Goal: Information Seeking & Learning: Learn about a topic

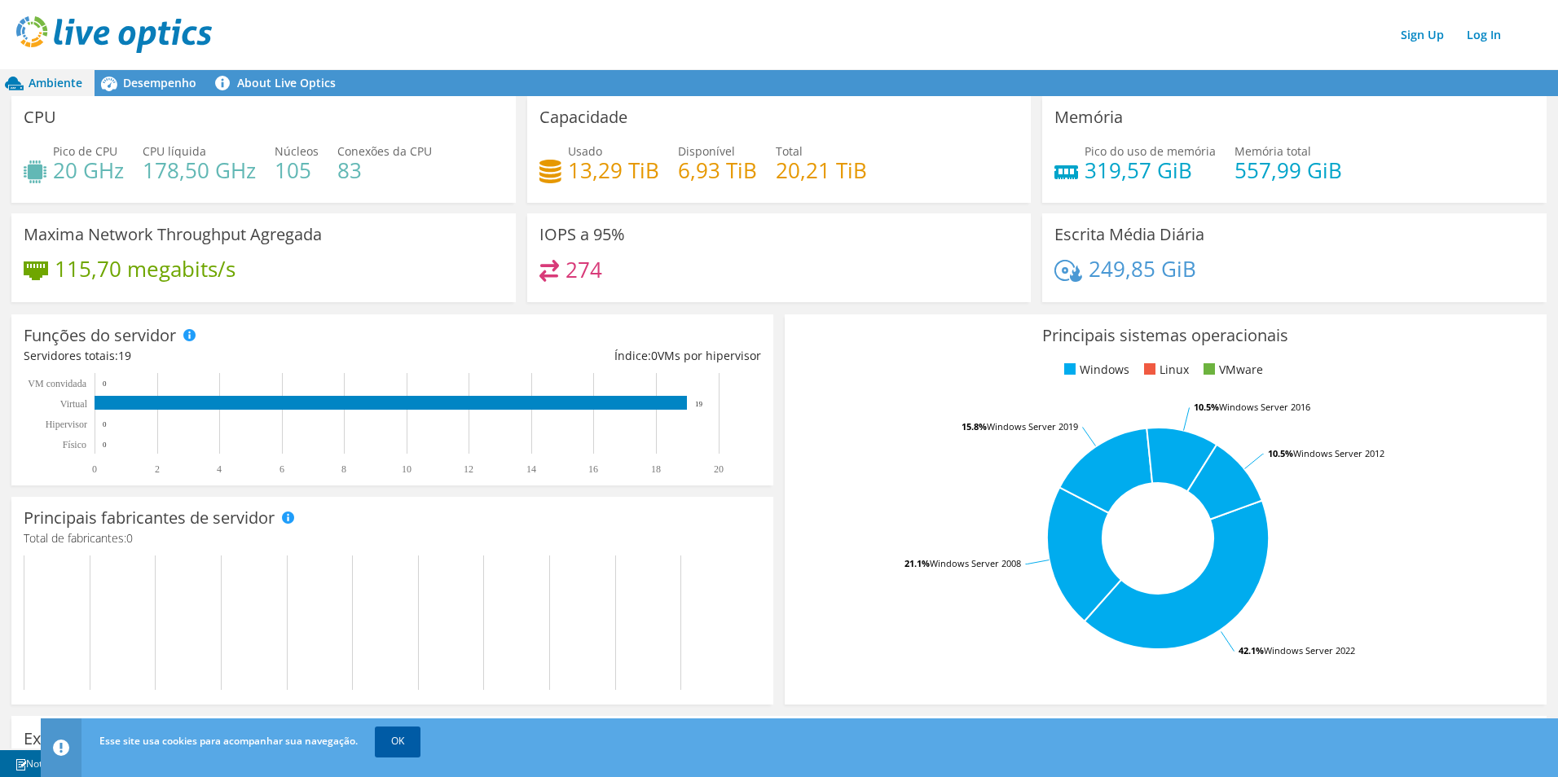
click at [398, 743] on link "OK" at bounding box center [398, 741] width 46 height 29
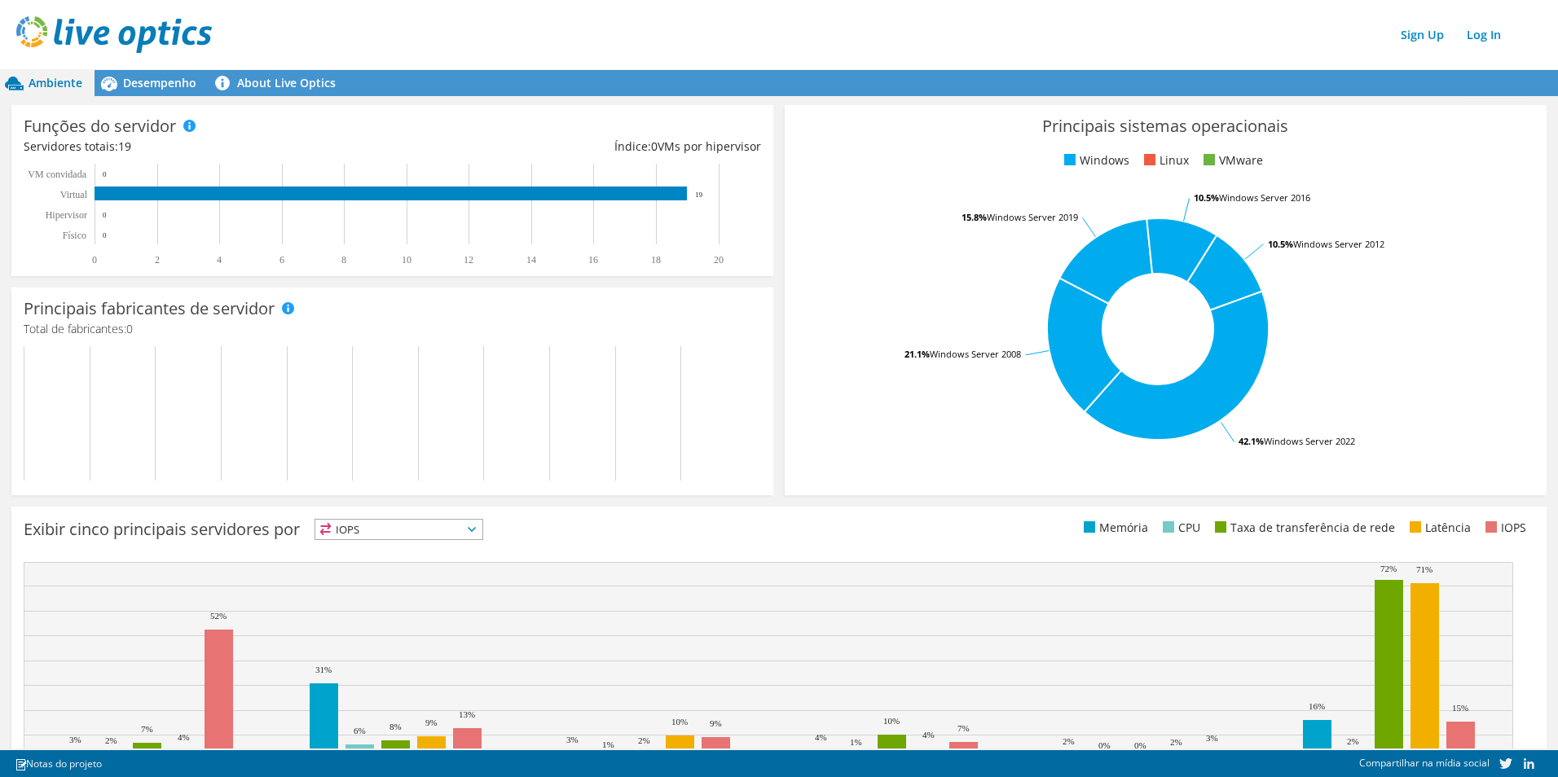
scroll to position [297, 0]
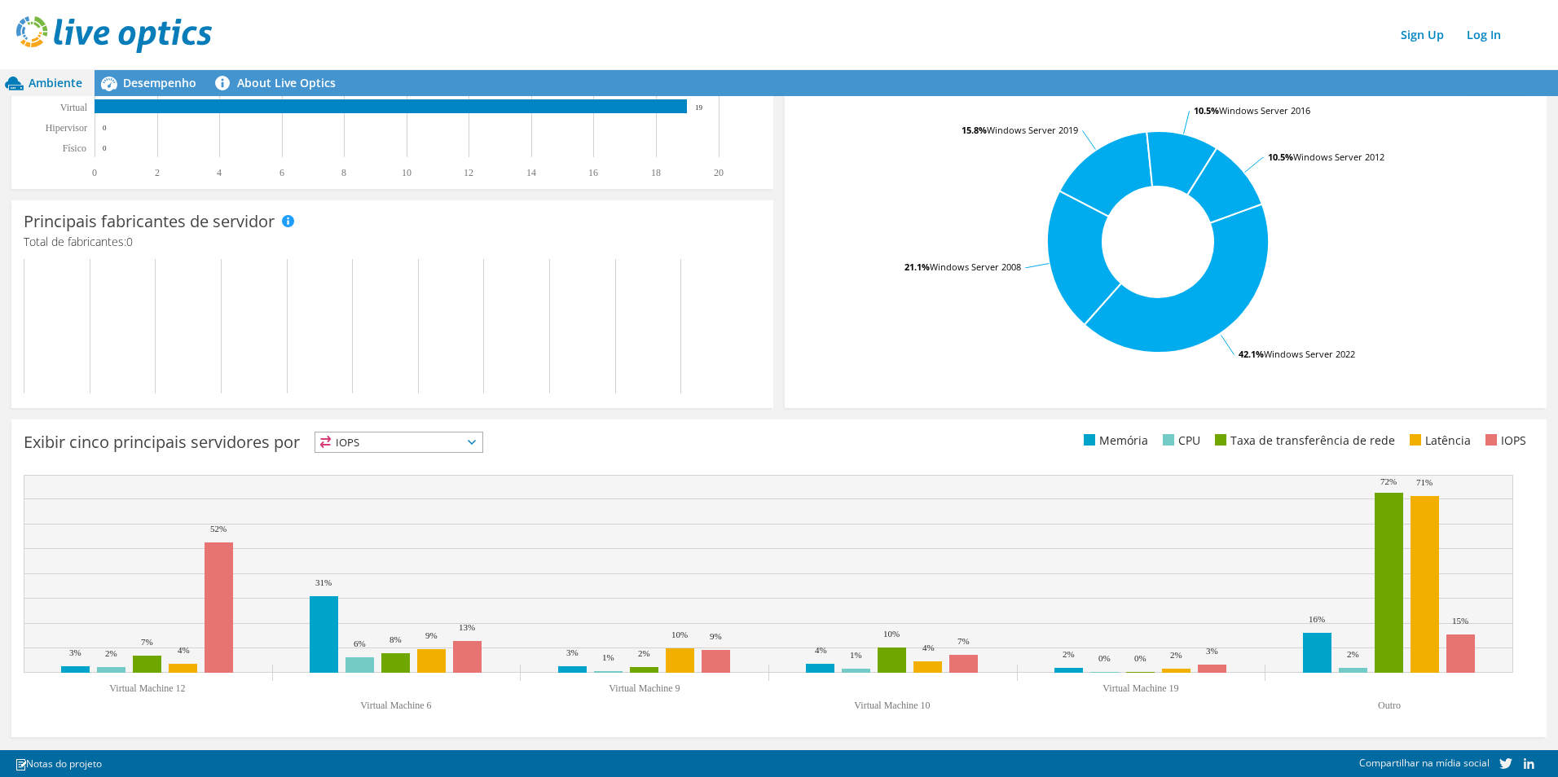
click at [476, 444] on icon at bounding box center [472, 442] width 8 height 5
click at [383, 509] on li "CPU" at bounding box center [398, 509] width 167 height 23
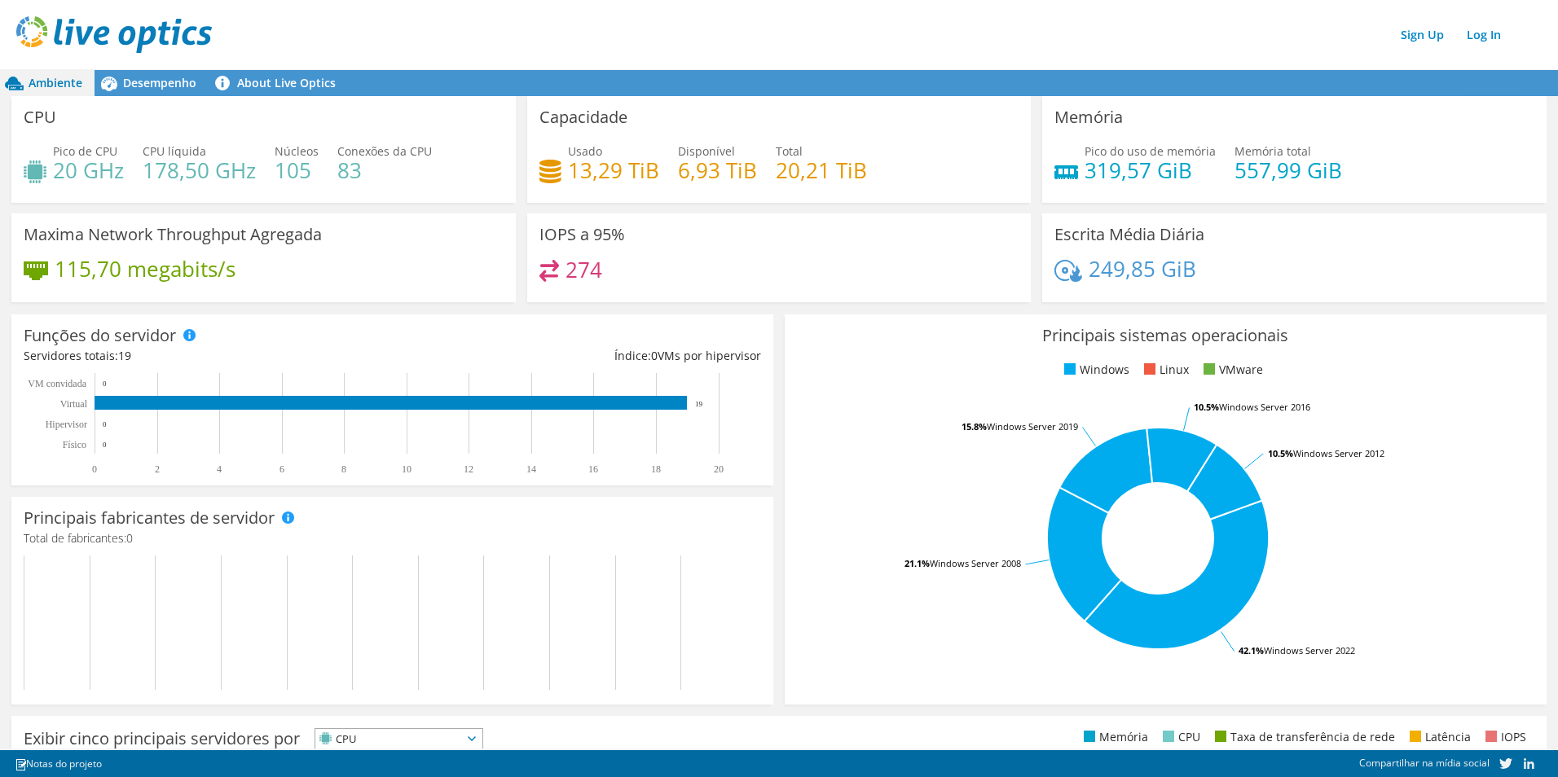
scroll to position [0, 0]
click at [160, 83] on span "Desempenho" at bounding box center [159, 82] width 73 height 15
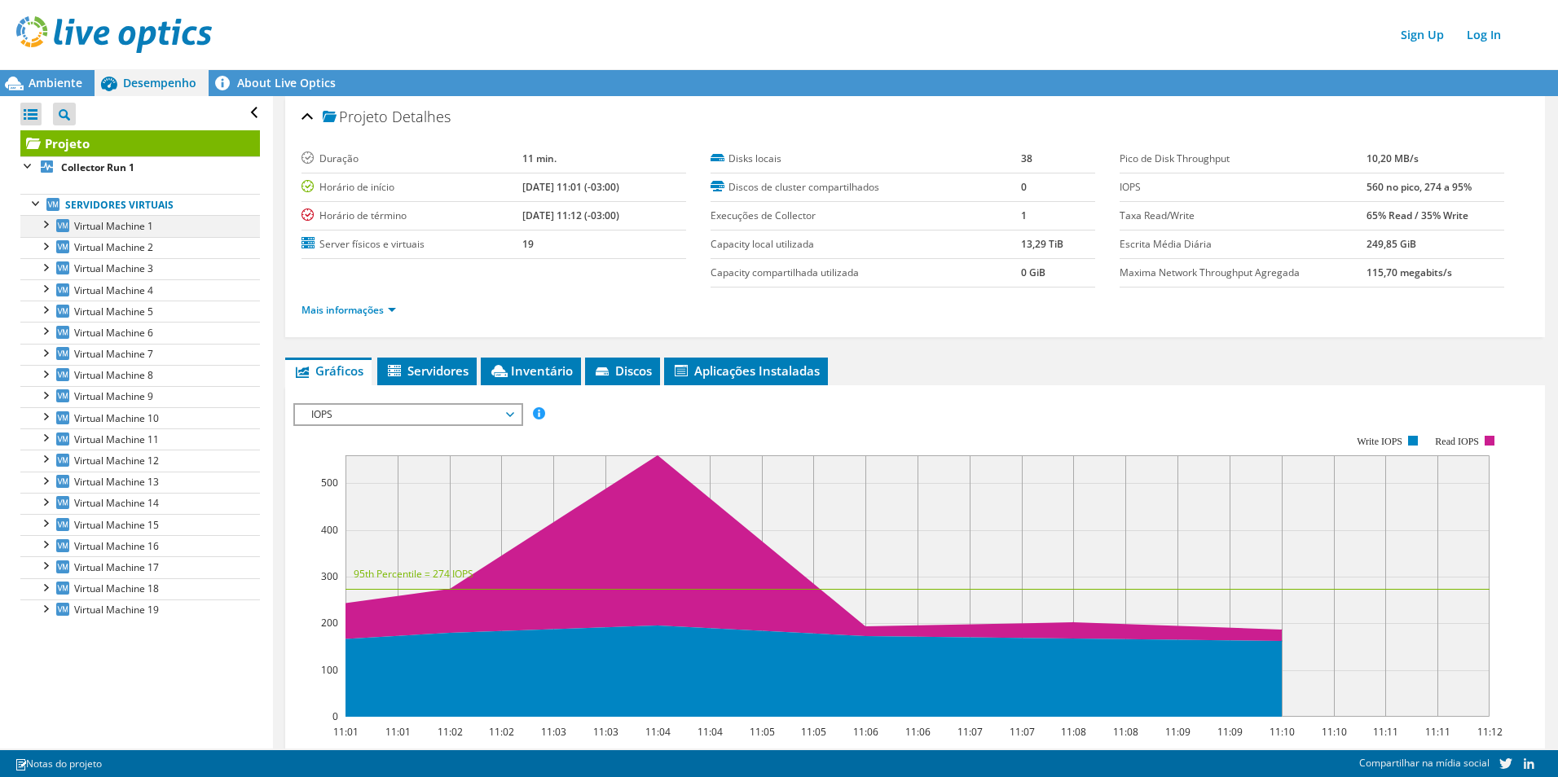
click at [46, 225] on div at bounding box center [45, 223] width 16 height 16
click at [120, 226] on span "Virtual Machine 1" at bounding box center [113, 226] width 79 height 14
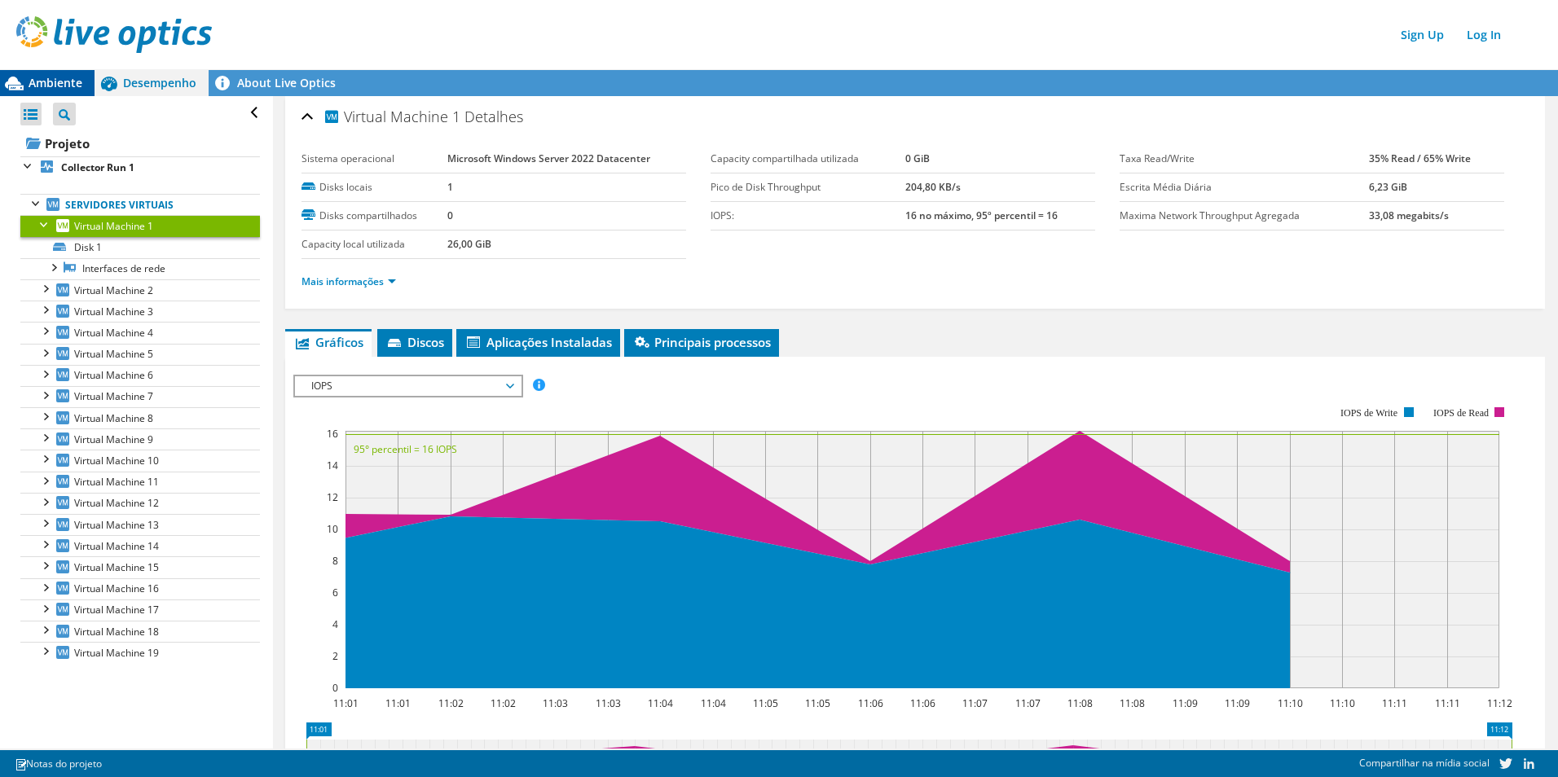
click at [59, 86] on span "Ambiente" at bounding box center [56, 82] width 54 height 15
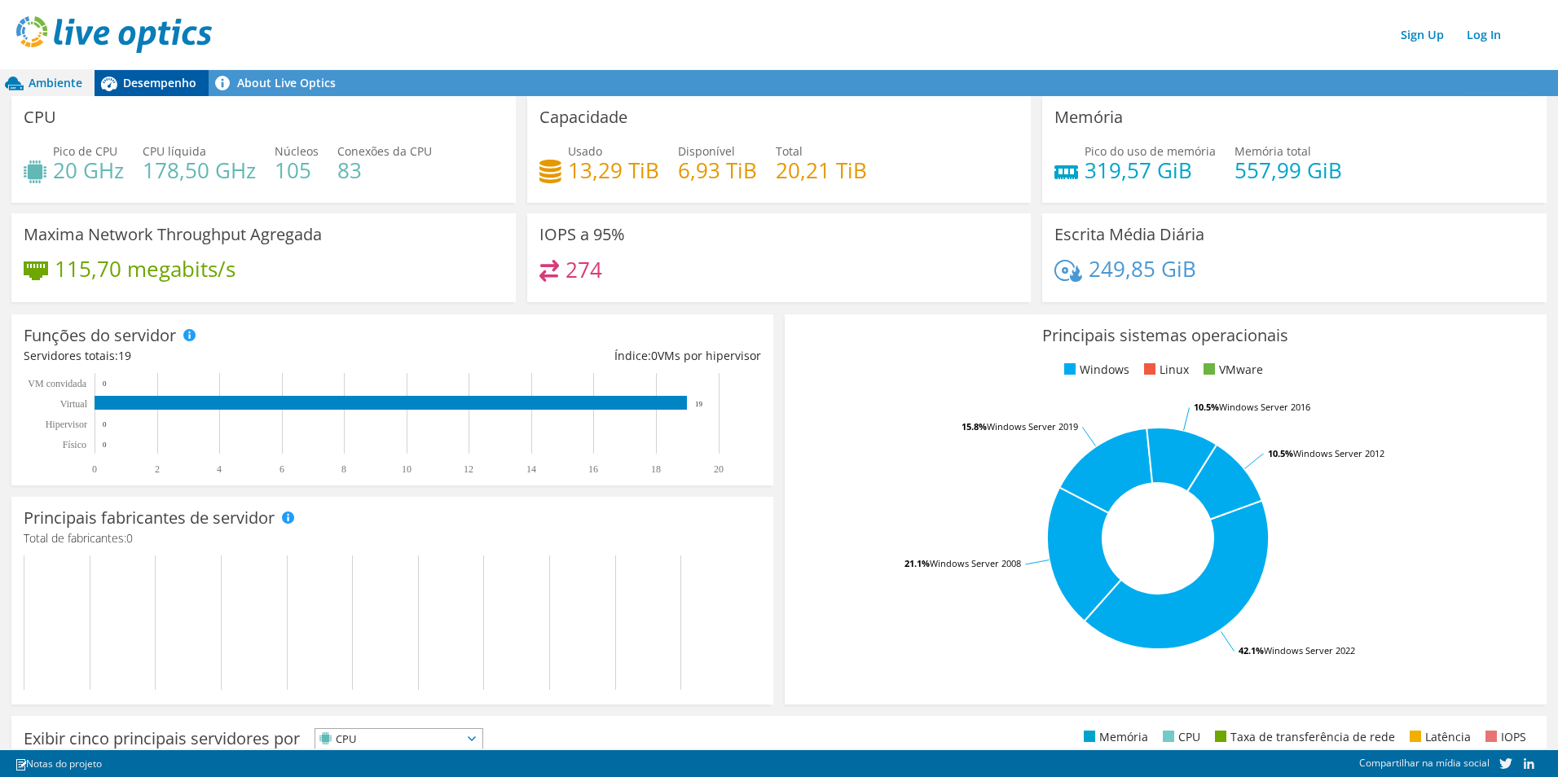
click at [148, 82] on span "Desempenho" at bounding box center [159, 82] width 73 height 15
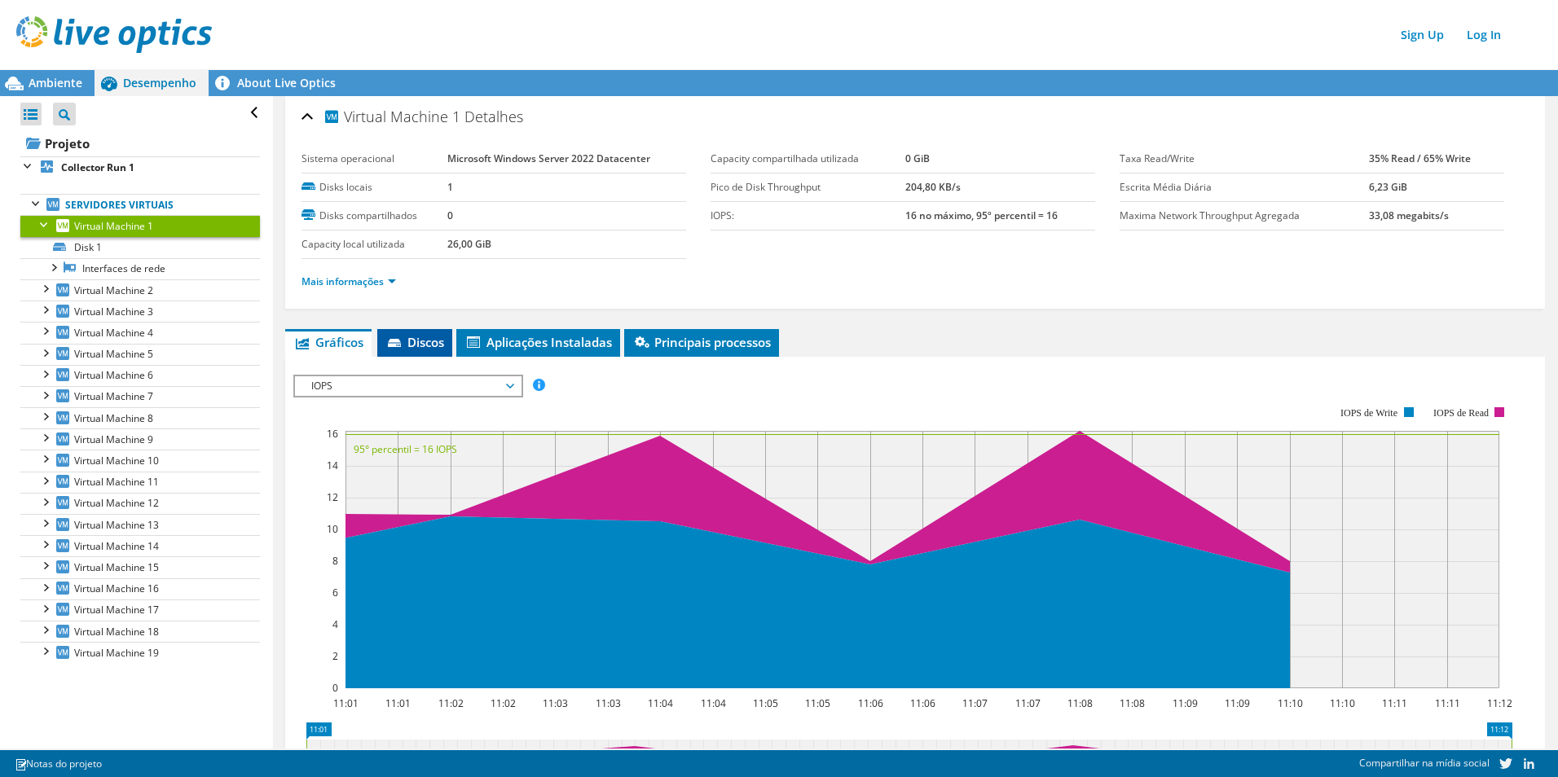
click at [427, 342] on span "Discos" at bounding box center [414, 342] width 59 height 16
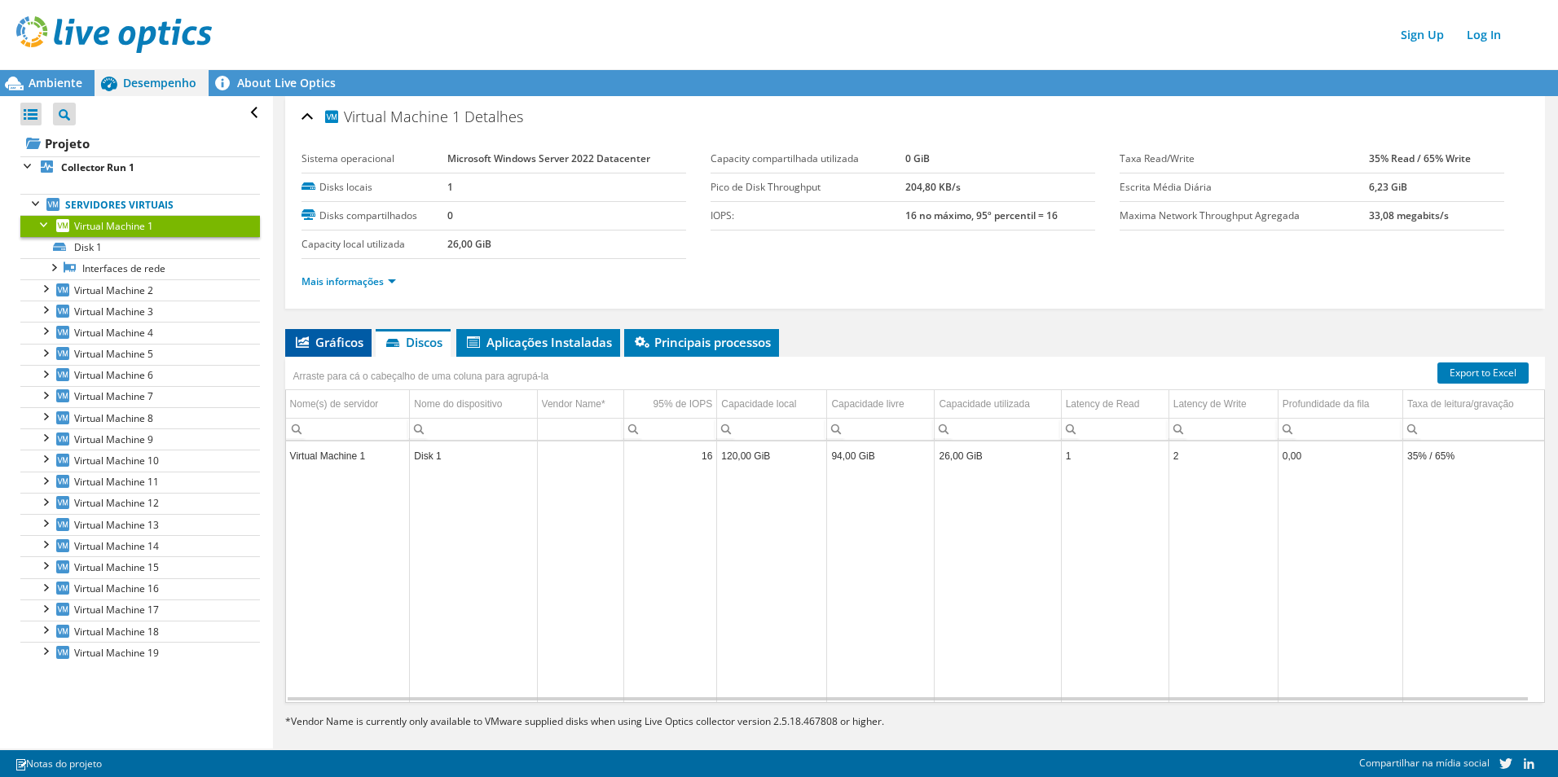
click at [325, 340] on span "Gráficos" at bounding box center [328, 342] width 70 height 16
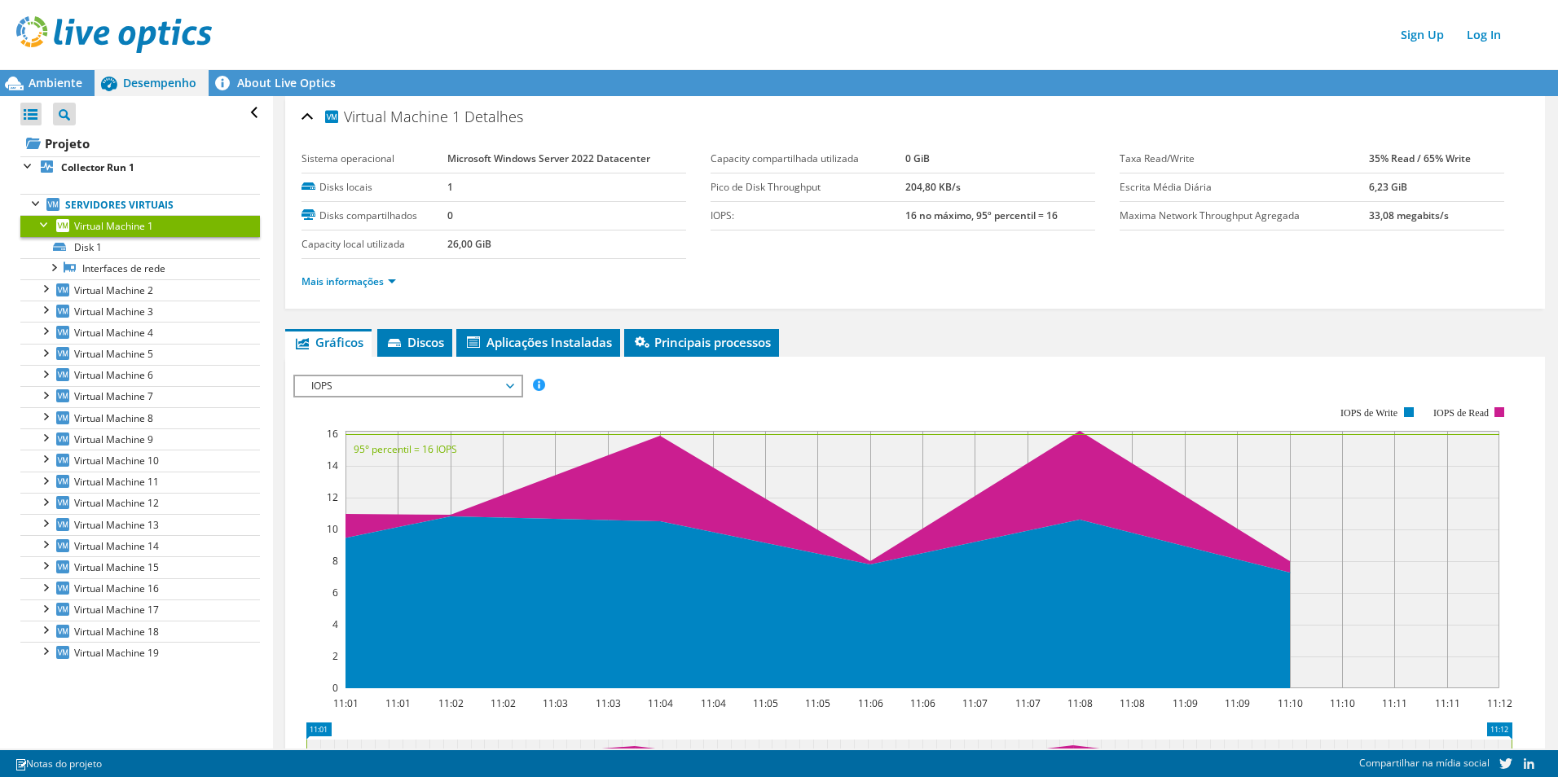
click at [381, 390] on span "IOPS" at bounding box center [407, 387] width 209 height 20
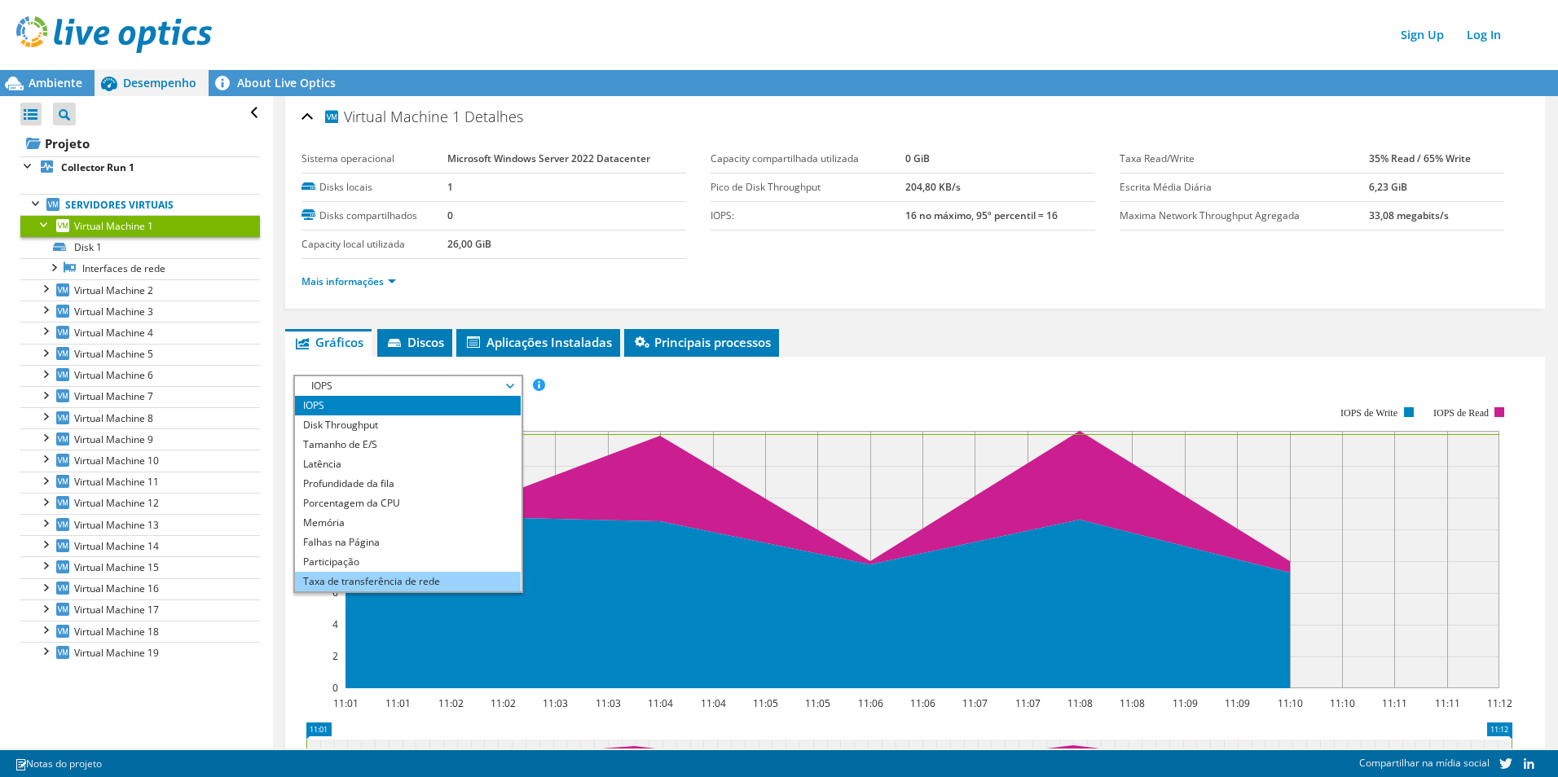
click at [379, 585] on li "Taxa de transferência de rede" at bounding box center [408, 582] width 226 height 20
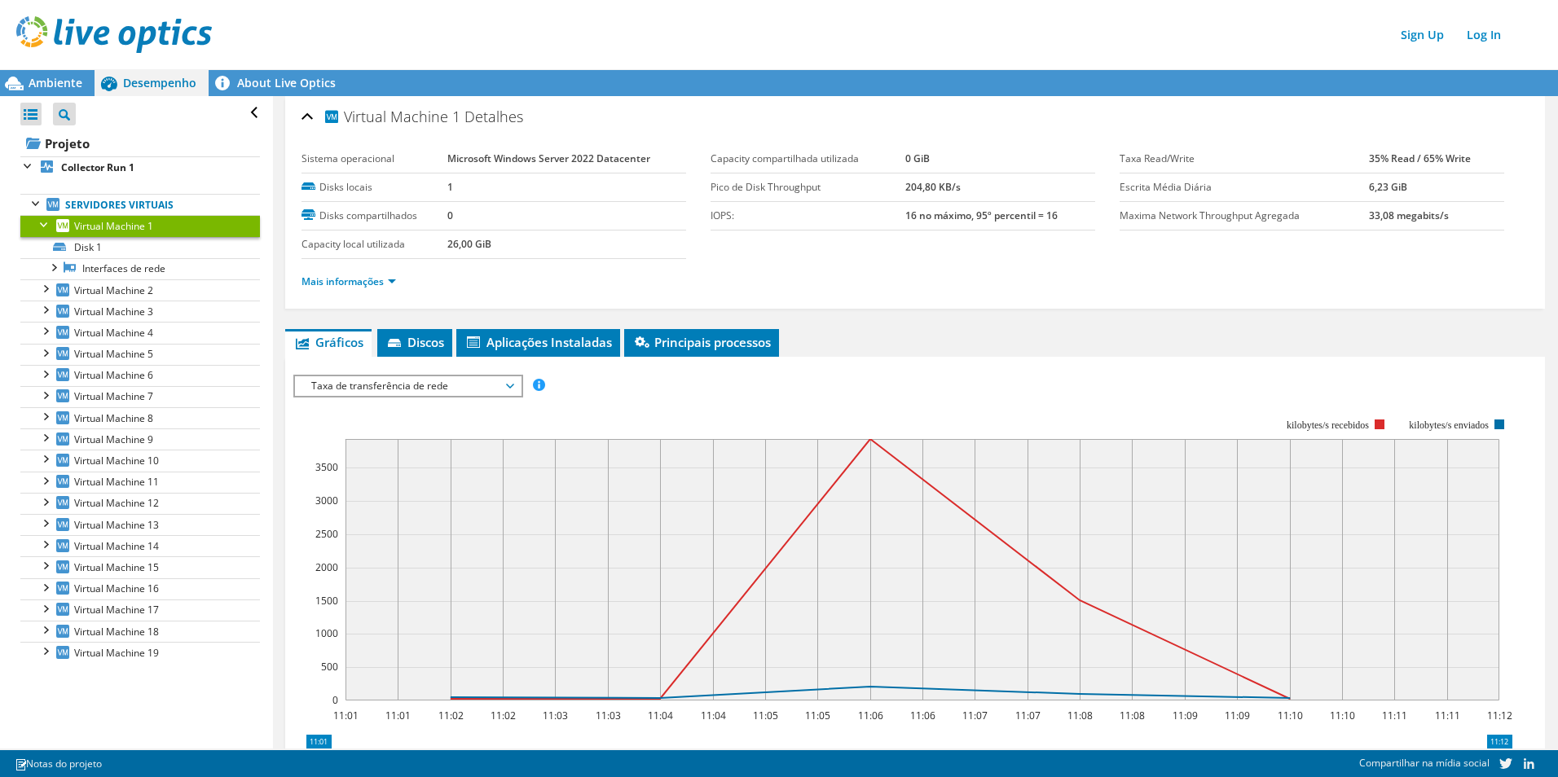
click at [428, 386] on span "Taxa de transferência de rede" at bounding box center [407, 387] width 209 height 20
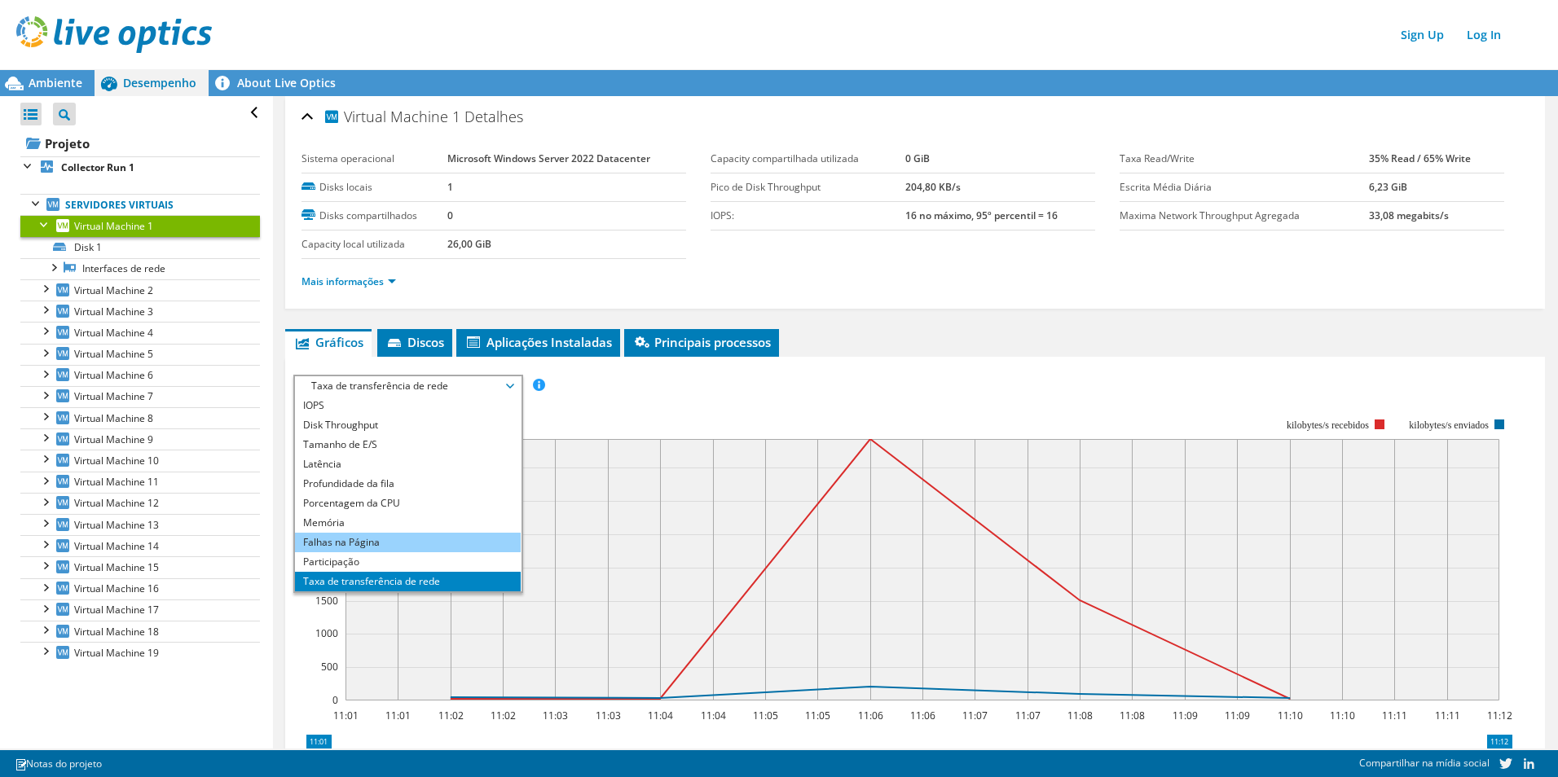
scroll to position [59, 0]
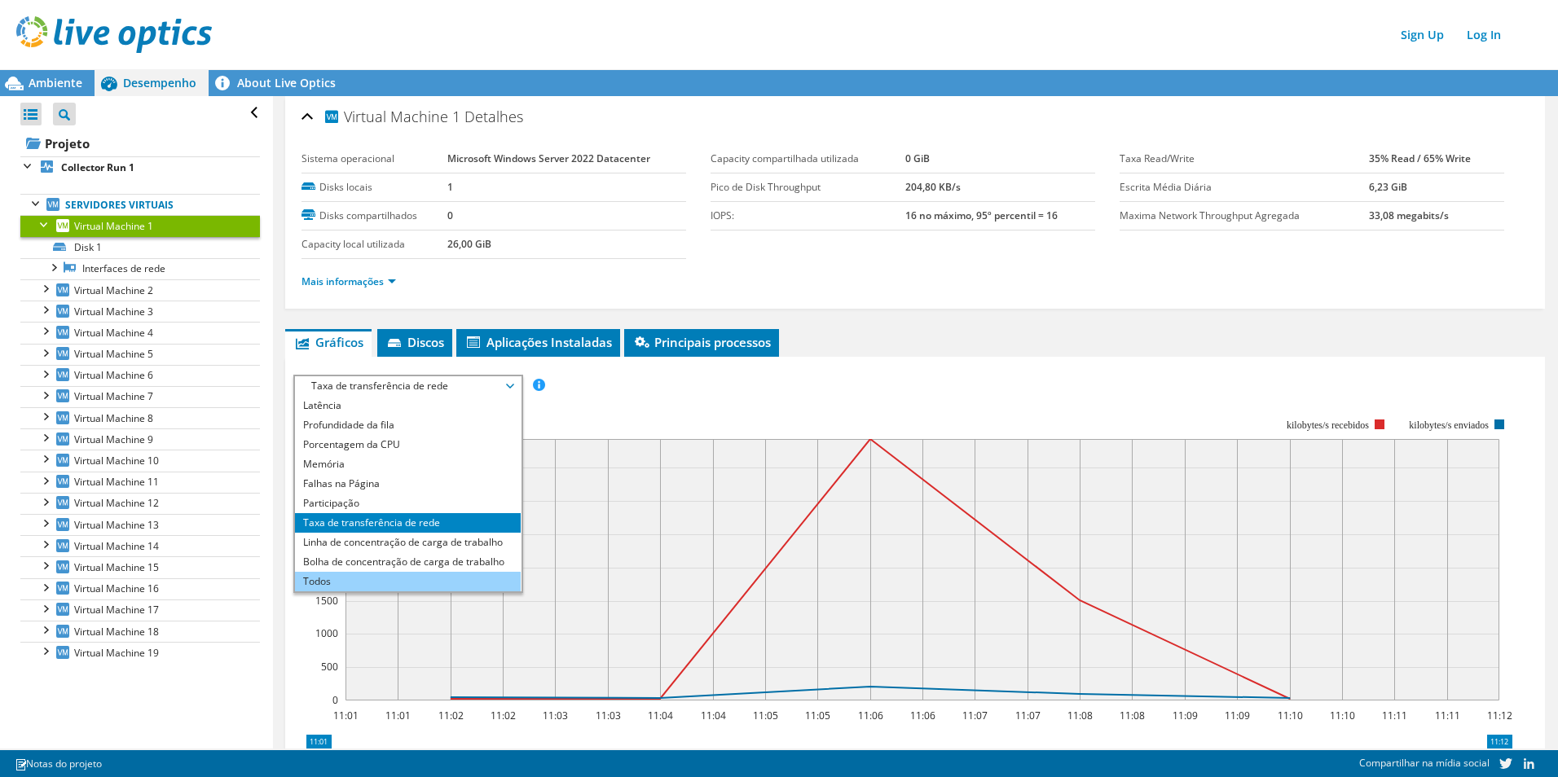
click at [405, 583] on li "Todos" at bounding box center [408, 582] width 226 height 20
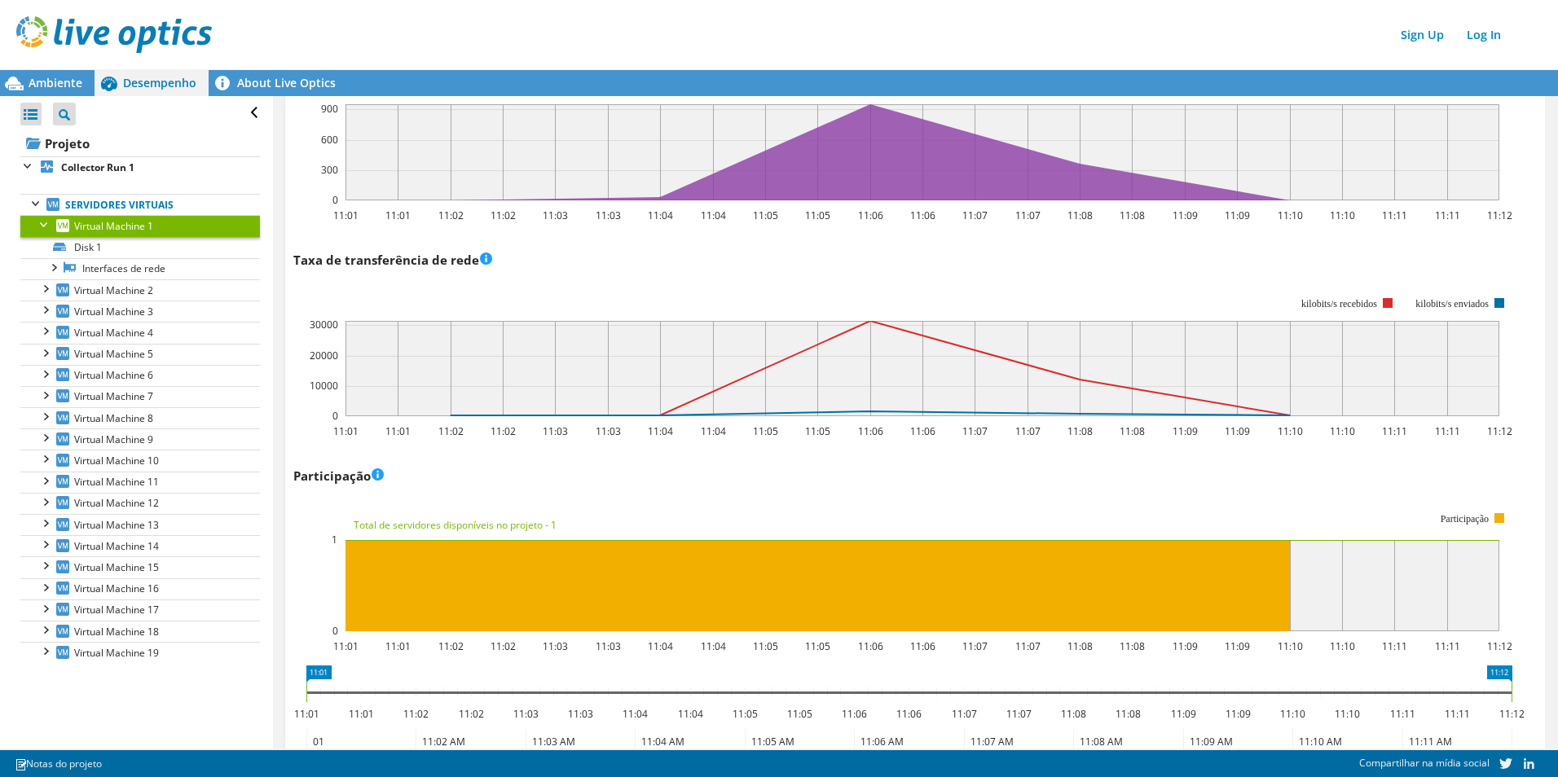
scroll to position [1833, 0]
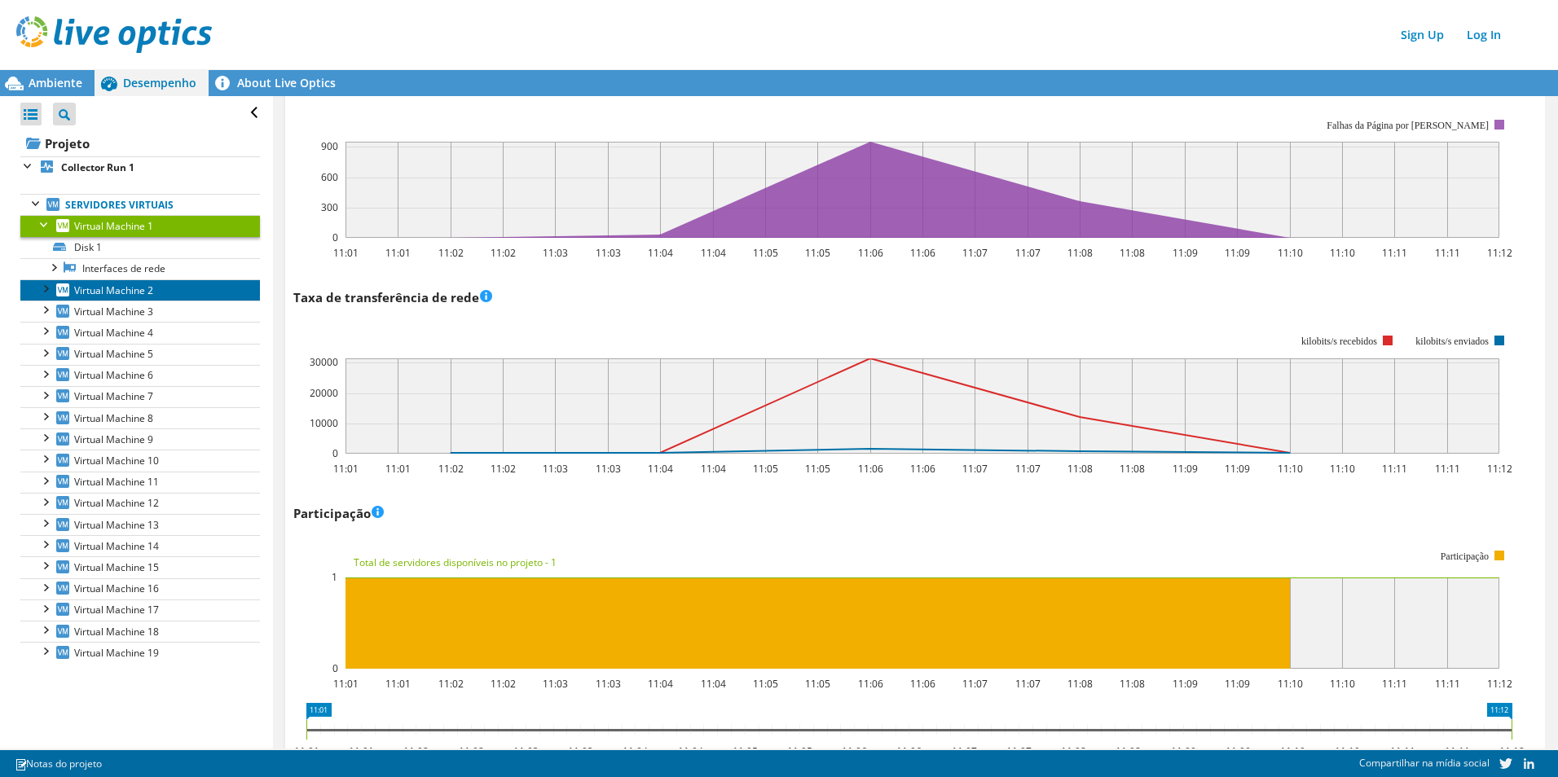
click at [67, 286] on icon at bounding box center [62, 290] width 13 height 13
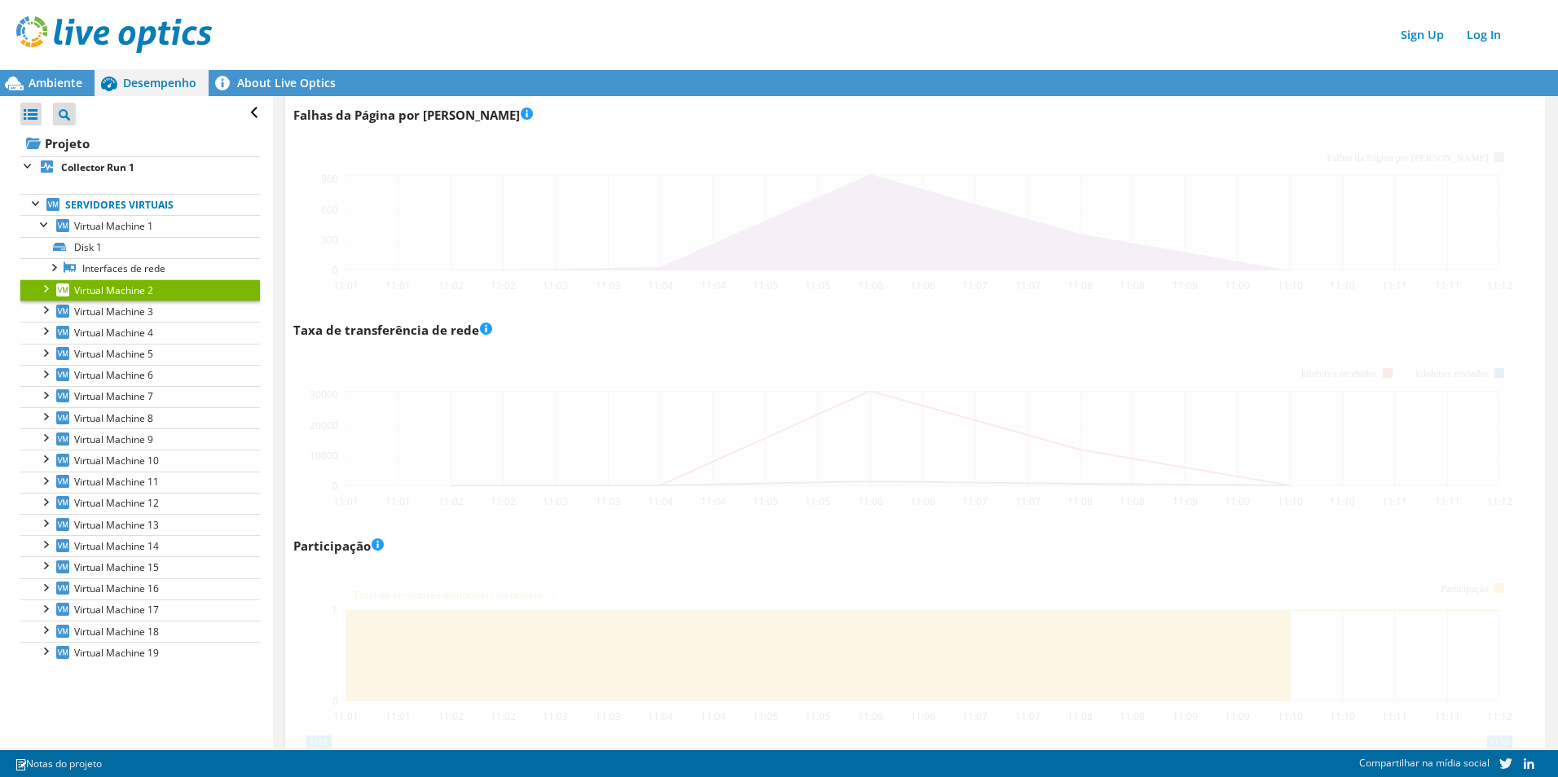
scroll to position [1865, 0]
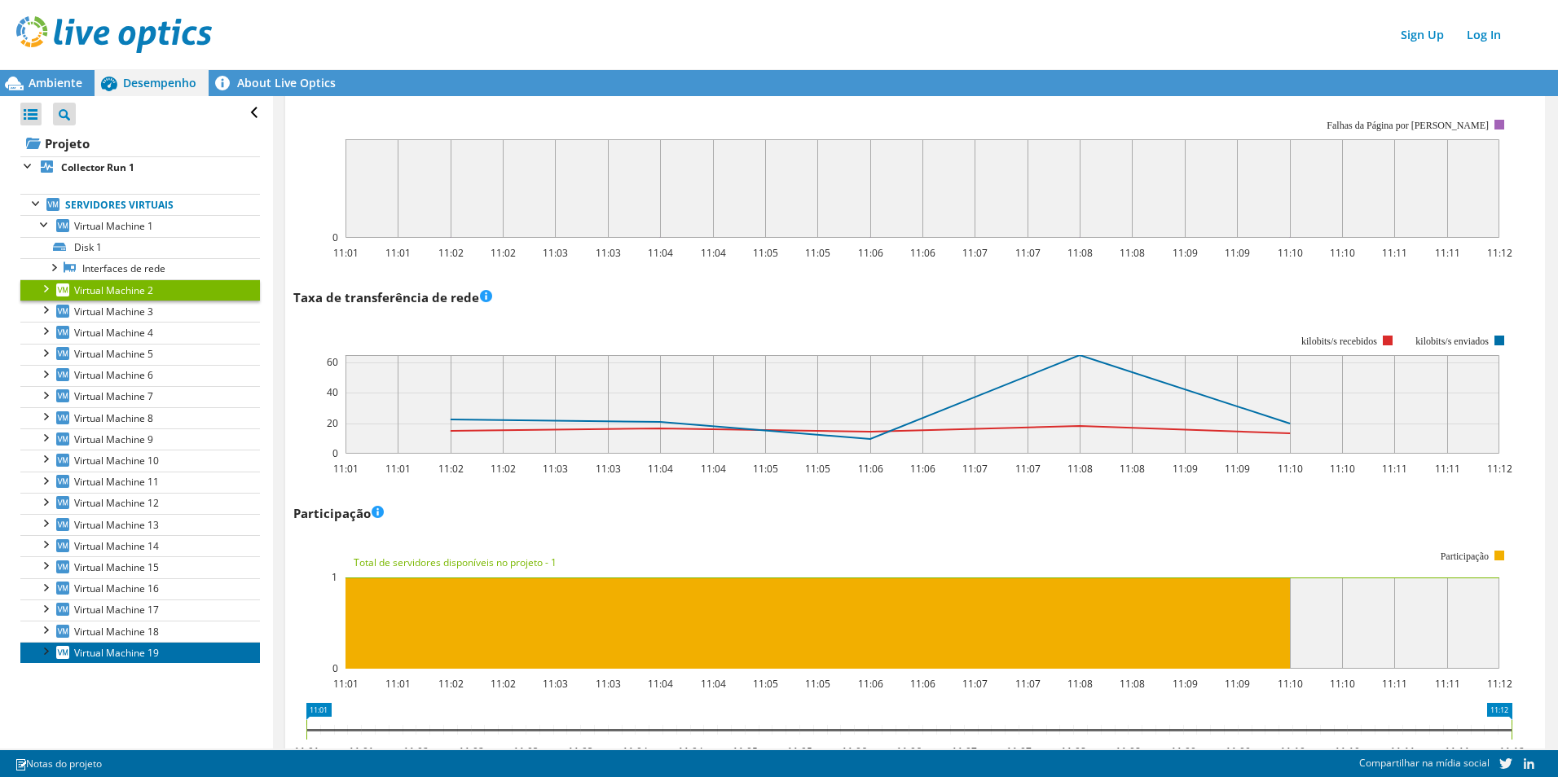
click at [91, 651] on span "Virtual Machine 19" at bounding box center [116, 653] width 85 height 14
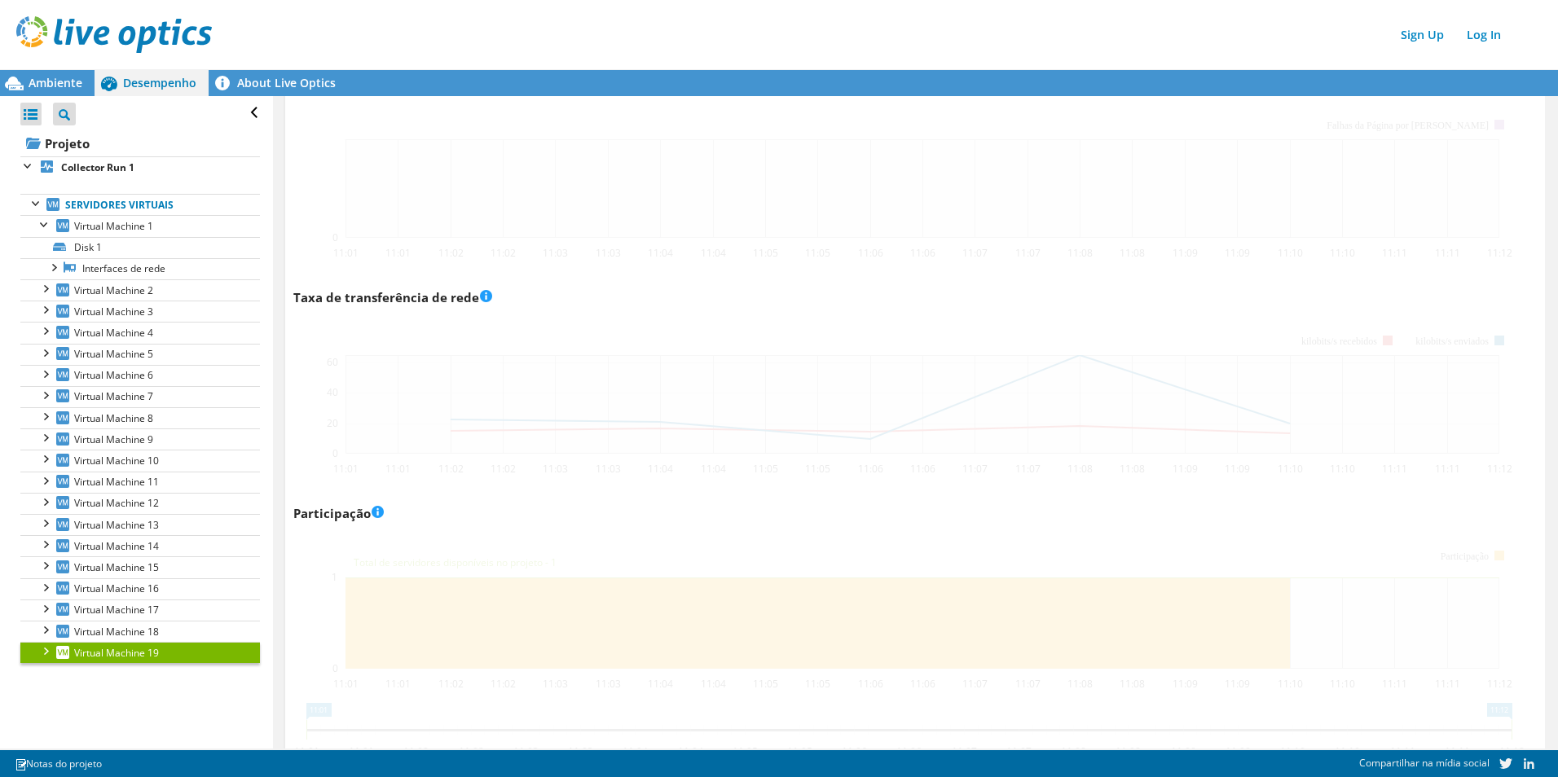
scroll to position [1833, 0]
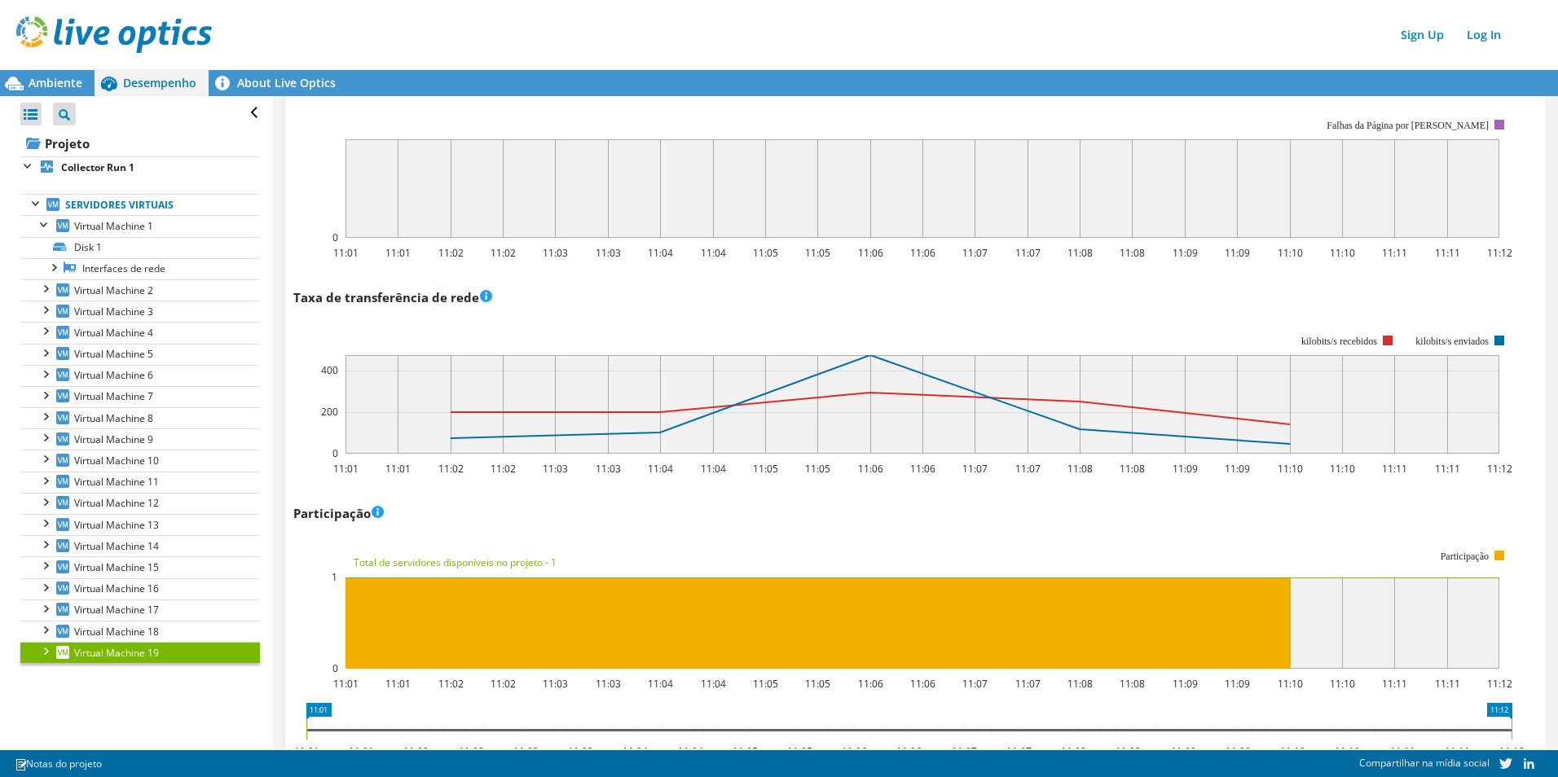
click at [42, 648] on div at bounding box center [45, 650] width 16 height 16
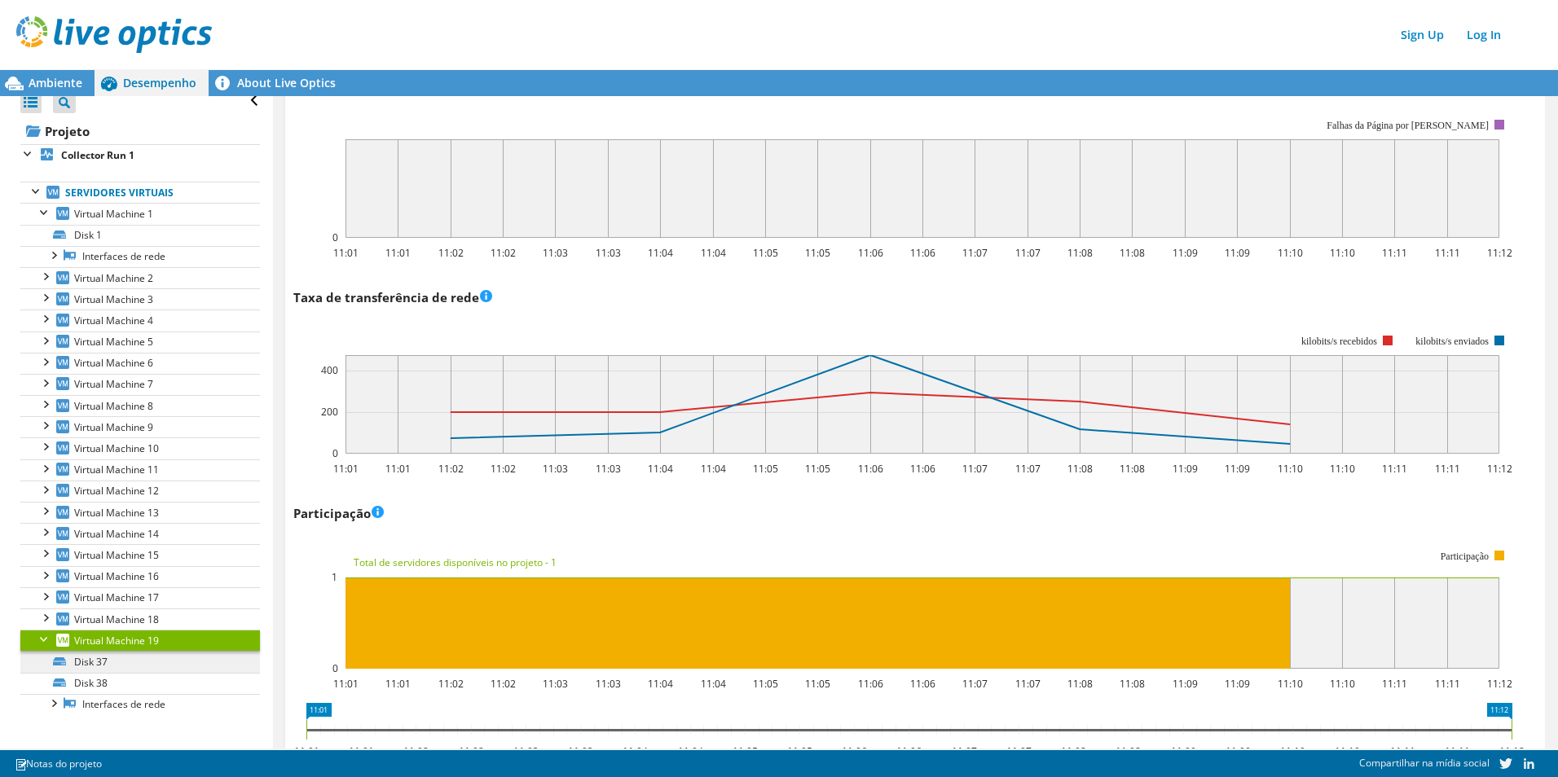
scroll to position [15, 0]
click at [91, 659] on link "Disk 37" at bounding box center [140, 659] width 240 height 21
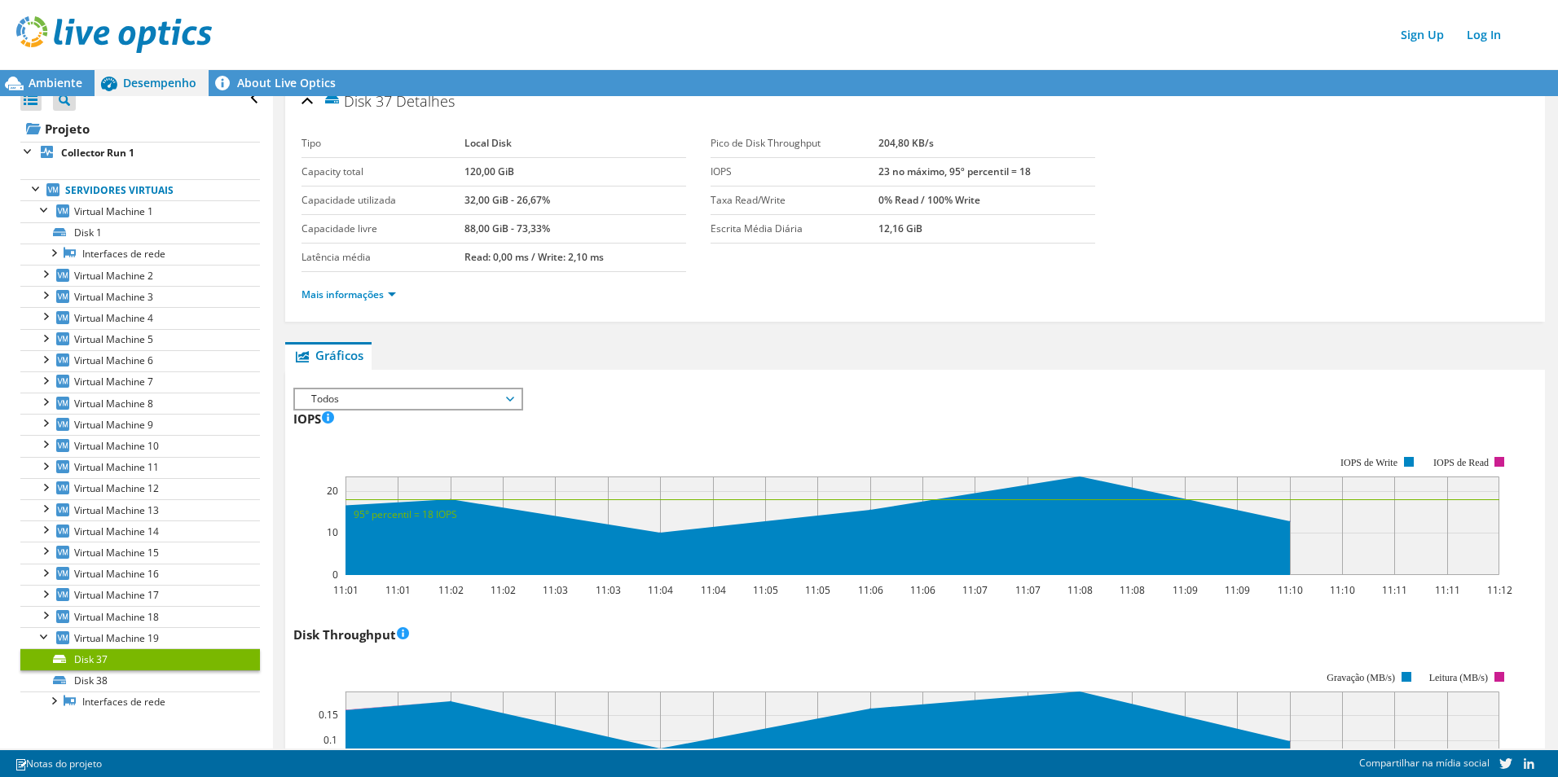
scroll to position [0, 0]
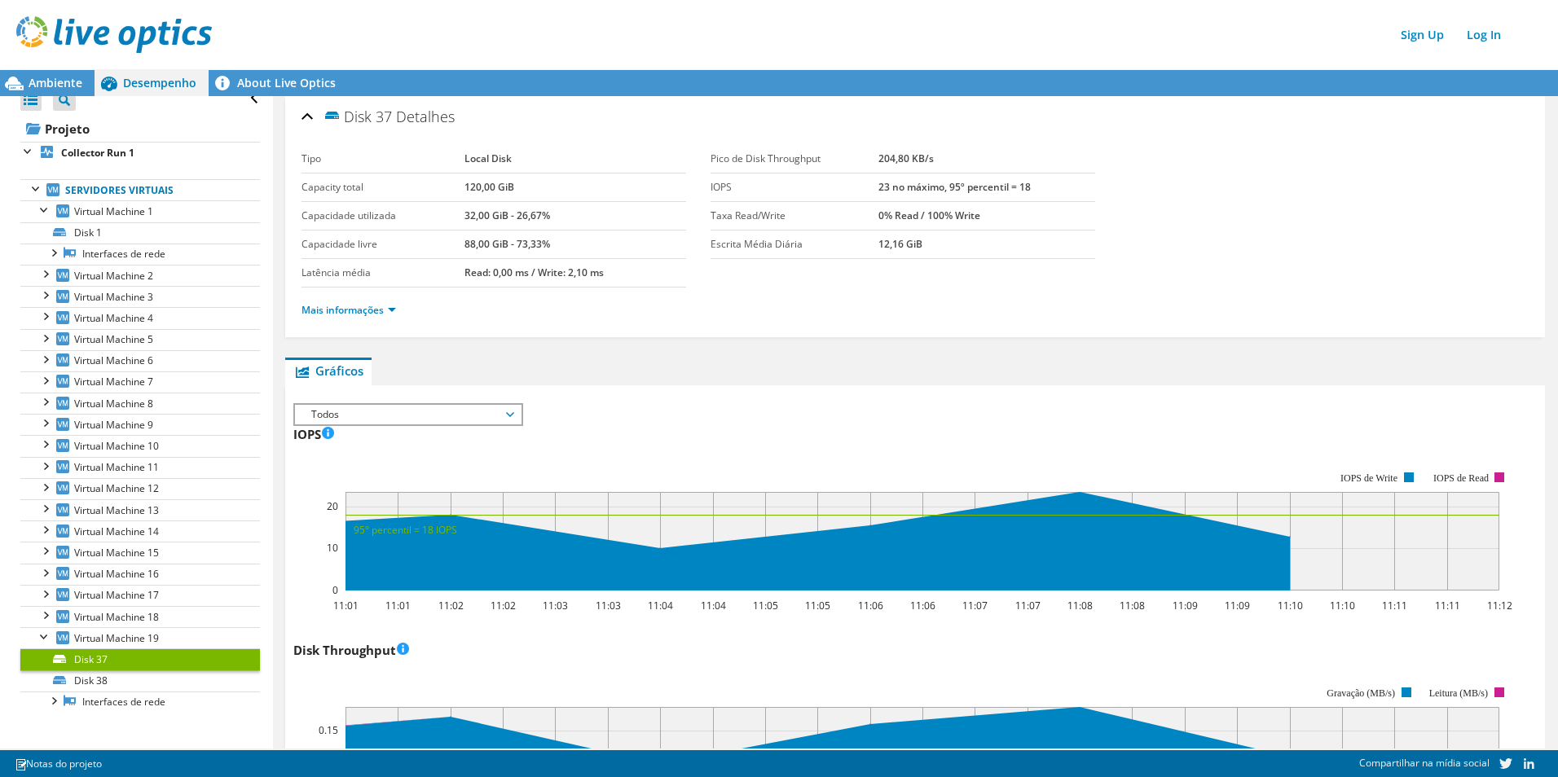
click at [519, 409] on span "Todos" at bounding box center [408, 415] width 226 height 20
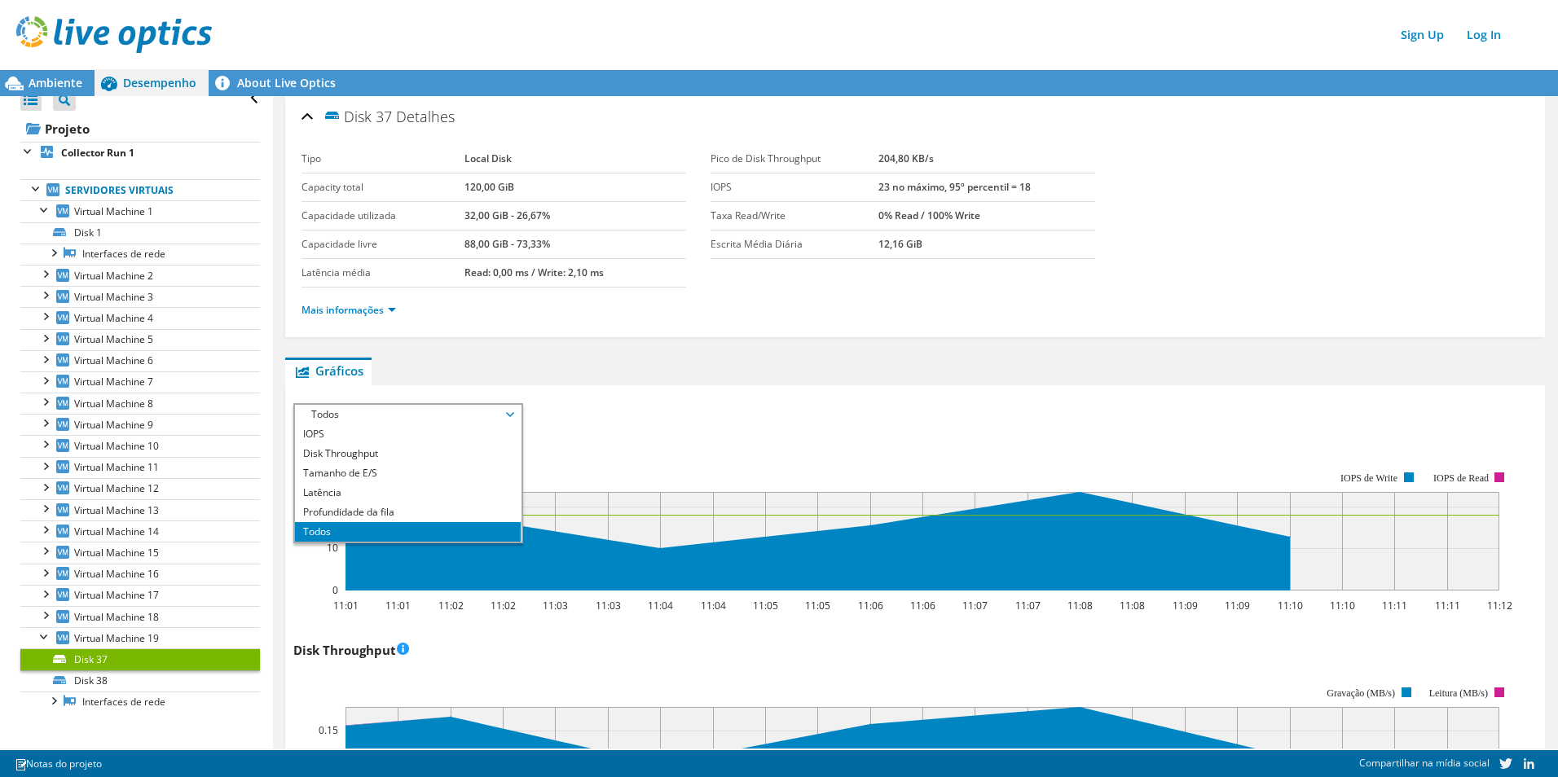
click at [618, 404] on div "IOPS Disk Throughput Tamanho de E/S Latência Profundidade da fila Porcentagem d…" at bounding box center [915, 412] width 1244 height 18
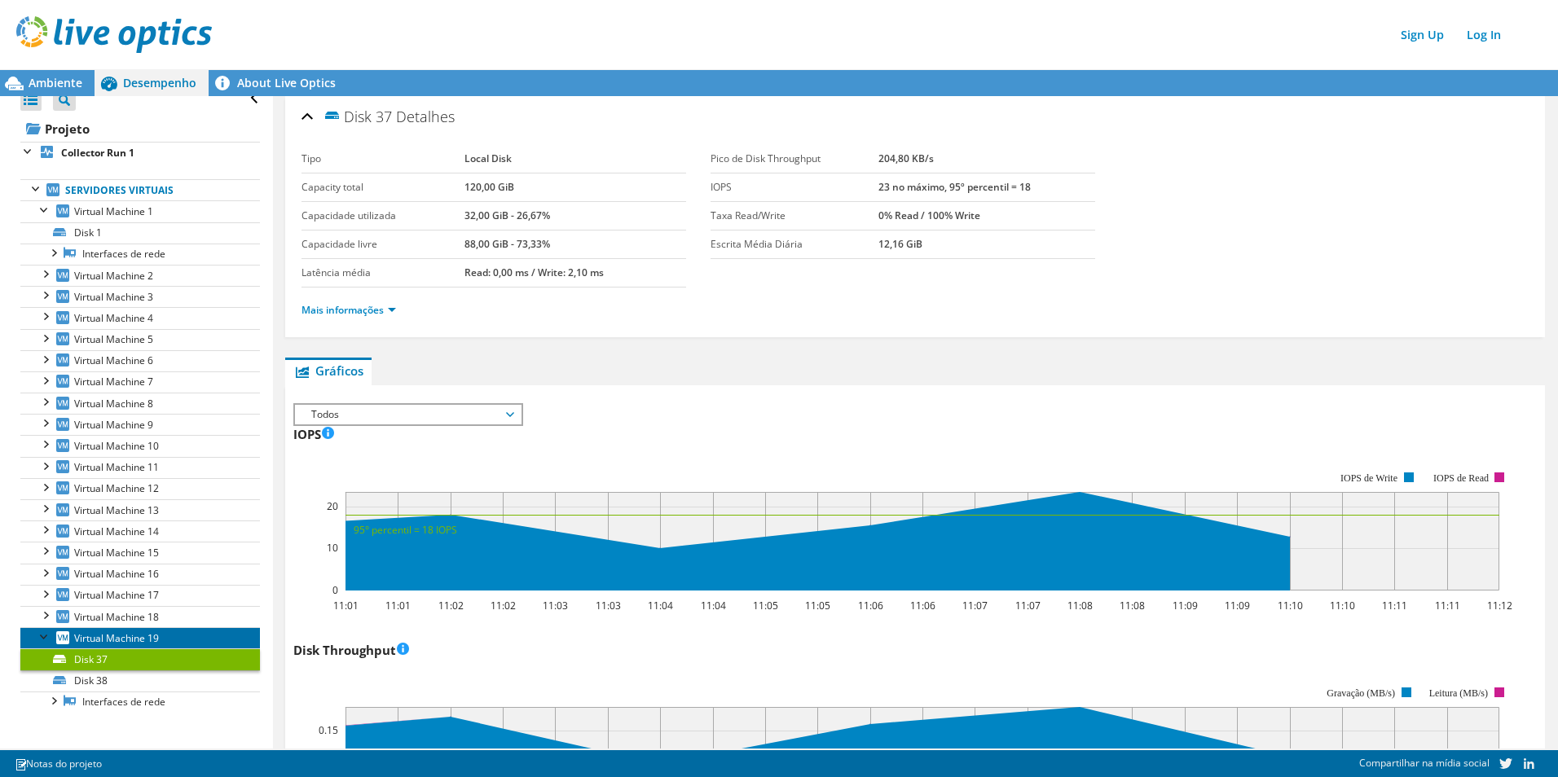
click at [114, 638] on span "Virtual Machine 19" at bounding box center [116, 639] width 85 height 14
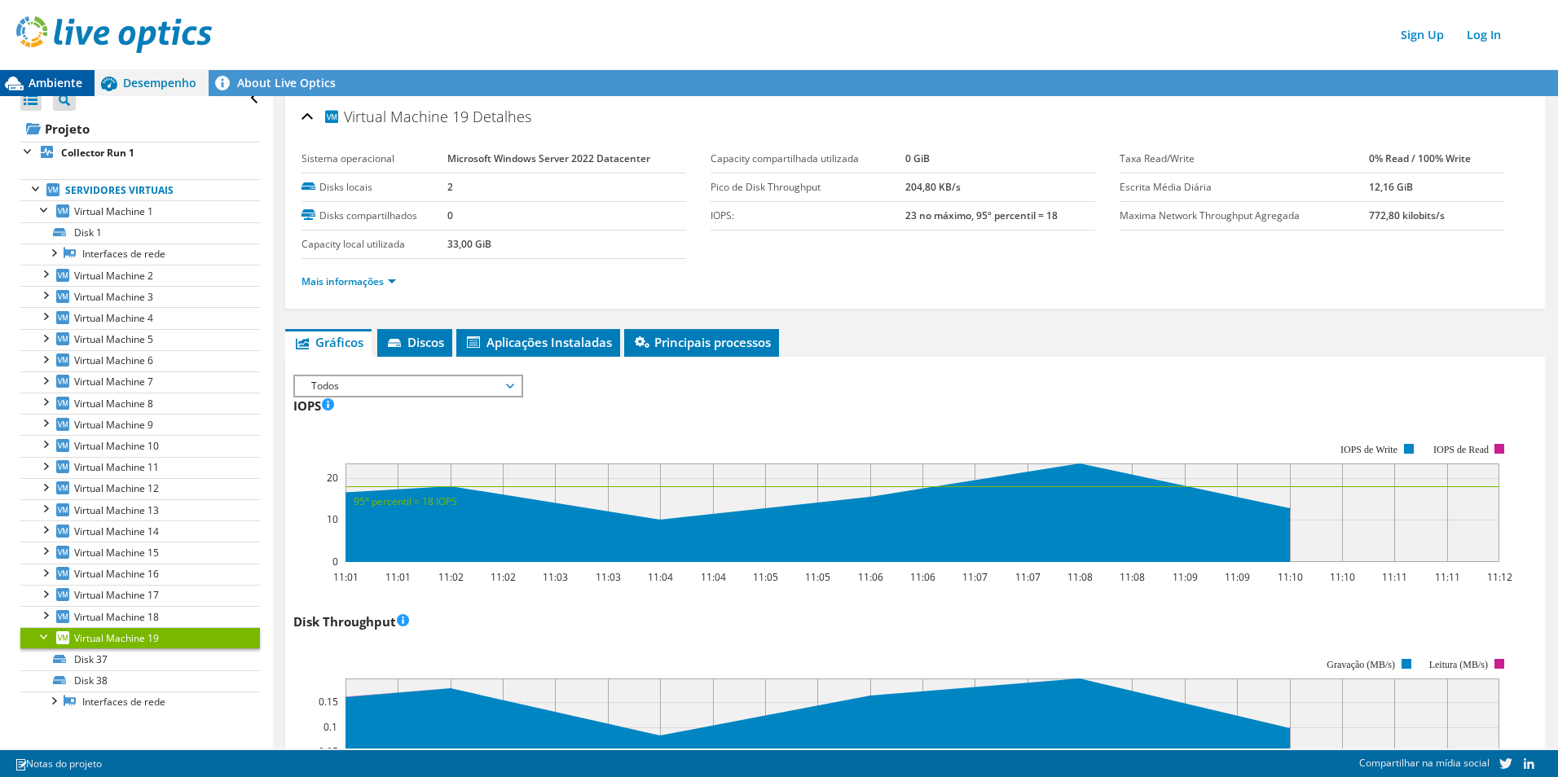
click at [56, 82] on span "Ambiente" at bounding box center [56, 82] width 54 height 15
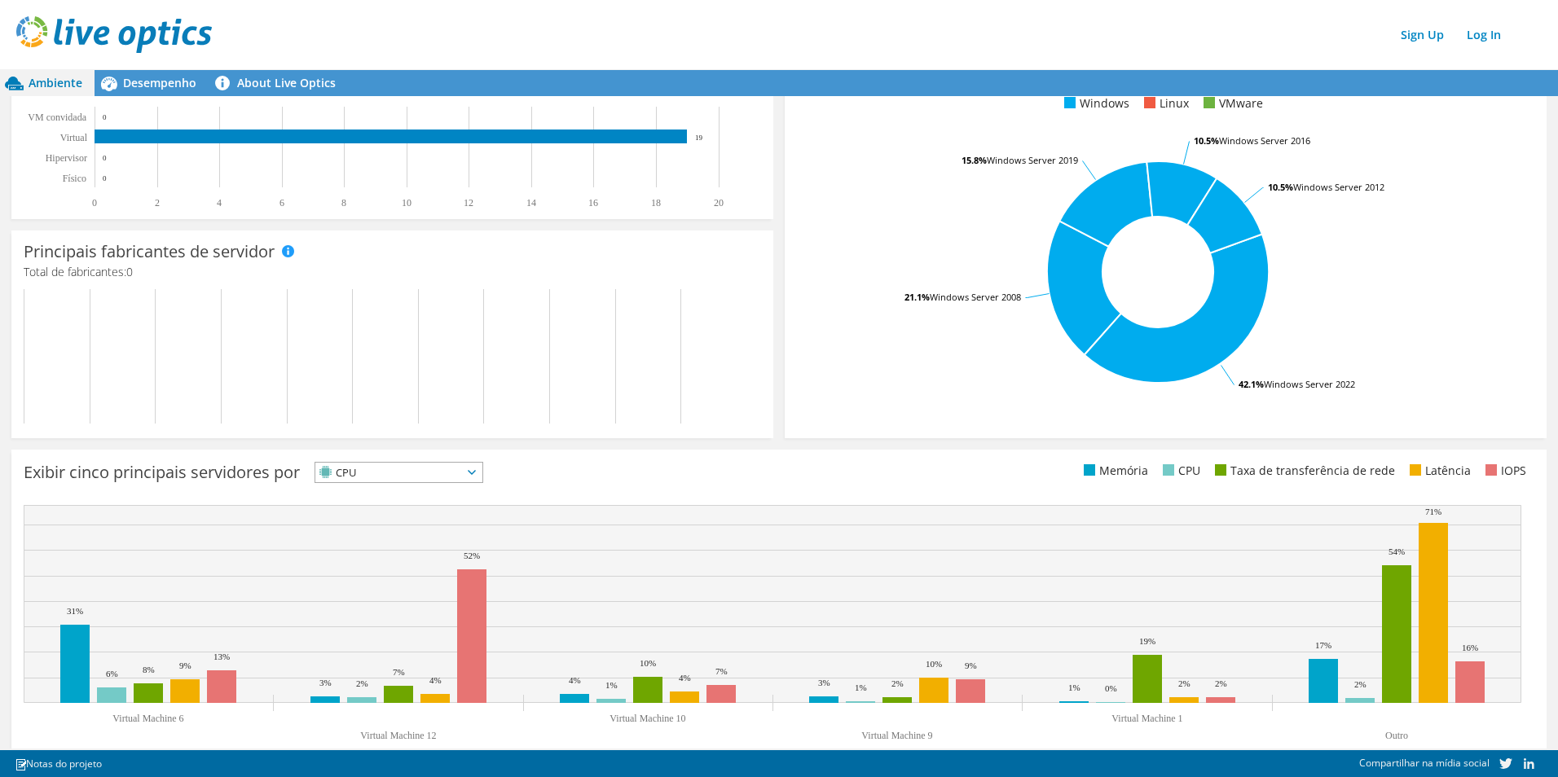
scroll to position [297, 0]
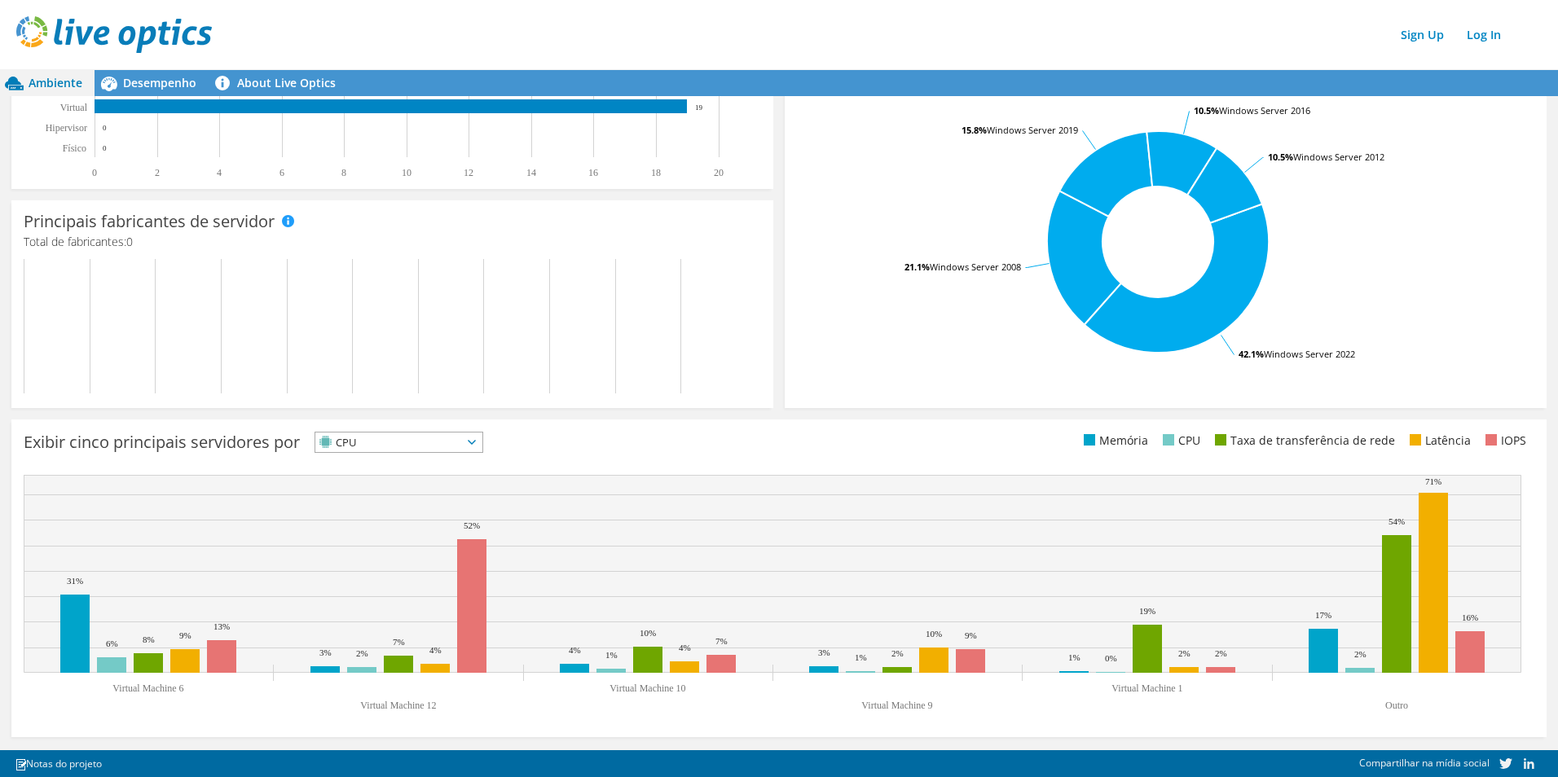
click at [482, 447] on span "CPU" at bounding box center [398, 443] width 167 height 20
click at [412, 535] on li "Taxa de transferência de rede" at bounding box center [398, 532] width 167 height 23
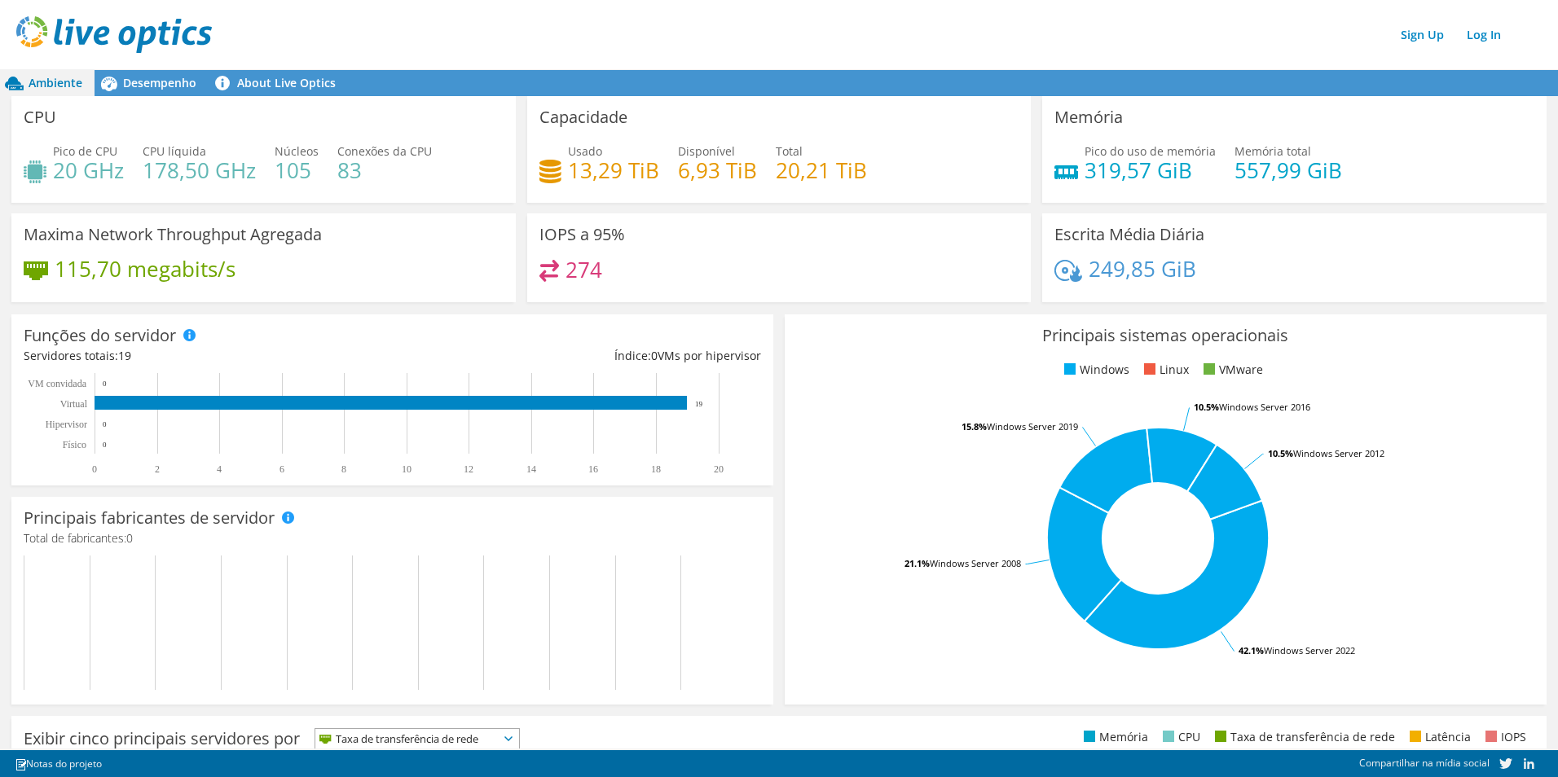
scroll to position [81, 0]
click at [161, 83] on span "Desempenho" at bounding box center [159, 82] width 73 height 15
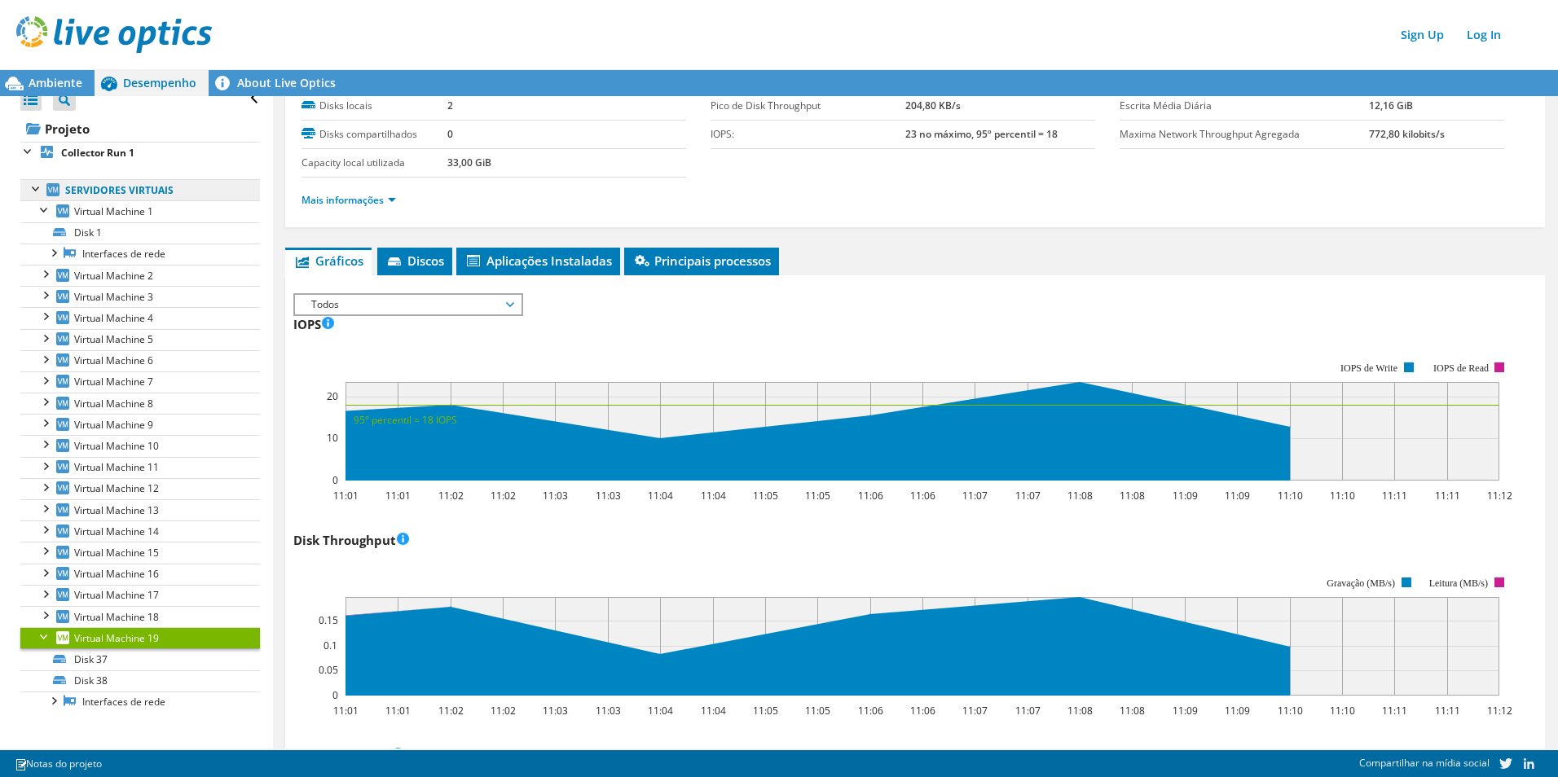
click at [126, 190] on link "Servidores virtuais" at bounding box center [140, 189] width 240 height 21
click at [89, 152] on b "Collector Run 1" at bounding box center [97, 153] width 73 height 14
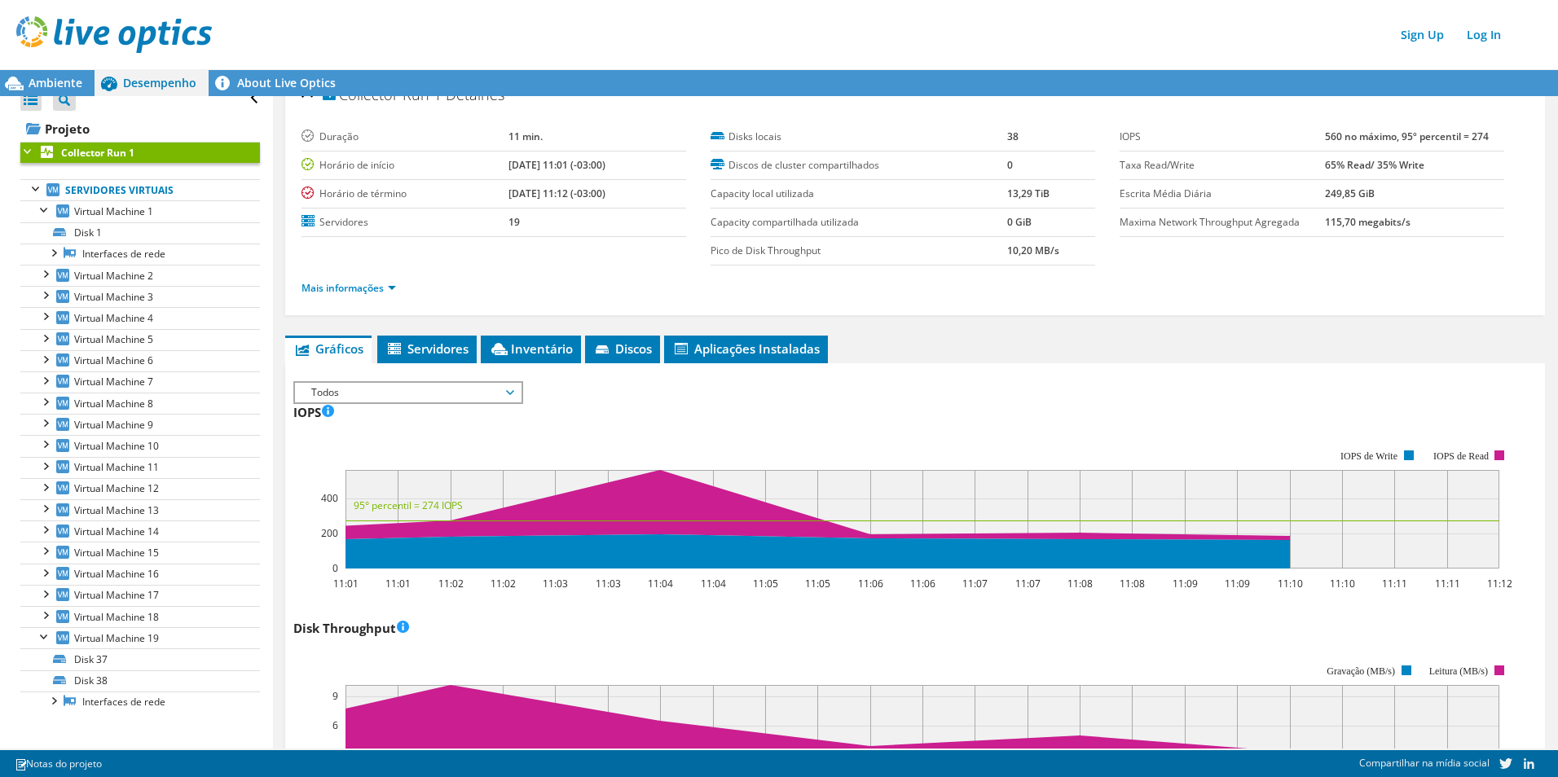
scroll to position [0, 0]
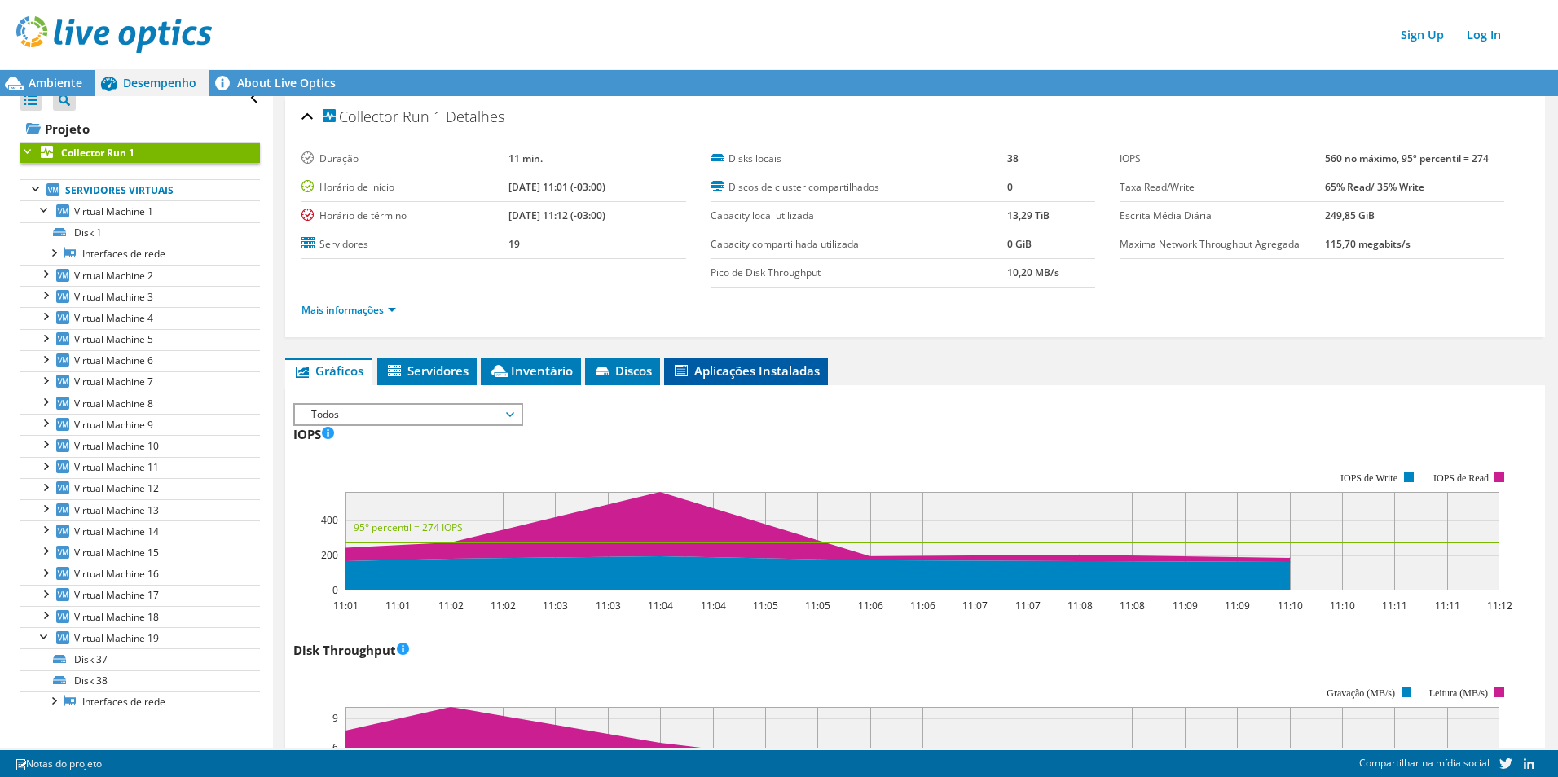
click at [771, 370] on span "Aplicações Instaladas" at bounding box center [746, 371] width 148 height 16
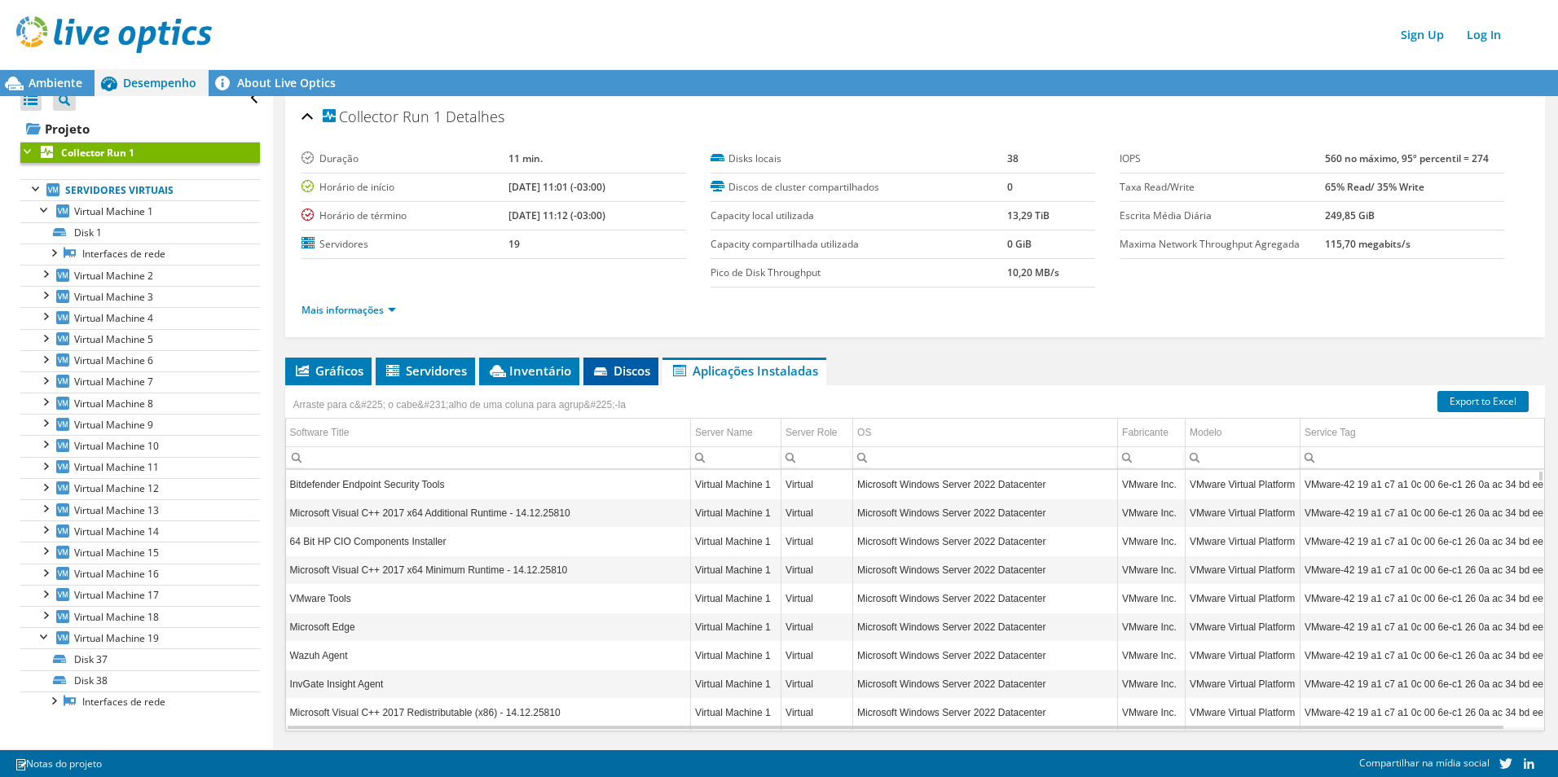
click at [616, 377] on span "Discos" at bounding box center [621, 371] width 59 height 16
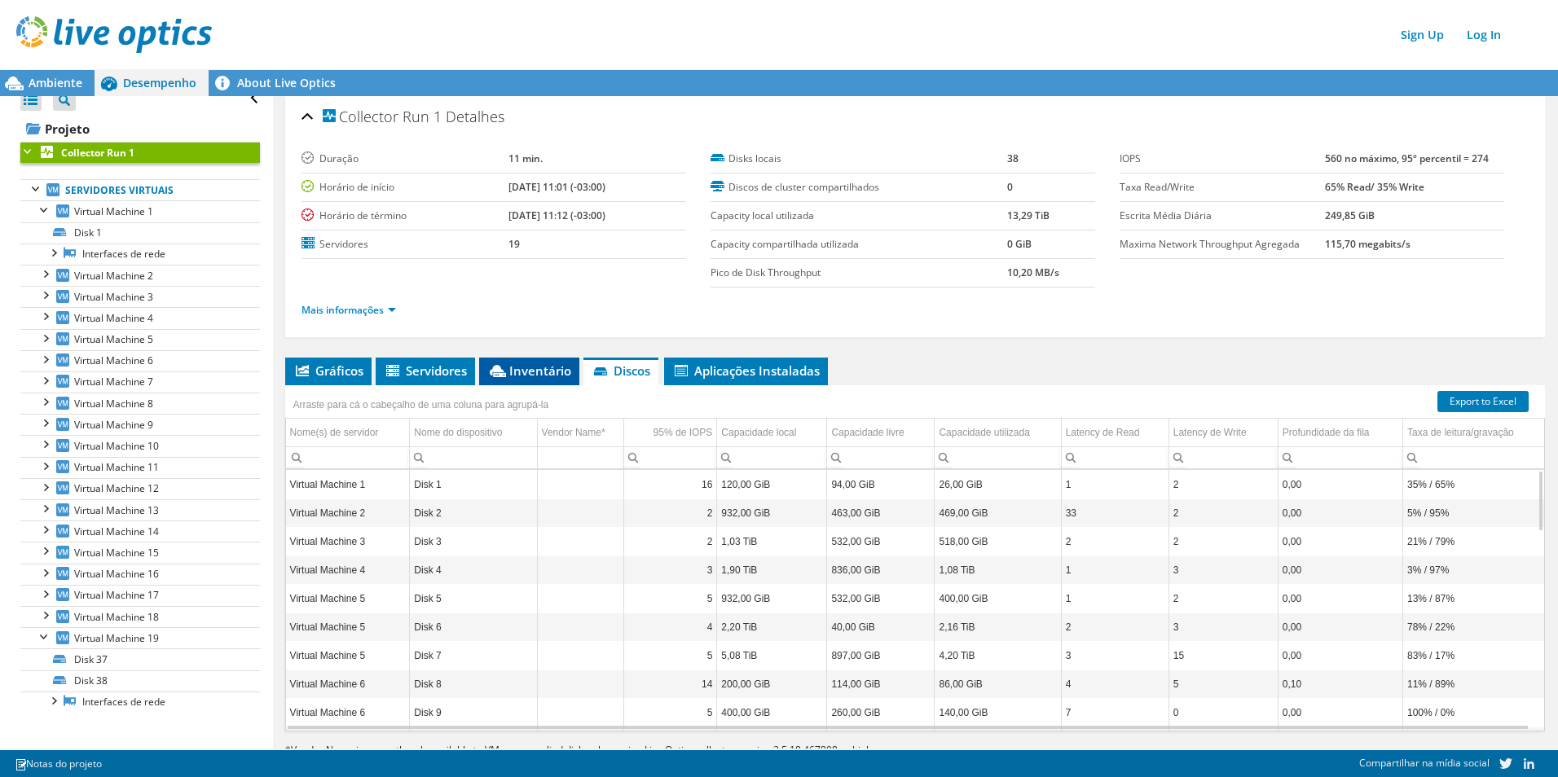
click at [542, 370] on span "Inventário" at bounding box center [529, 371] width 84 height 16
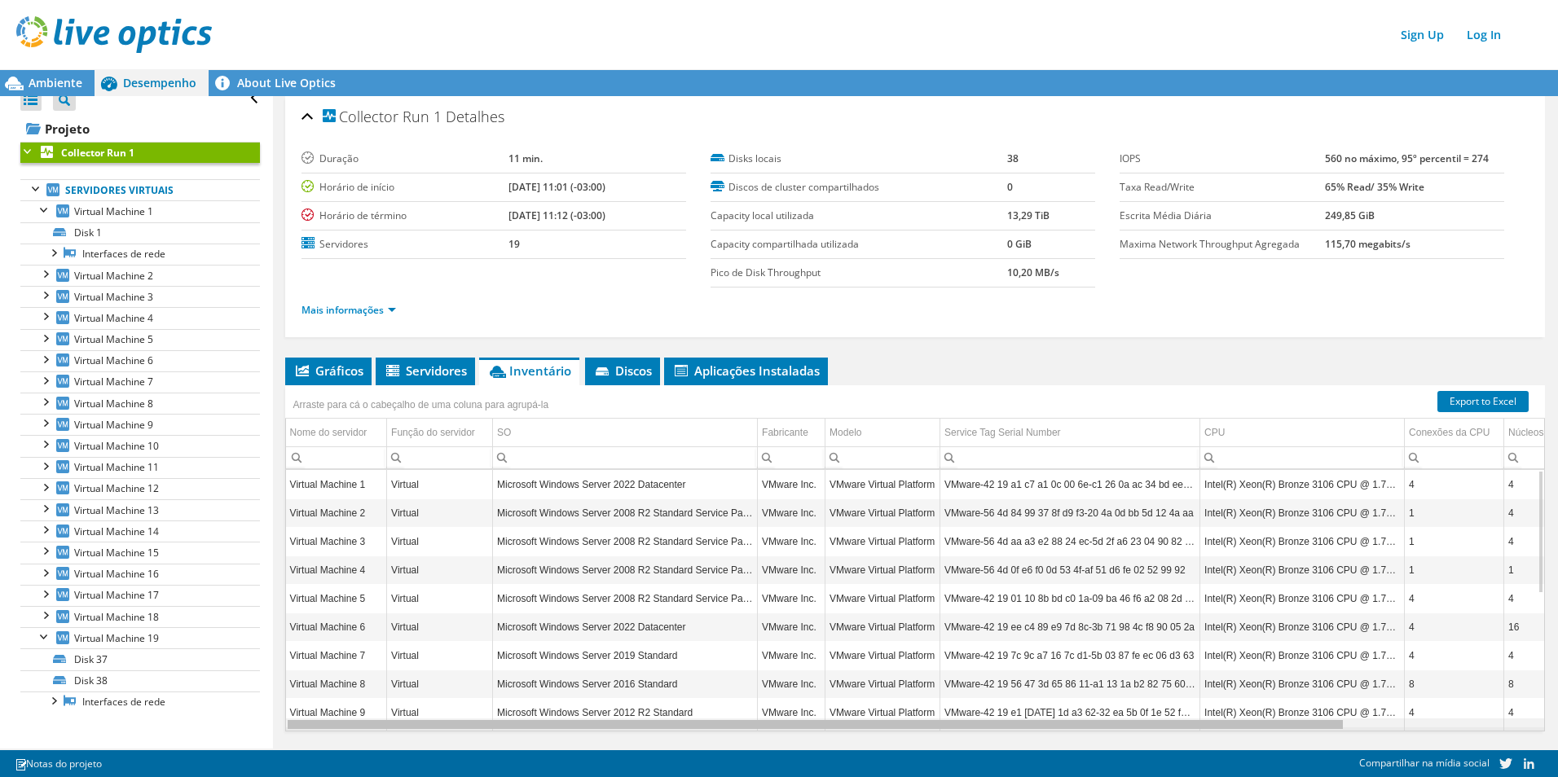
drag, startPoint x: 1267, startPoint y: 727, endPoint x: 1010, endPoint y: 740, distance: 257.9
click at [1010, 740] on body "Sign Up Log In Este projeto foi arquivado. Nenhuma alteração pode ser feita, e …" at bounding box center [779, 388] width 1558 height 777
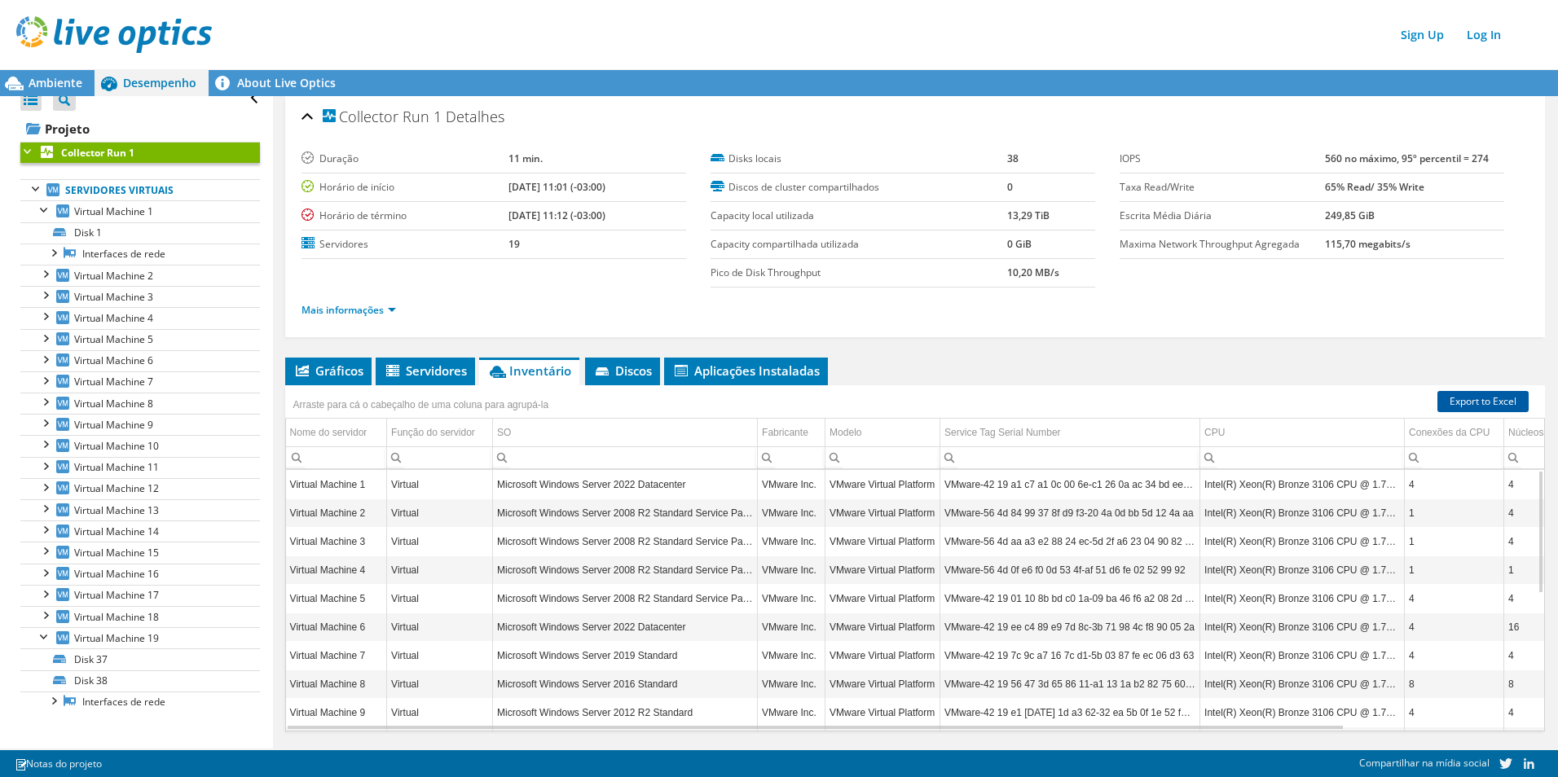
click at [1457, 403] on link "Export to Excel" at bounding box center [1483, 401] width 91 height 21
click at [441, 377] on span "Servidores" at bounding box center [425, 371] width 83 height 16
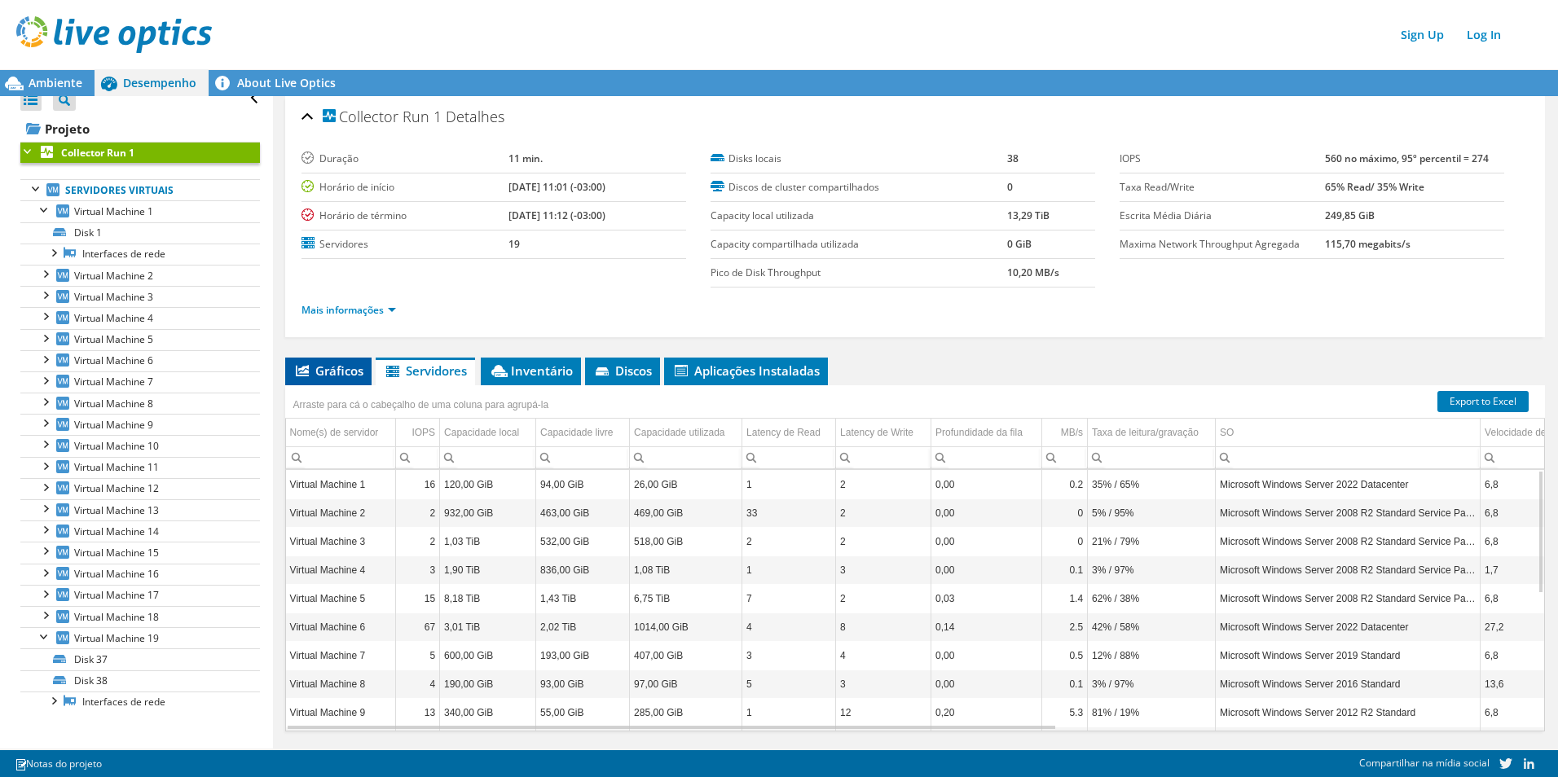
click at [329, 372] on span "Gráficos" at bounding box center [328, 371] width 70 height 16
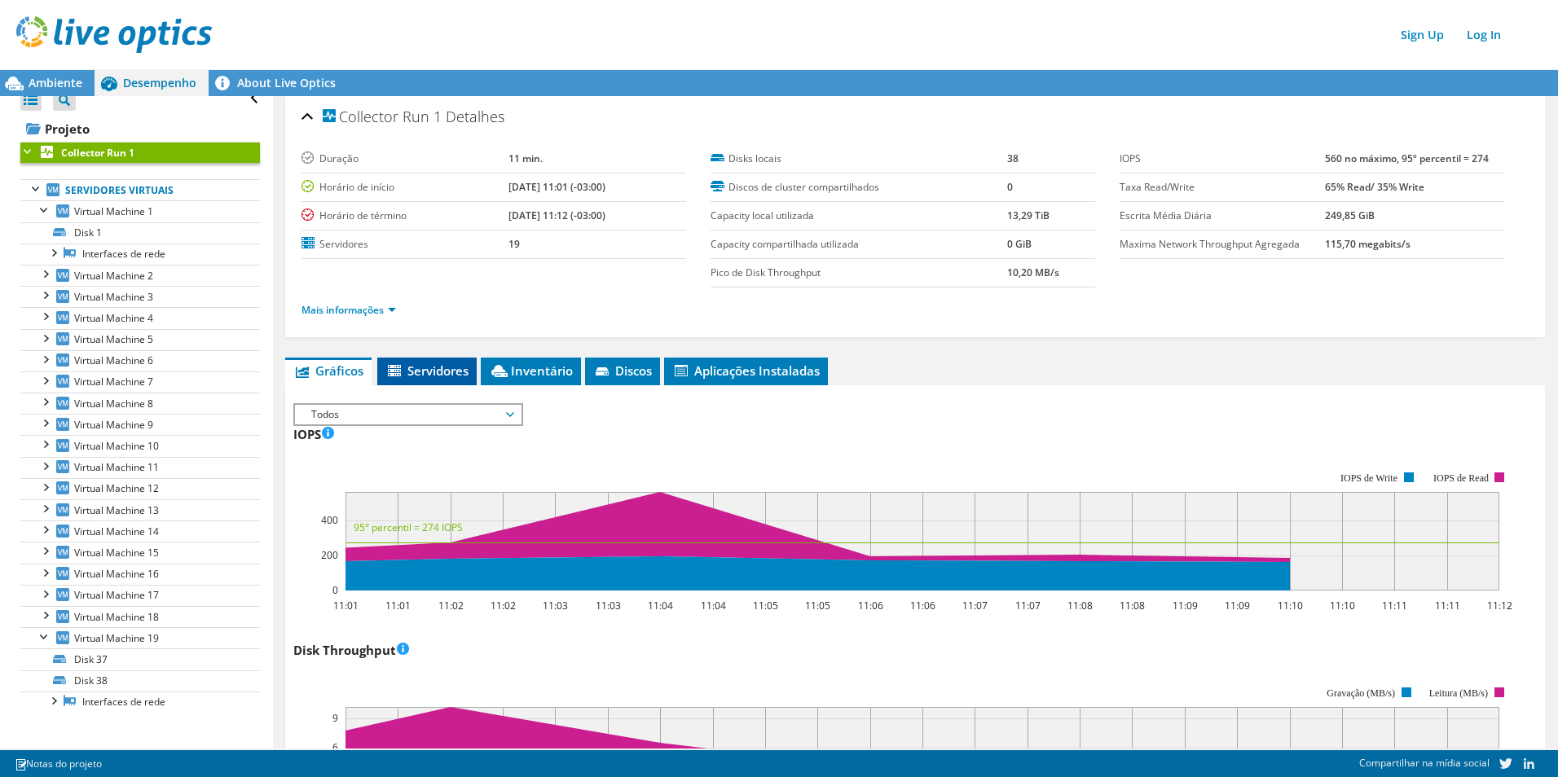
click at [434, 364] on span "Servidores" at bounding box center [426, 371] width 83 height 16
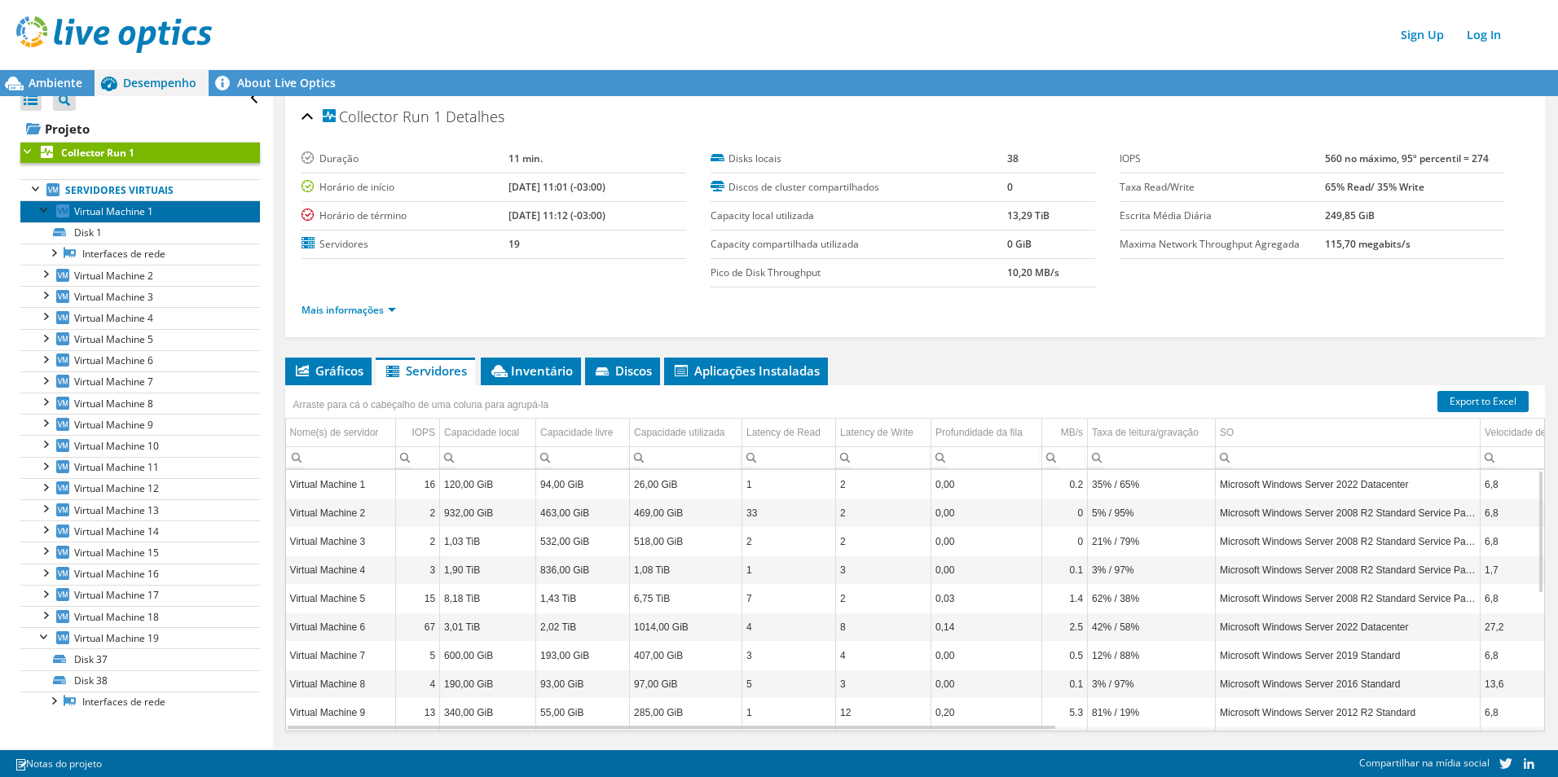
click at [125, 209] on span "Virtual Machine 1" at bounding box center [113, 212] width 79 height 14
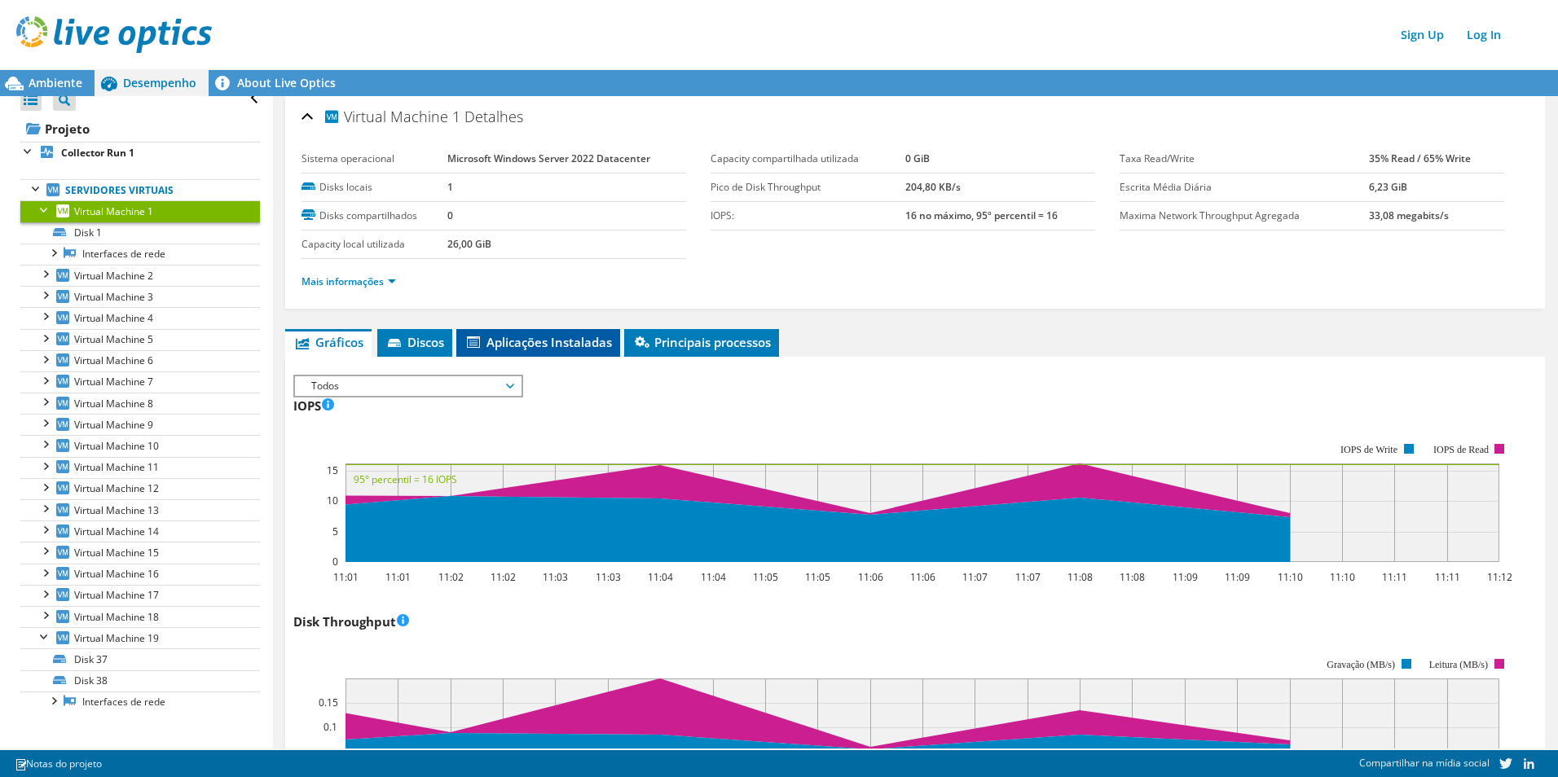
click at [539, 350] on span "Aplicações Instaladas" at bounding box center [539, 342] width 148 height 16
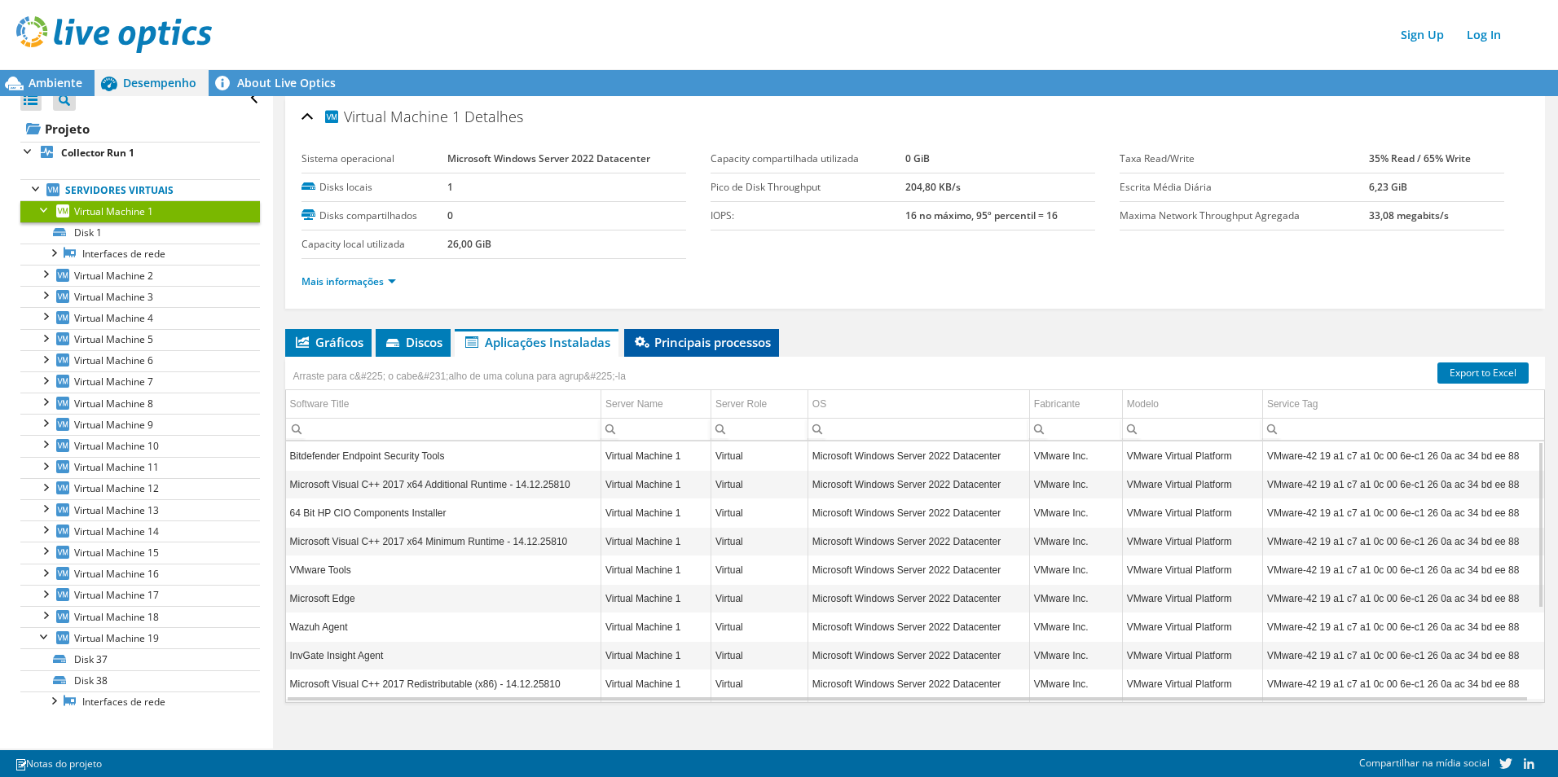
click at [681, 350] on li "Principais processos" at bounding box center [701, 343] width 155 height 28
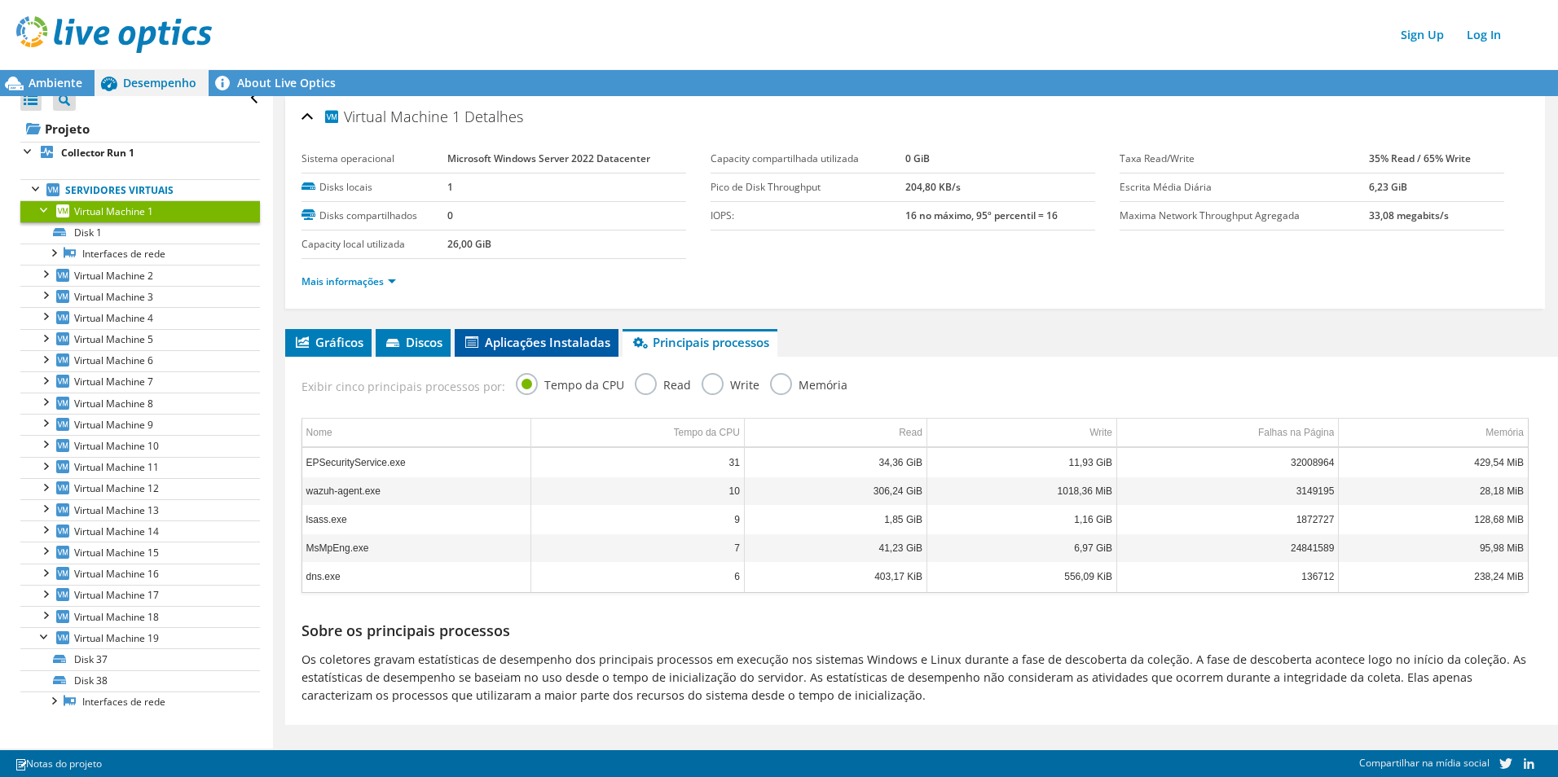
click at [562, 344] on span "Aplicações Instaladas" at bounding box center [537, 342] width 148 height 16
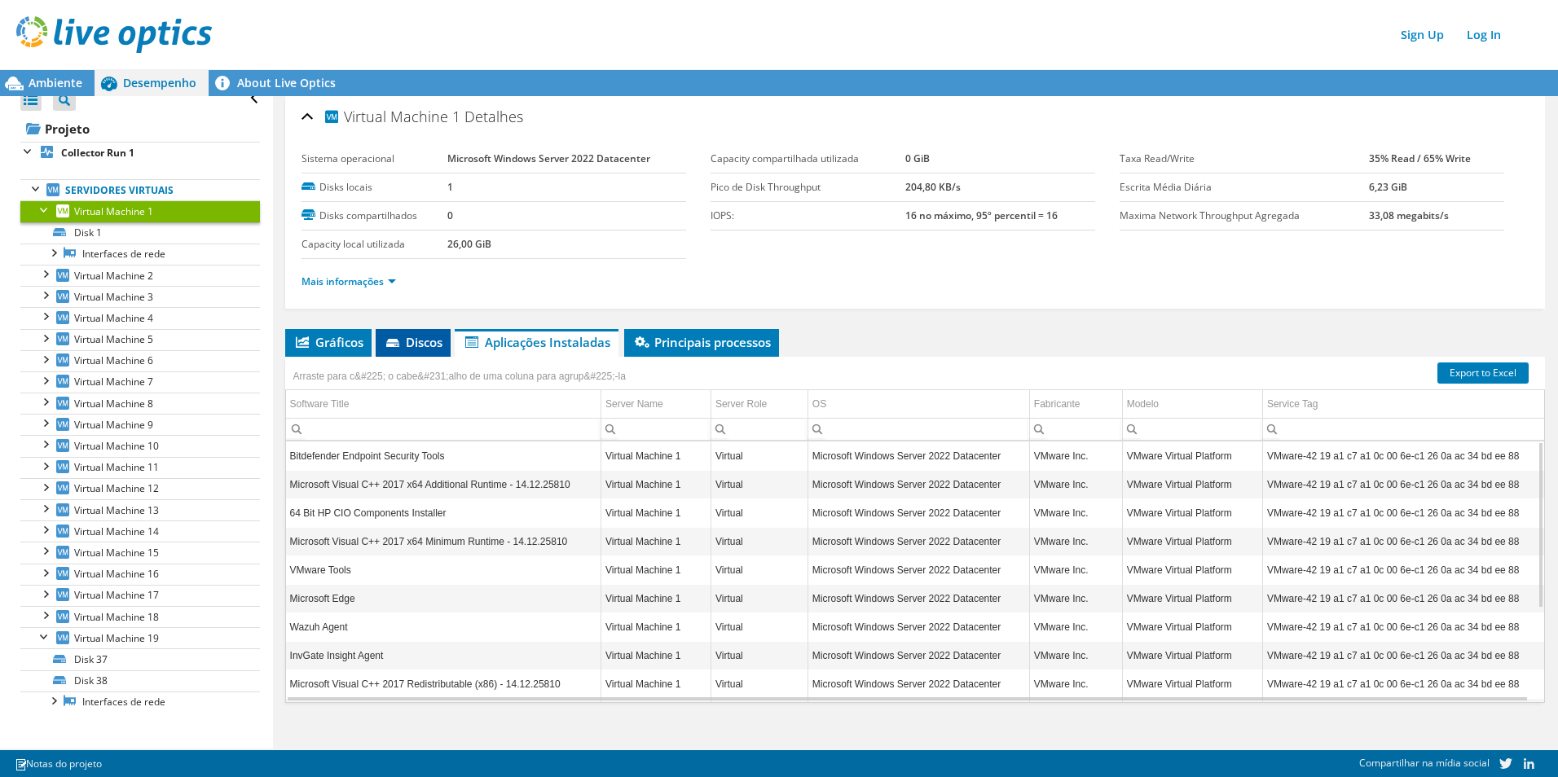
click at [419, 341] on span "Discos" at bounding box center [413, 342] width 59 height 16
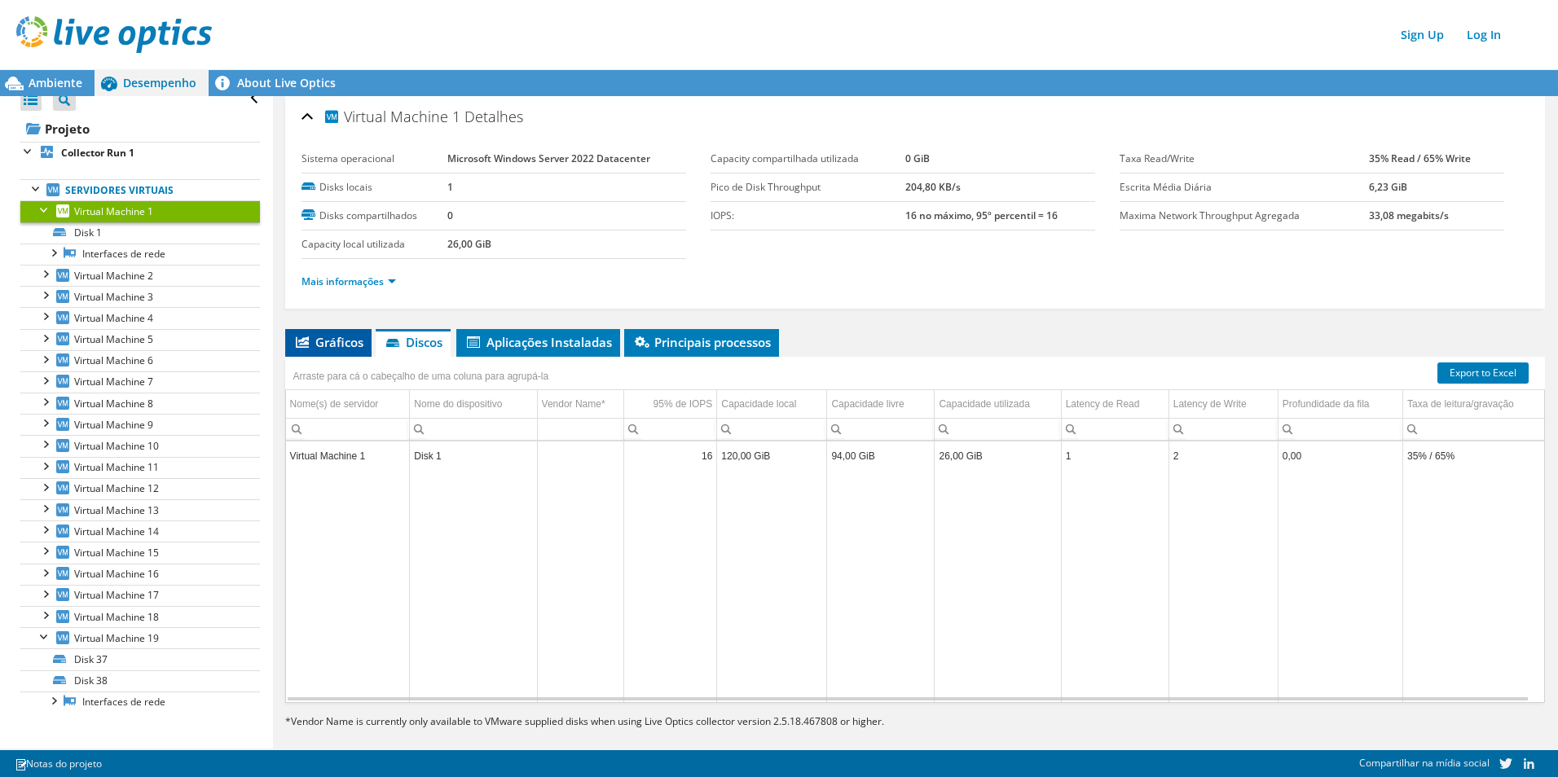
click at [341, 344] on span "Gráficos" at bounding box center [328, 342] width 70 height 16
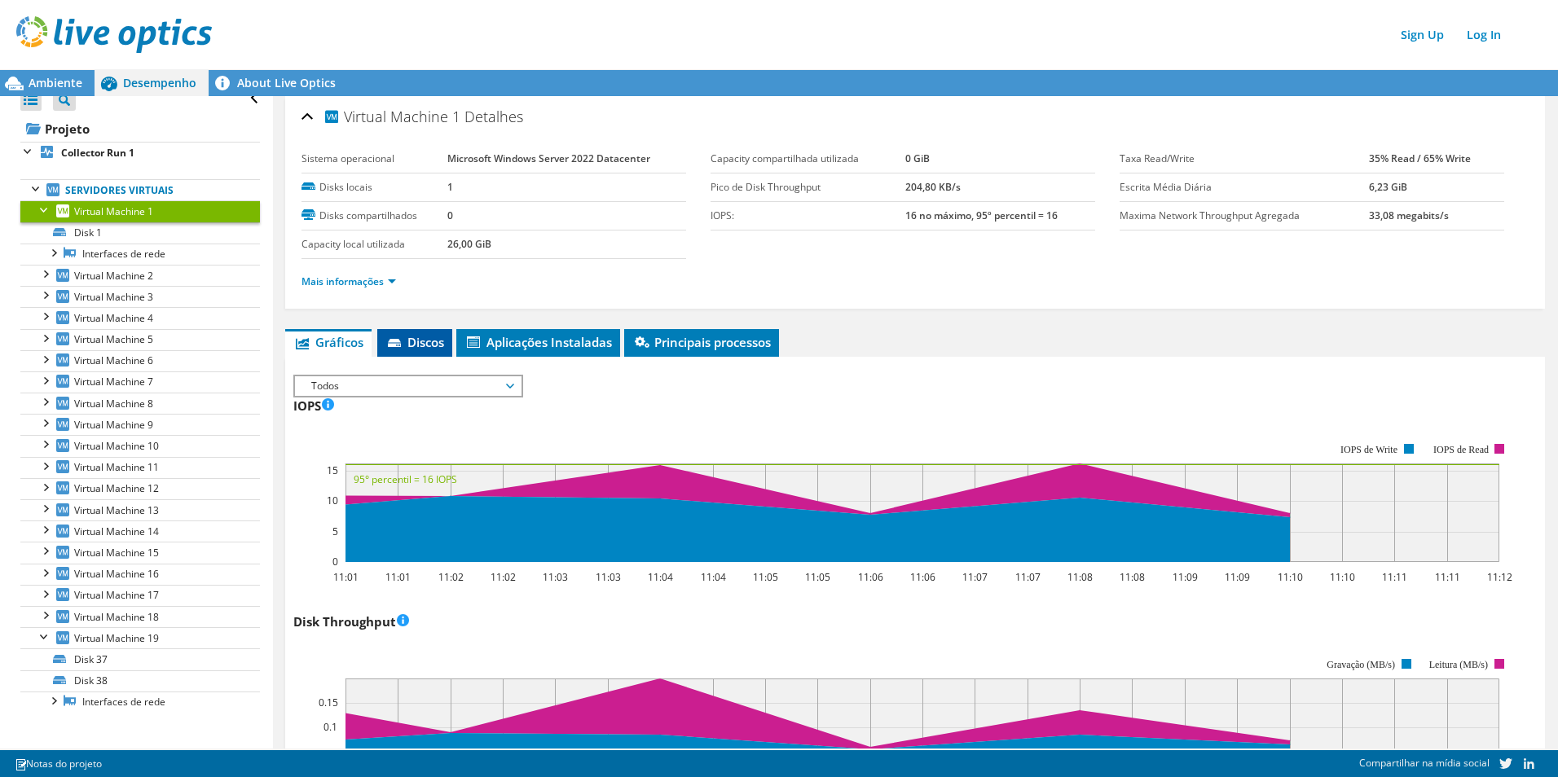
click at [401, 342] on icon at bounding box center [394, 343] width 13 height 8
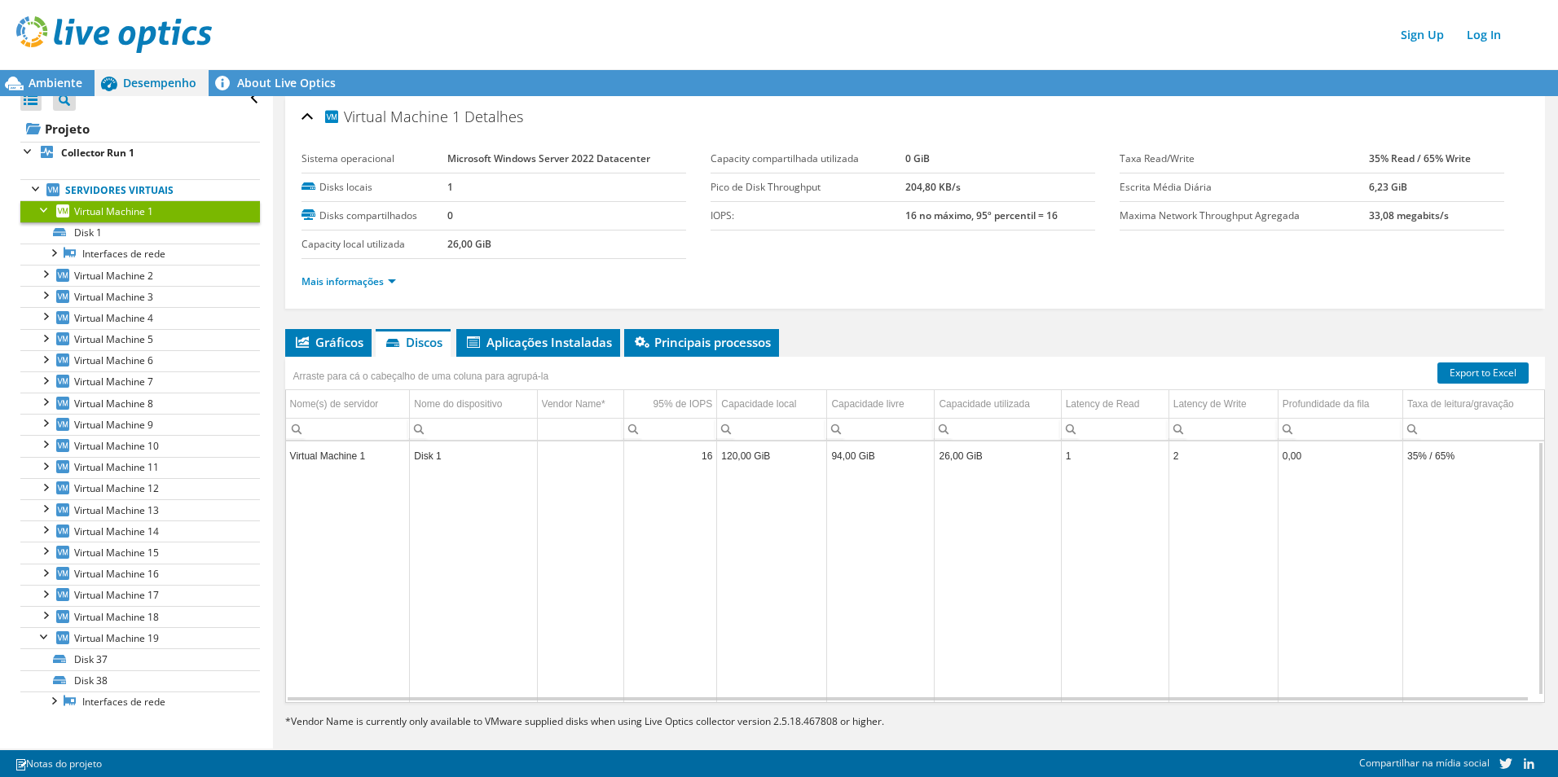
click at [419, 460] on td "Disk 1" at bounding box center [473, 457] width 127 height 29
click at [537, 349] on span "Aplicações Instaladas" at bounding box center [539, 342] width 148 height 16
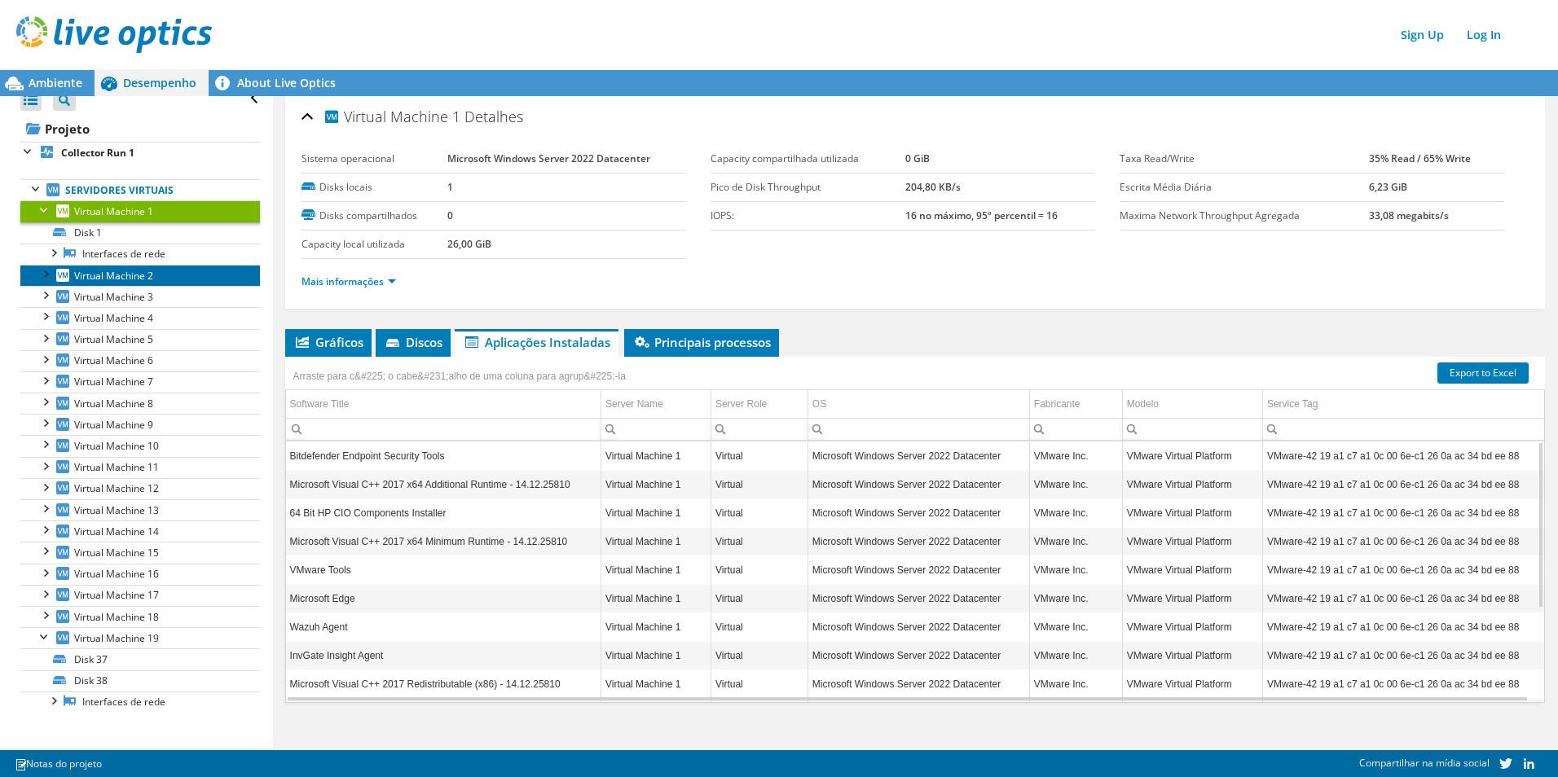
click at [117, 280] on span "Virtual Machine 2" at bounding box center [113, 276] width 79 height 14
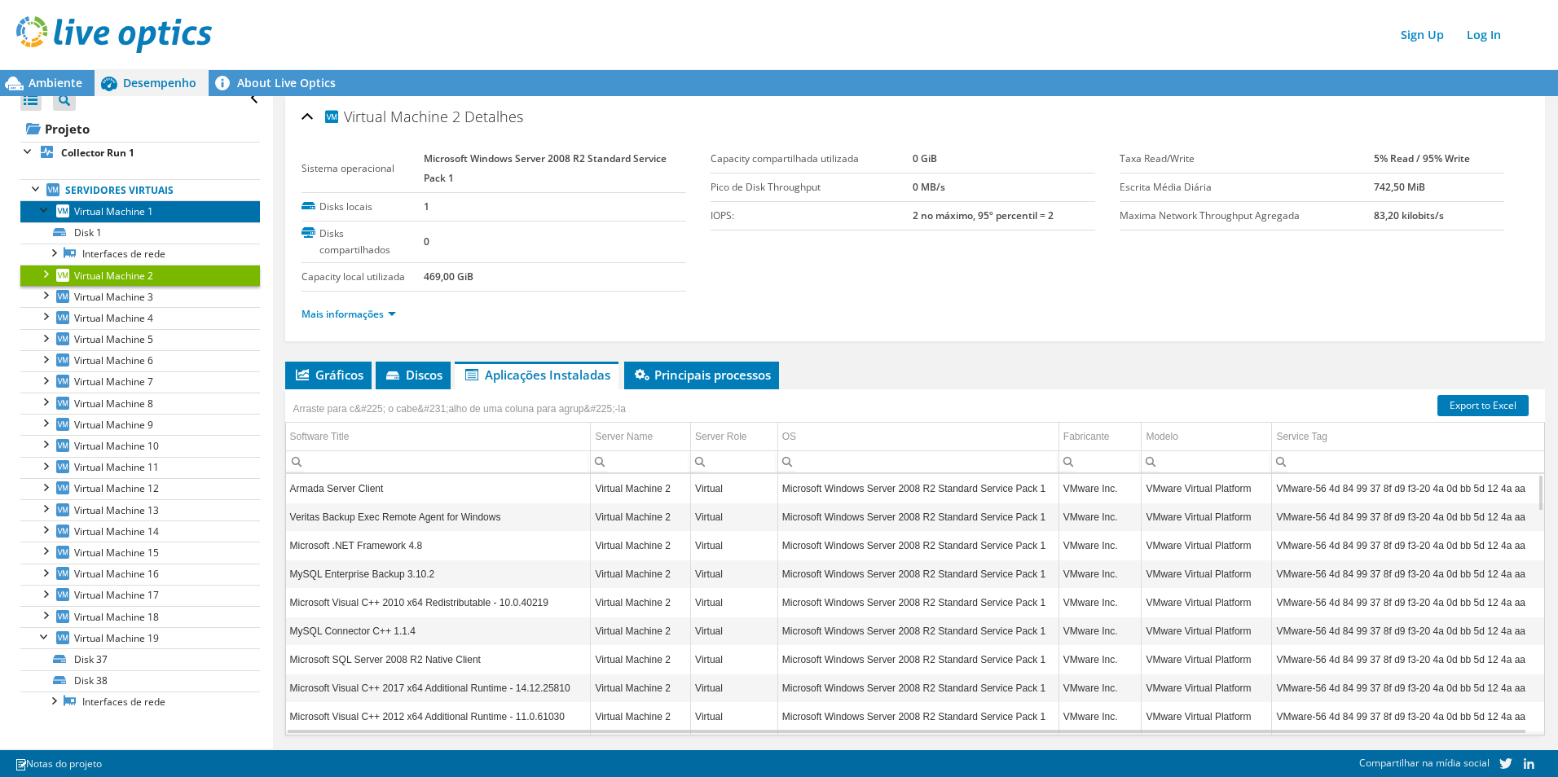
click at [121, 214] on span "Virtual Machine 1" at bounding box center [113, 212] width 79 height 14
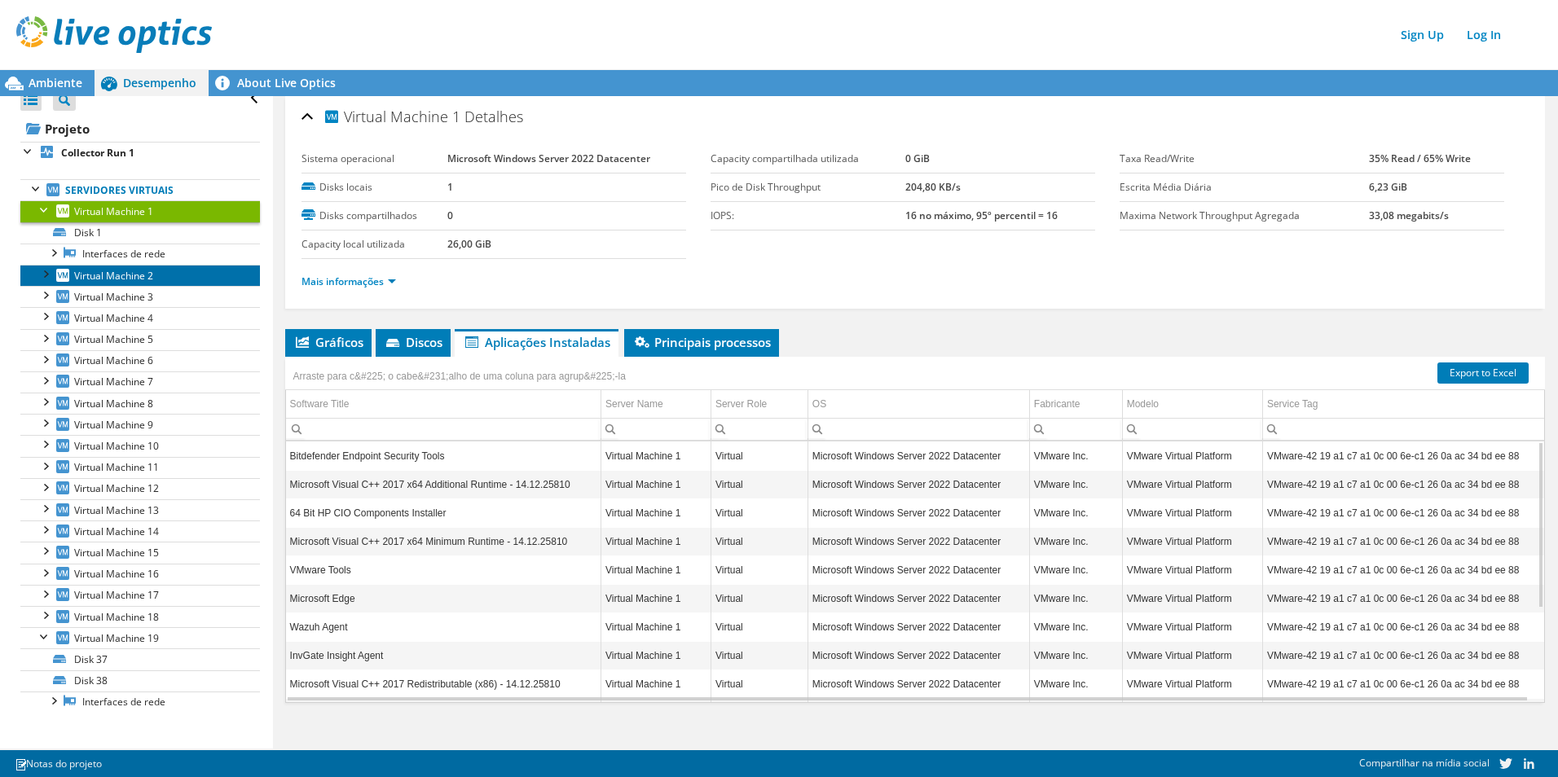
click at [95, 275] on span "Virtual Machine 2" at bounding box center [113, 276] width 79 height 14
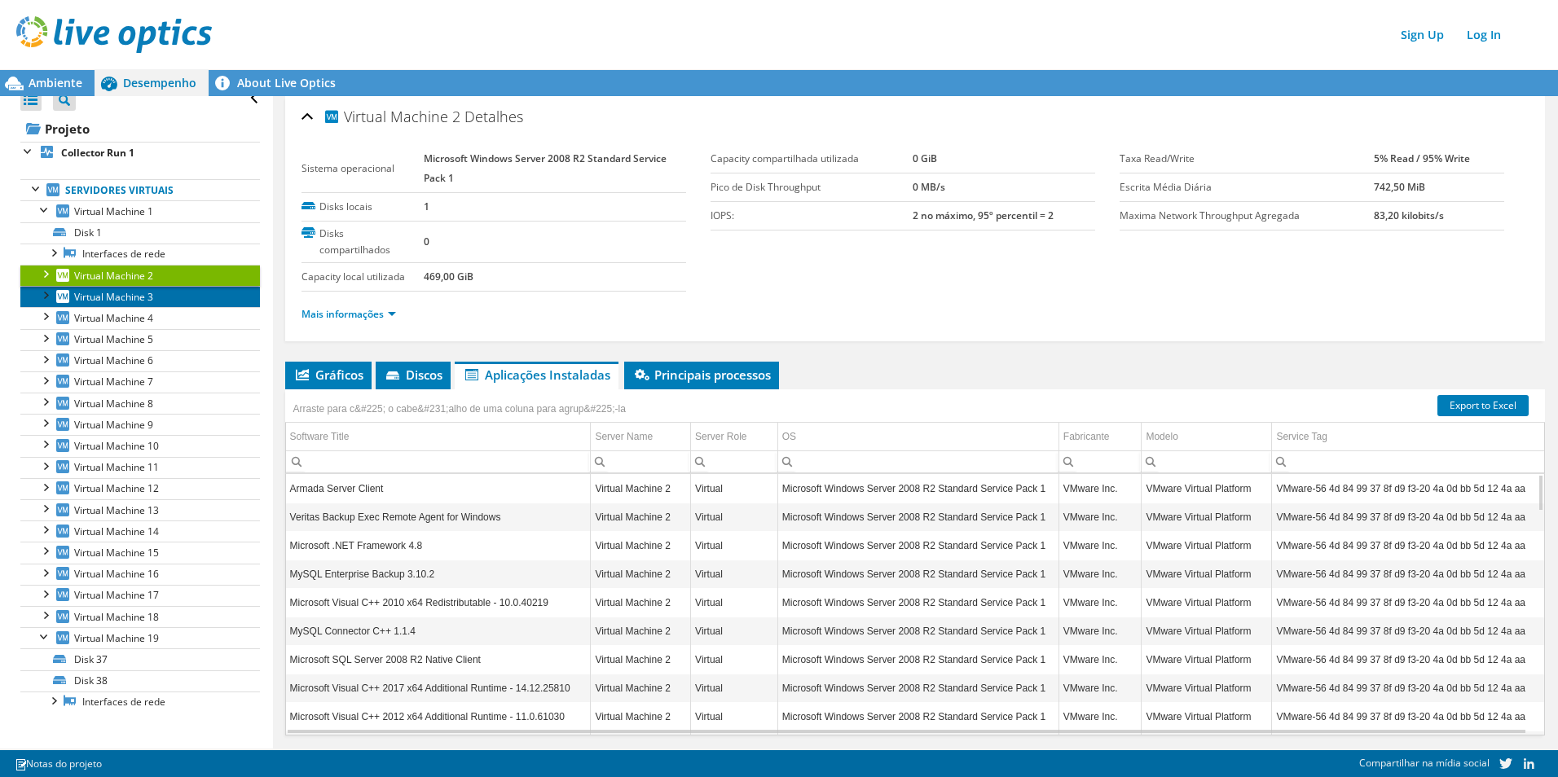
click at [120, 299] on span "Virtual Machine 3" at bounding box center [113, 297] width 79 height 14
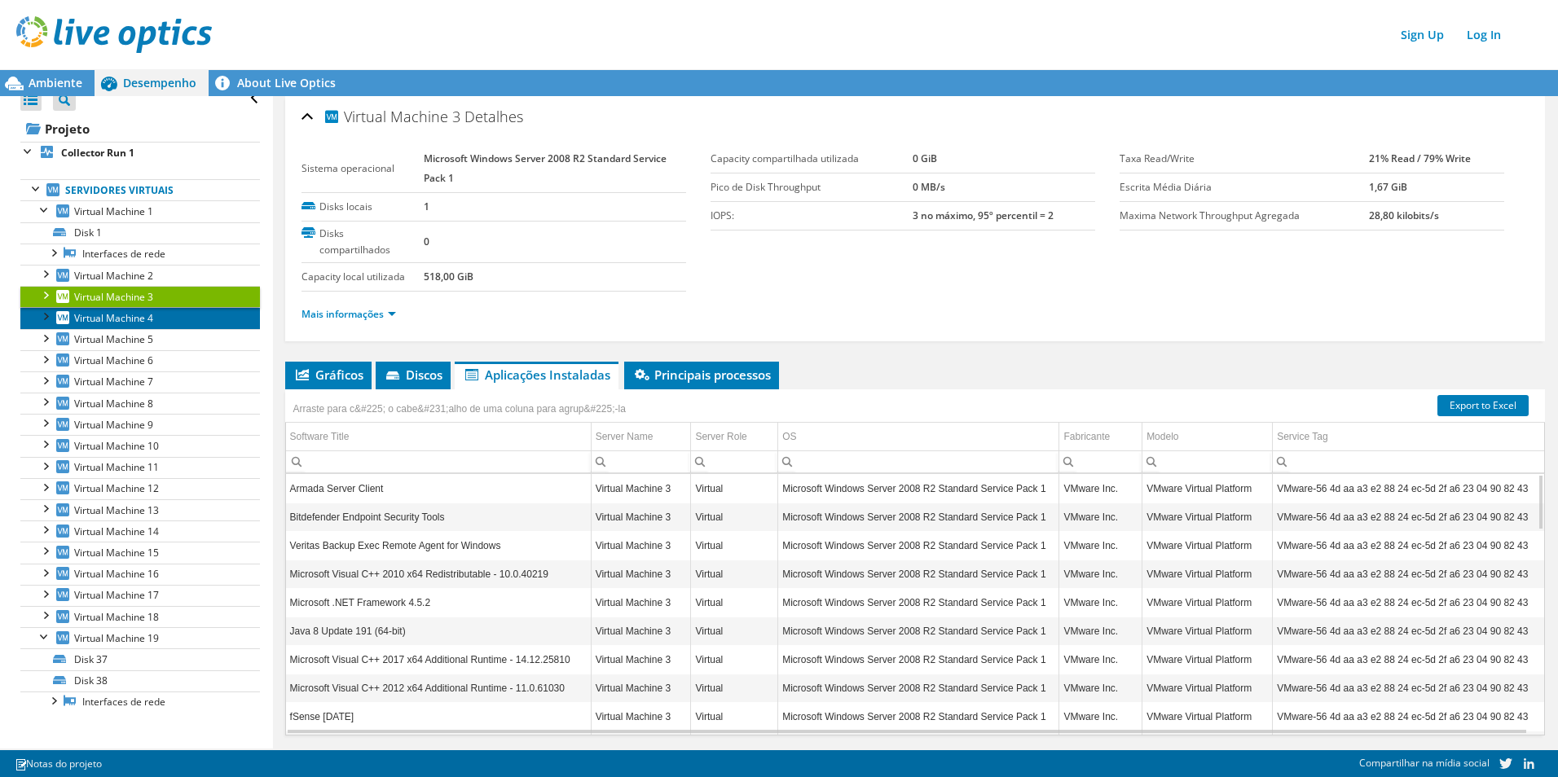
click at [119, 319] on span "Virtual Machine 4" at bounding box center [113, 318] width 79 height 14
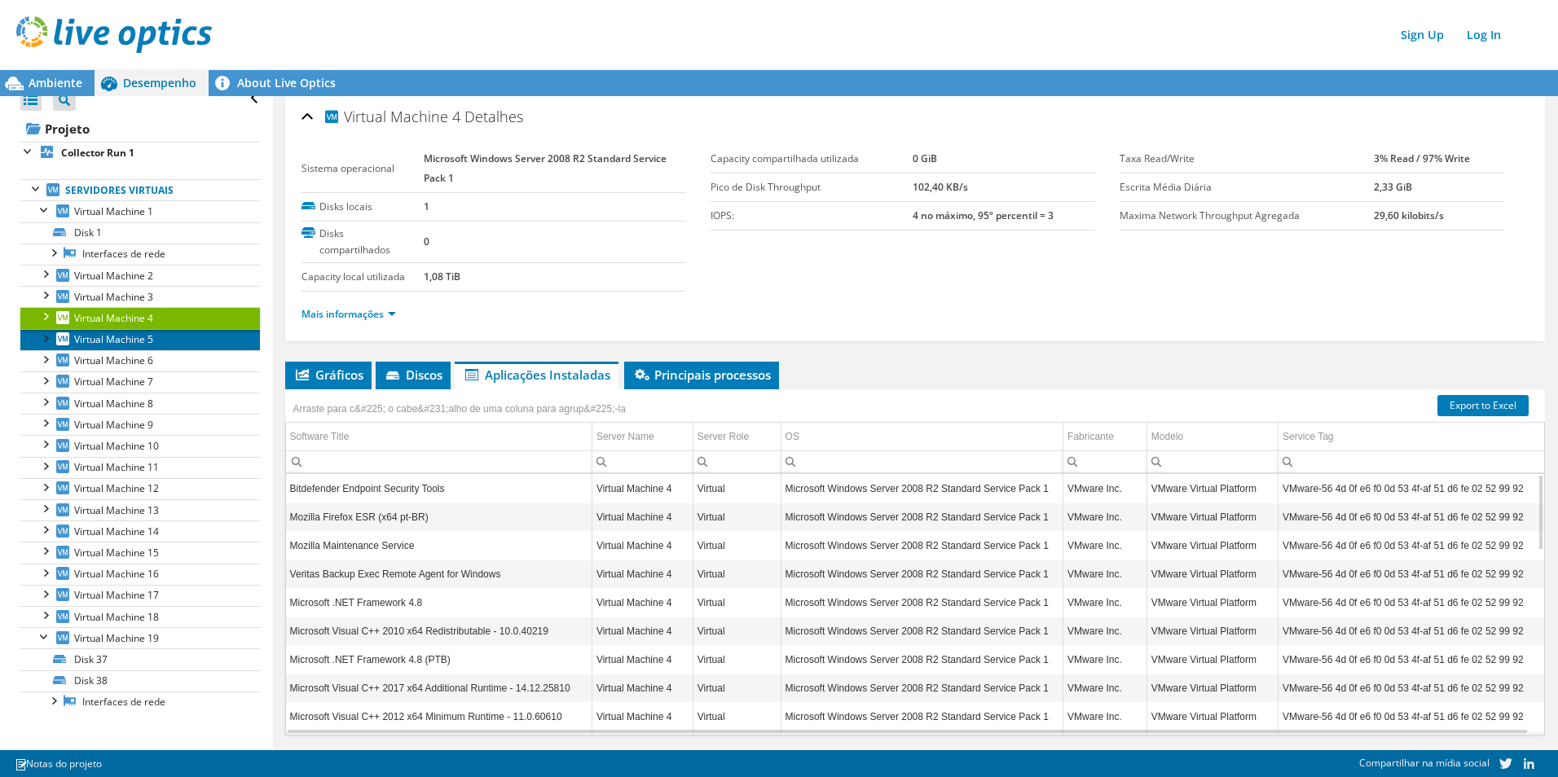
click at [111, 341] on span "Virtual Machine 5" at bounding box center [113, 340] width 79 height 14
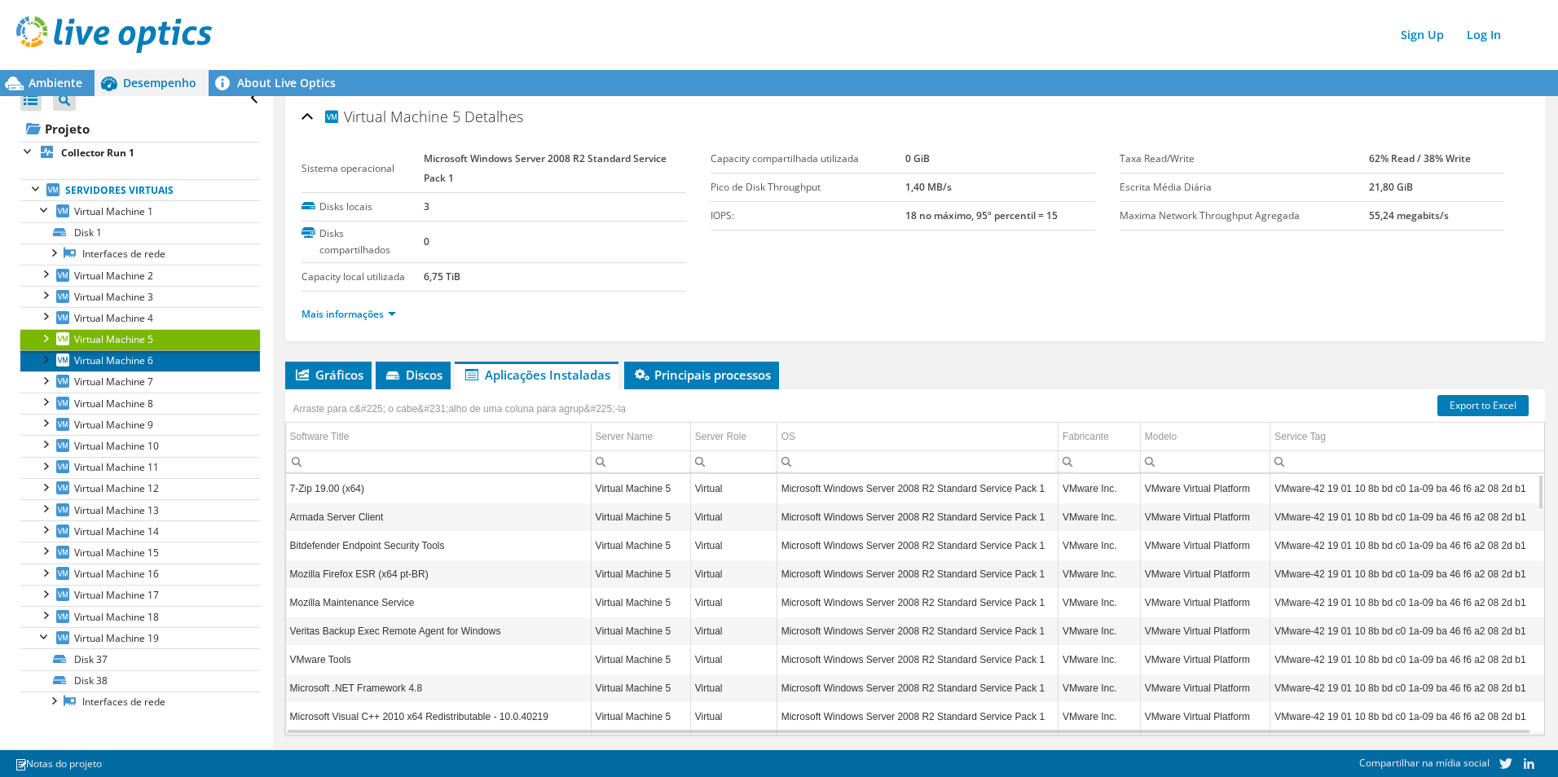
click at [115, 364] on span "Virtual Machine 6" at bounding box center [113, 361] width 79 height 14
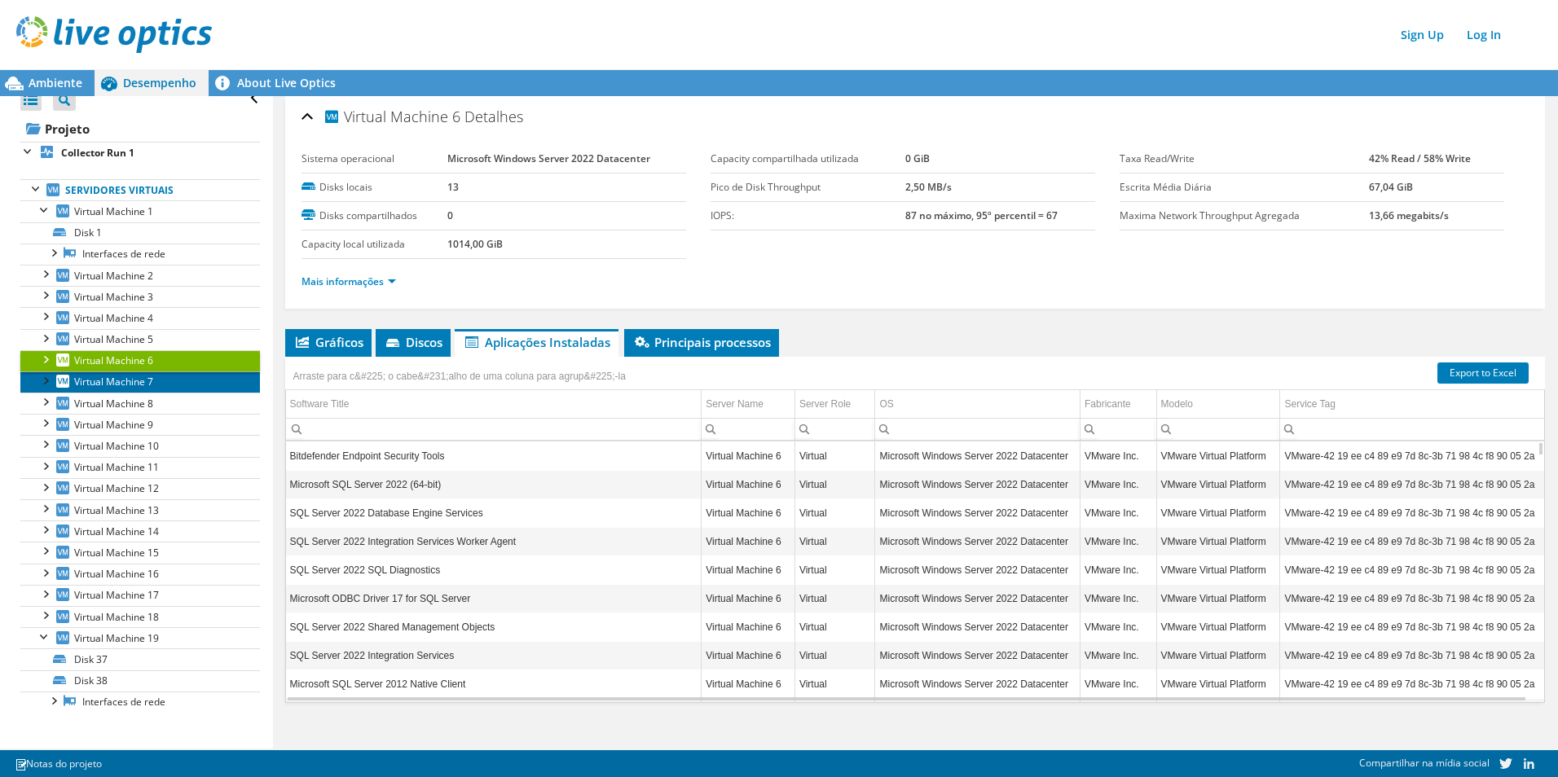
click at [101, 383] on span "Virtual Machine 7" at bounding box center [113, 382] width 79 height 14
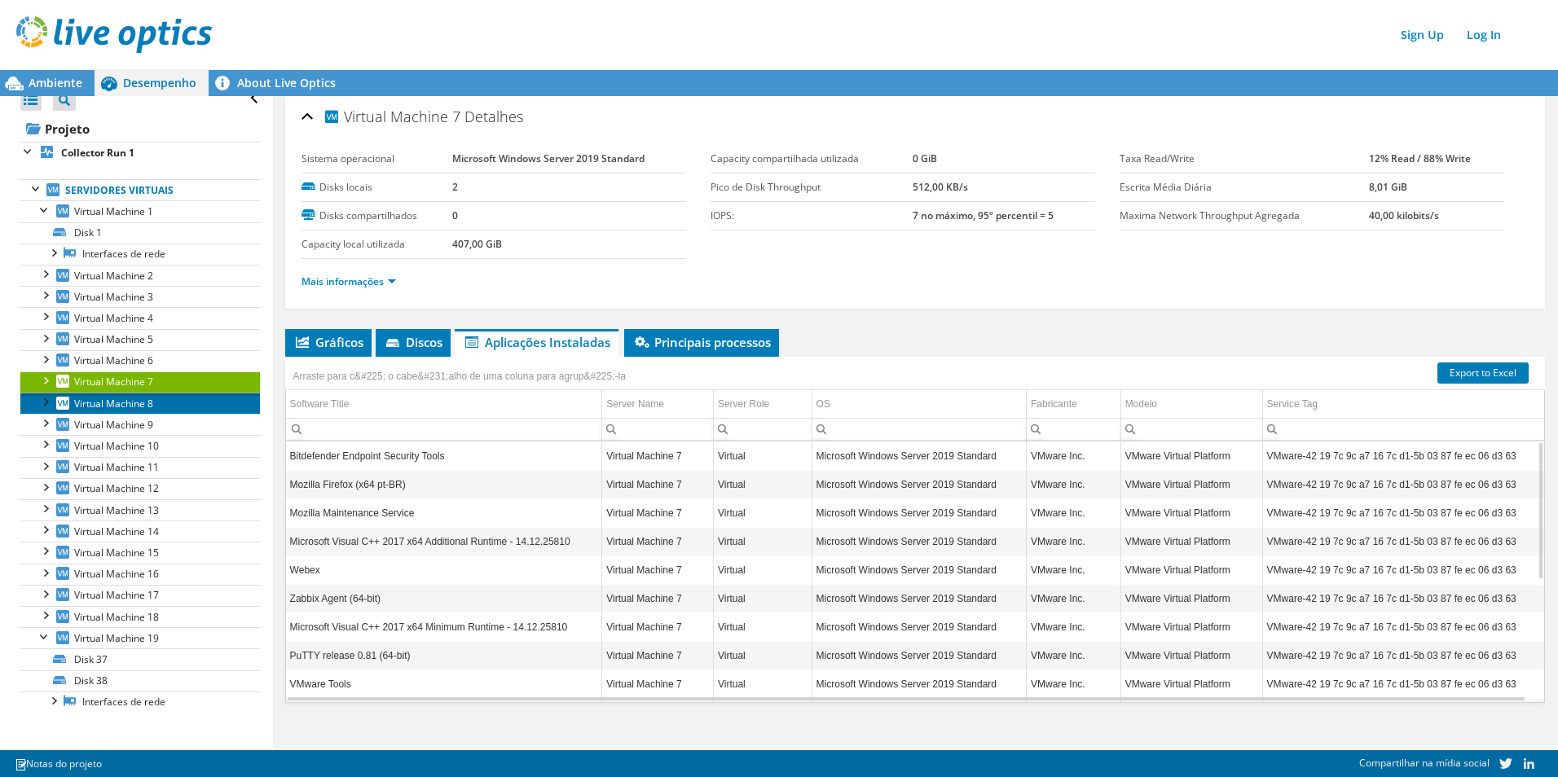
click at [134, 405] on span "Virtual Machine 8" at bounding box center [113, 404] width 79 height 14
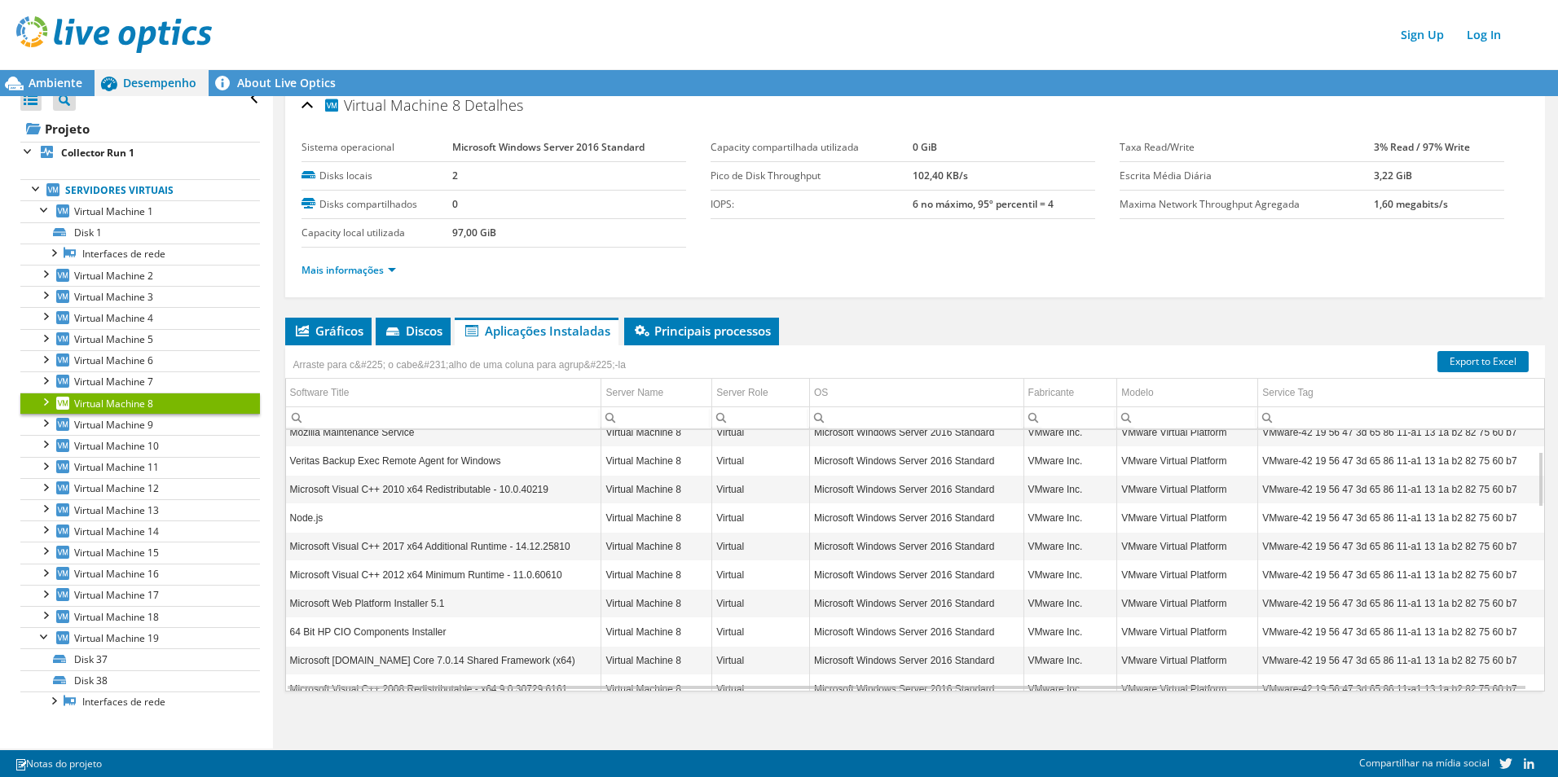
scroll to position [16, 0]
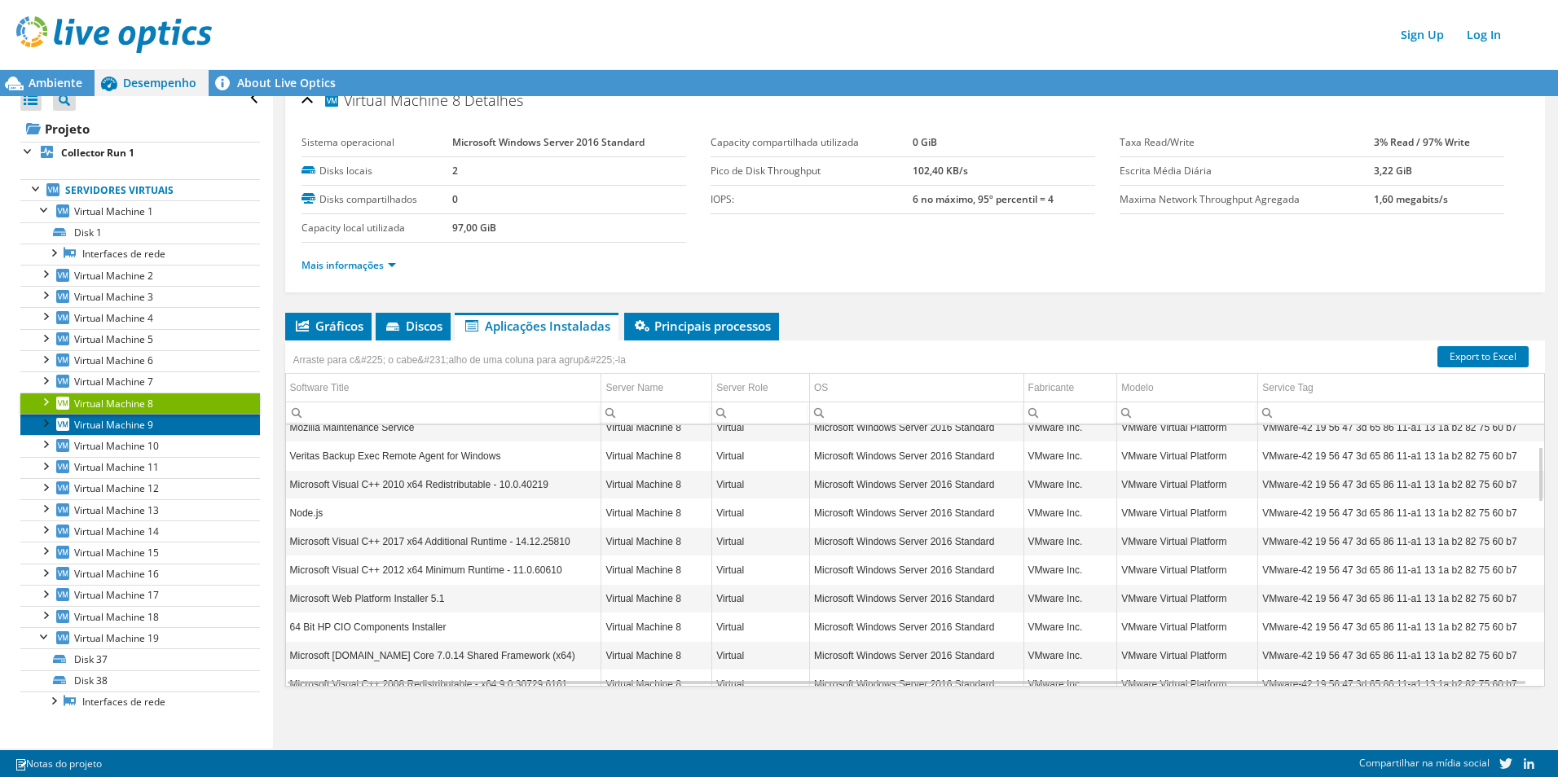
click at [111, 421] on span "Virtual Machine 9" at bounding box center [113, 425] width 79 height 14
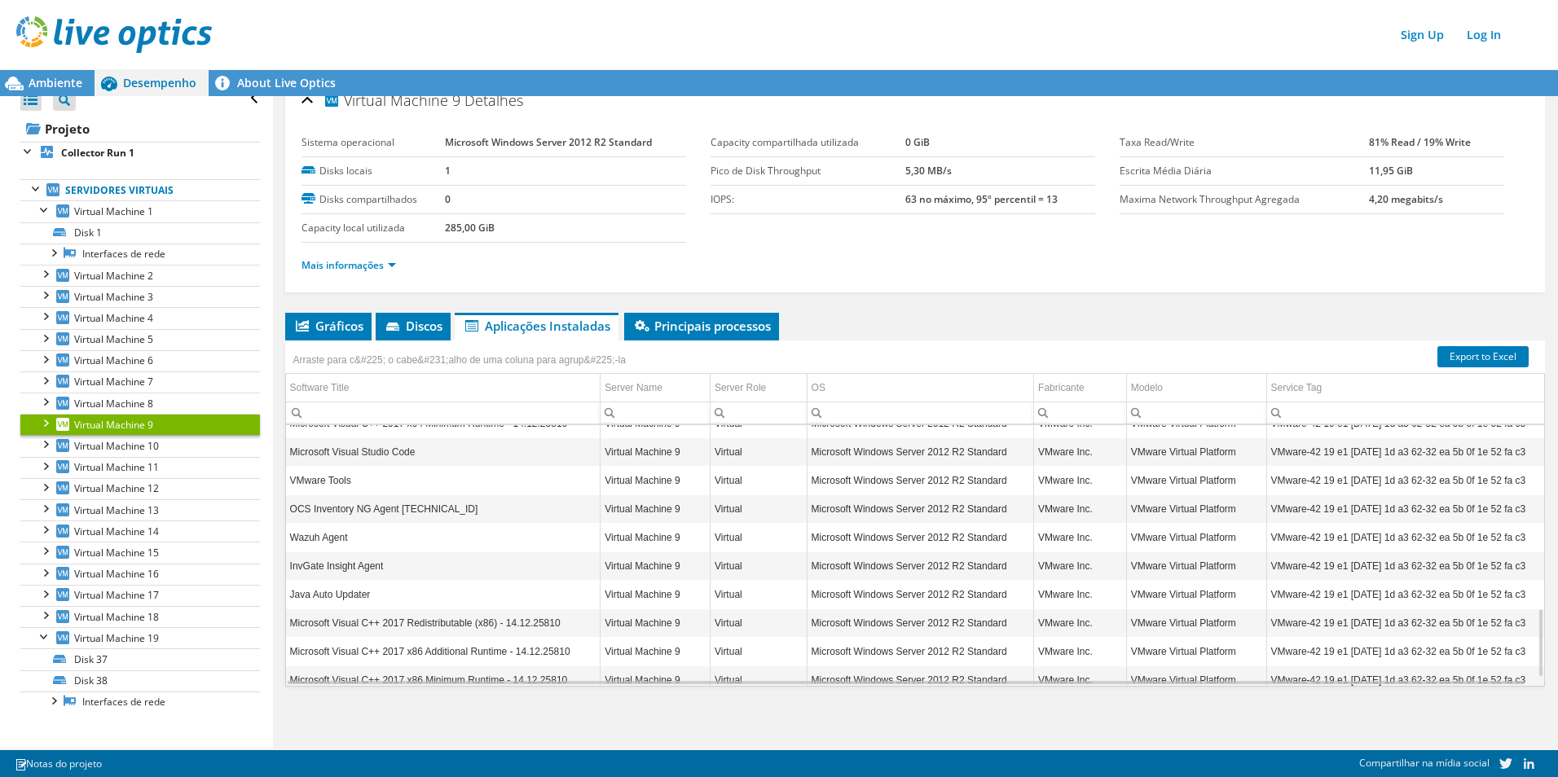
scroll to position [716, 0]
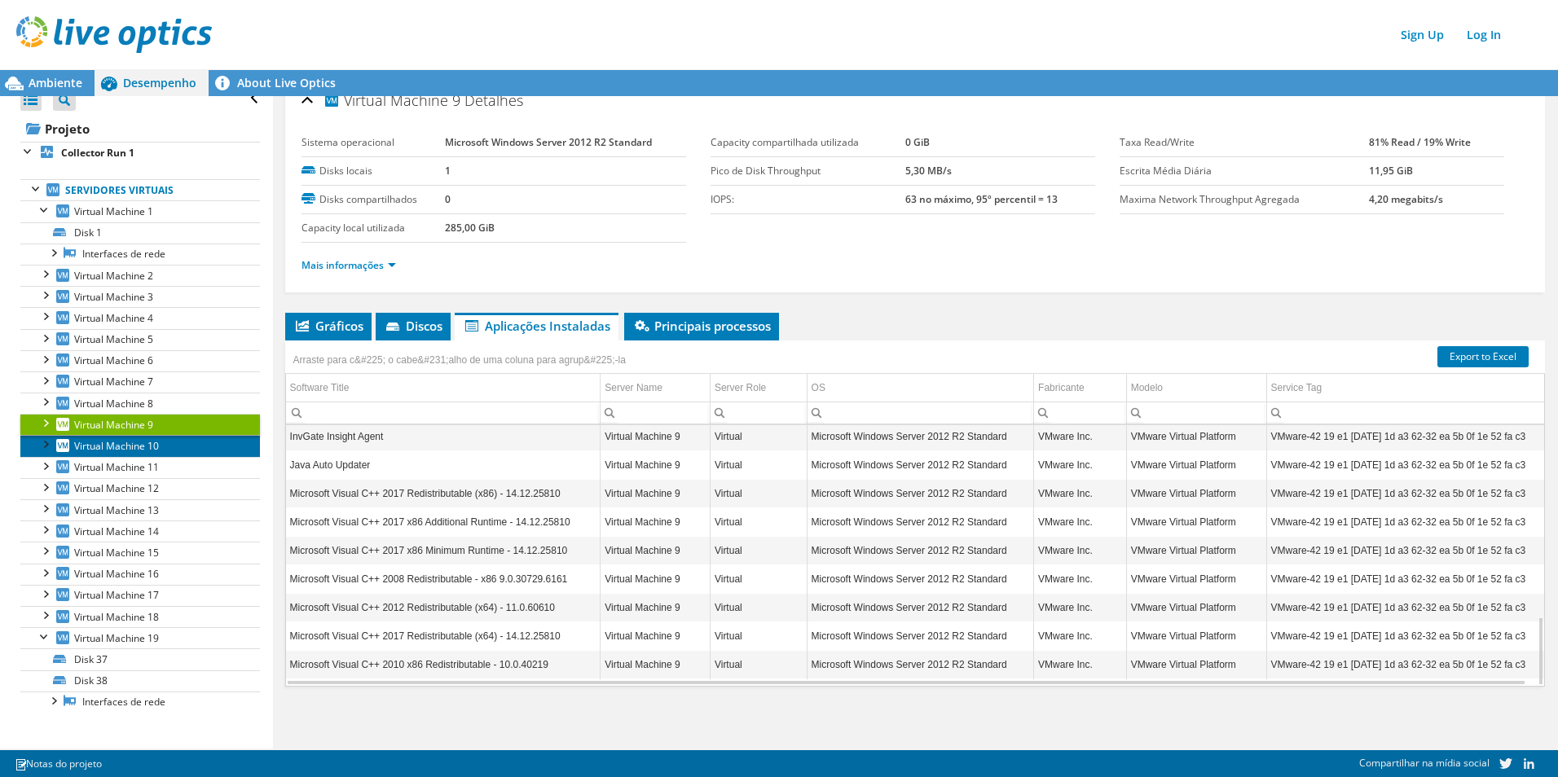
click at [134, 447] on span "Virtual Machine 10" at bounding box center [116, 446] width 85 height 14
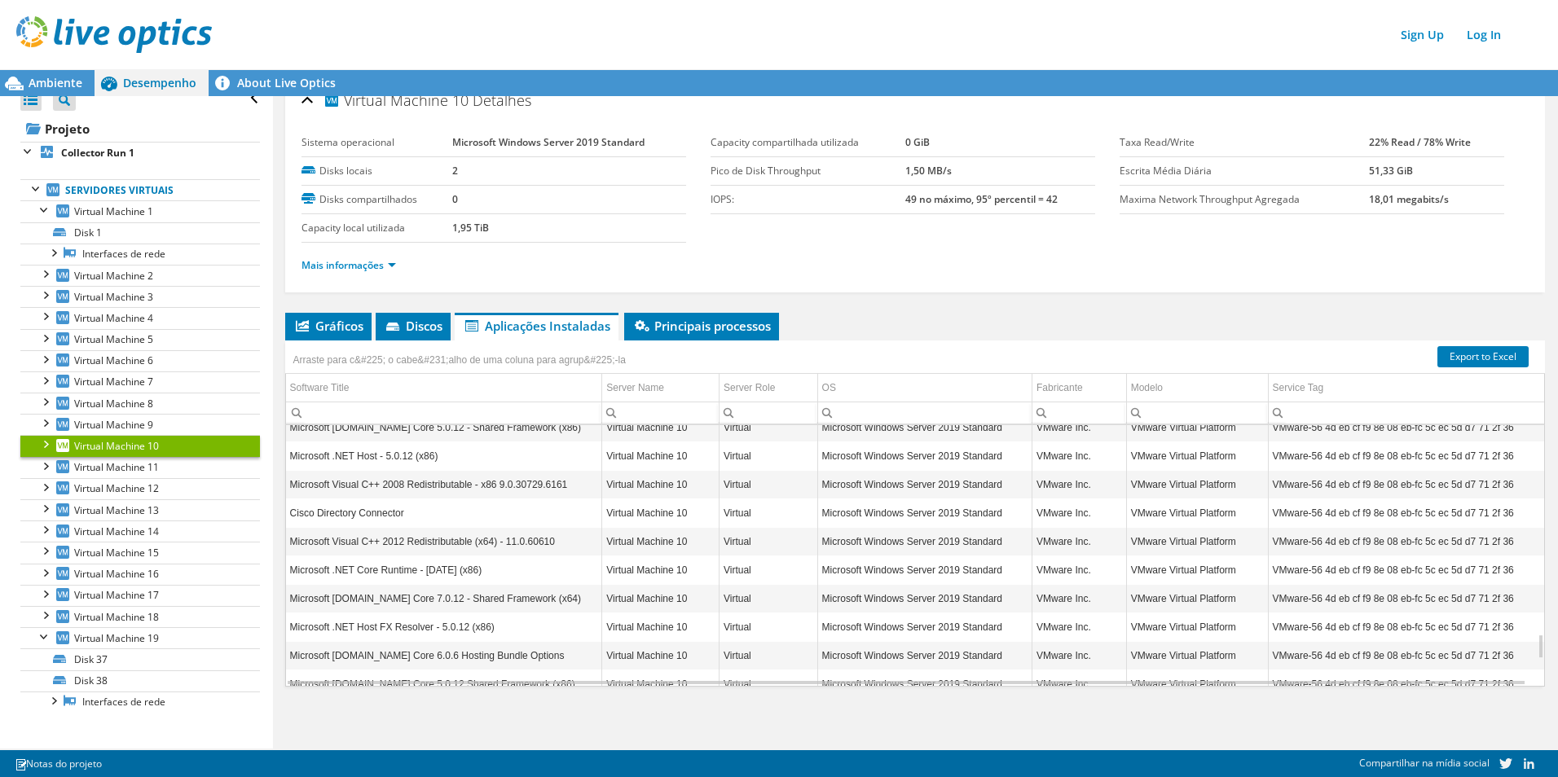
scroll to position [2347, 0]
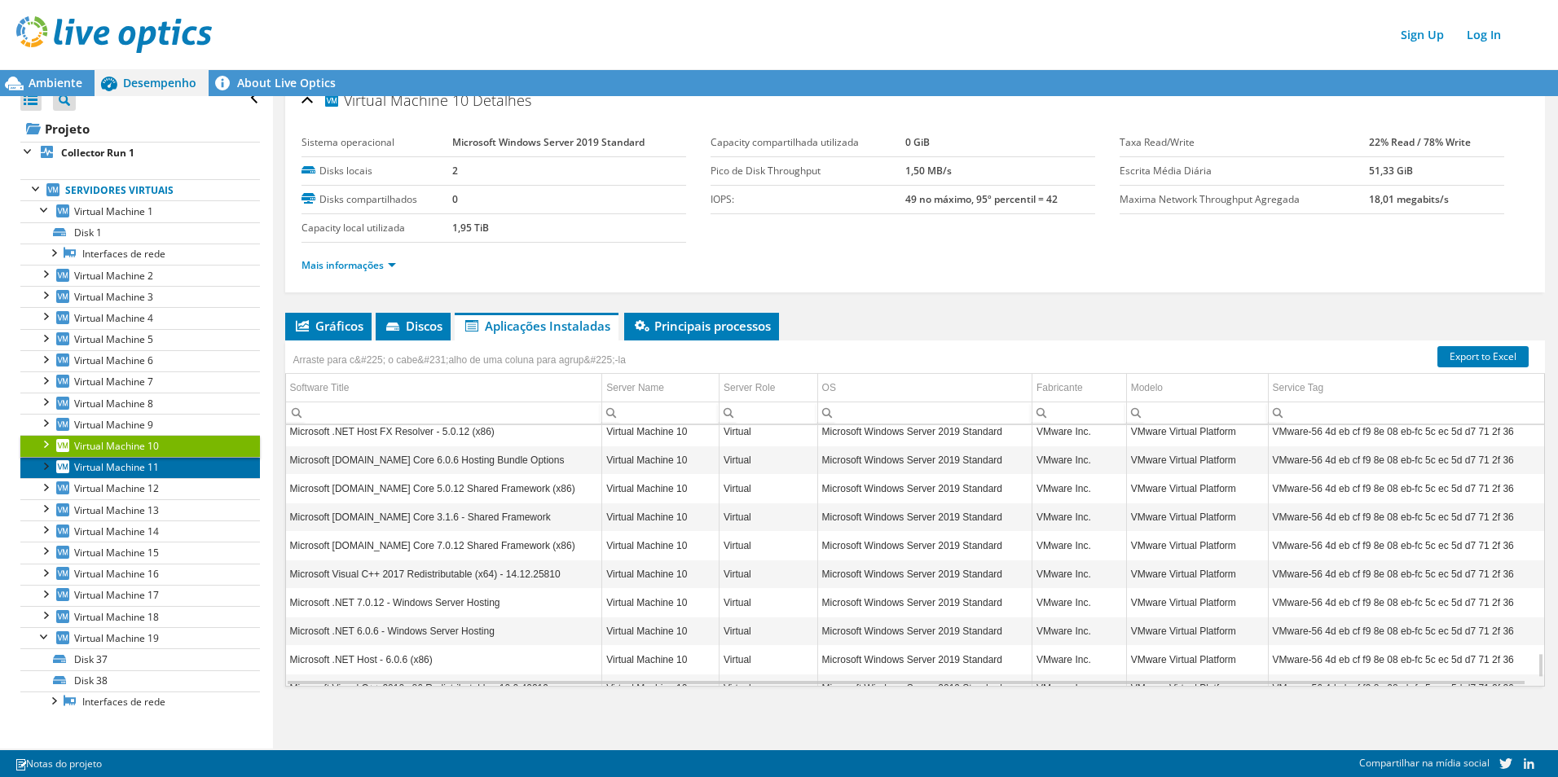
click at [144, 469] on span "Virtual Machine 11" at bounding box center [116, 467] width 85 height 14
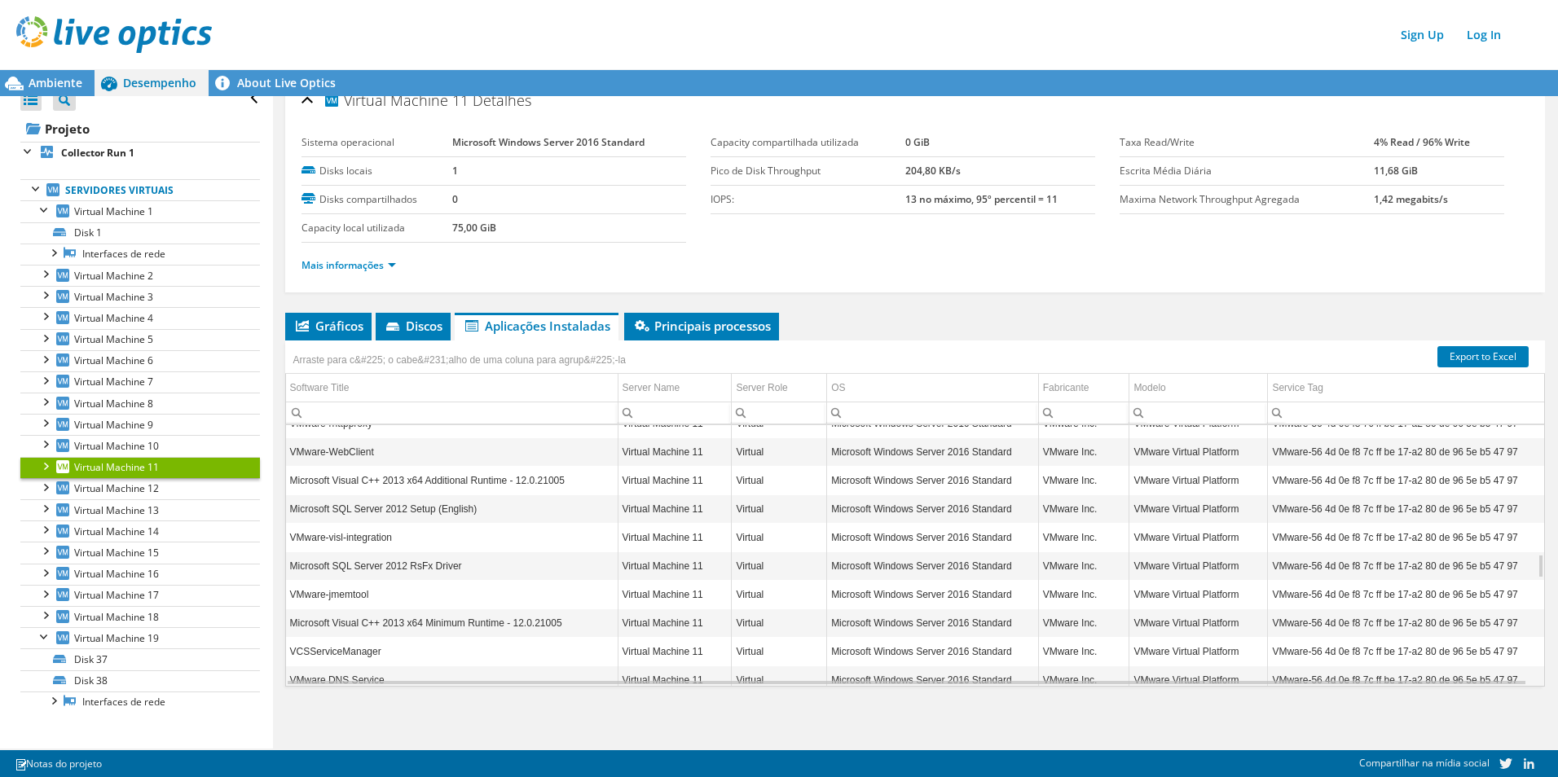
scroll to position [1467, 0]
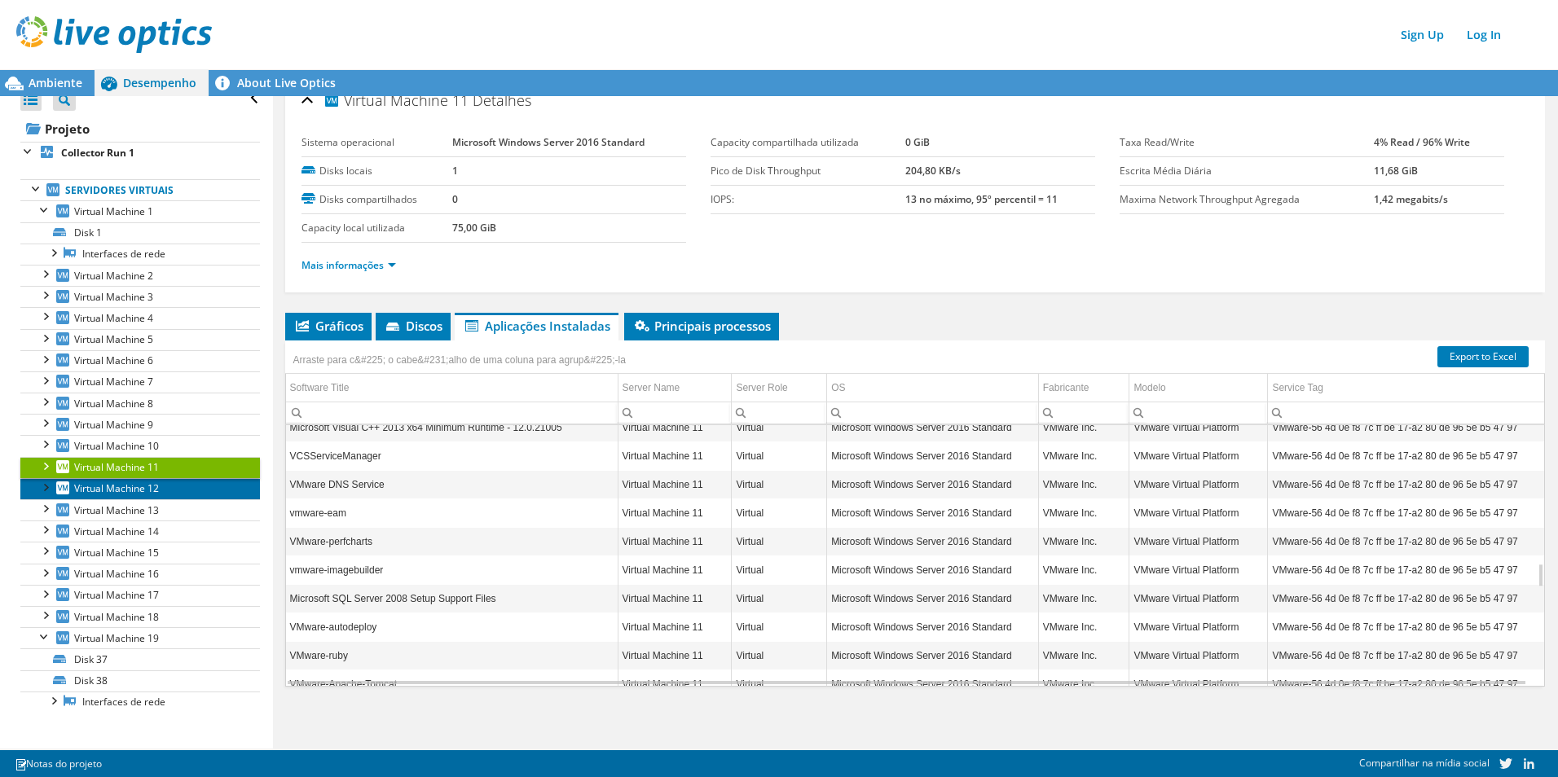
click at [153, 492] on span "Virtual Machine 12" at bounding box center [116, 489] width 85 height 14
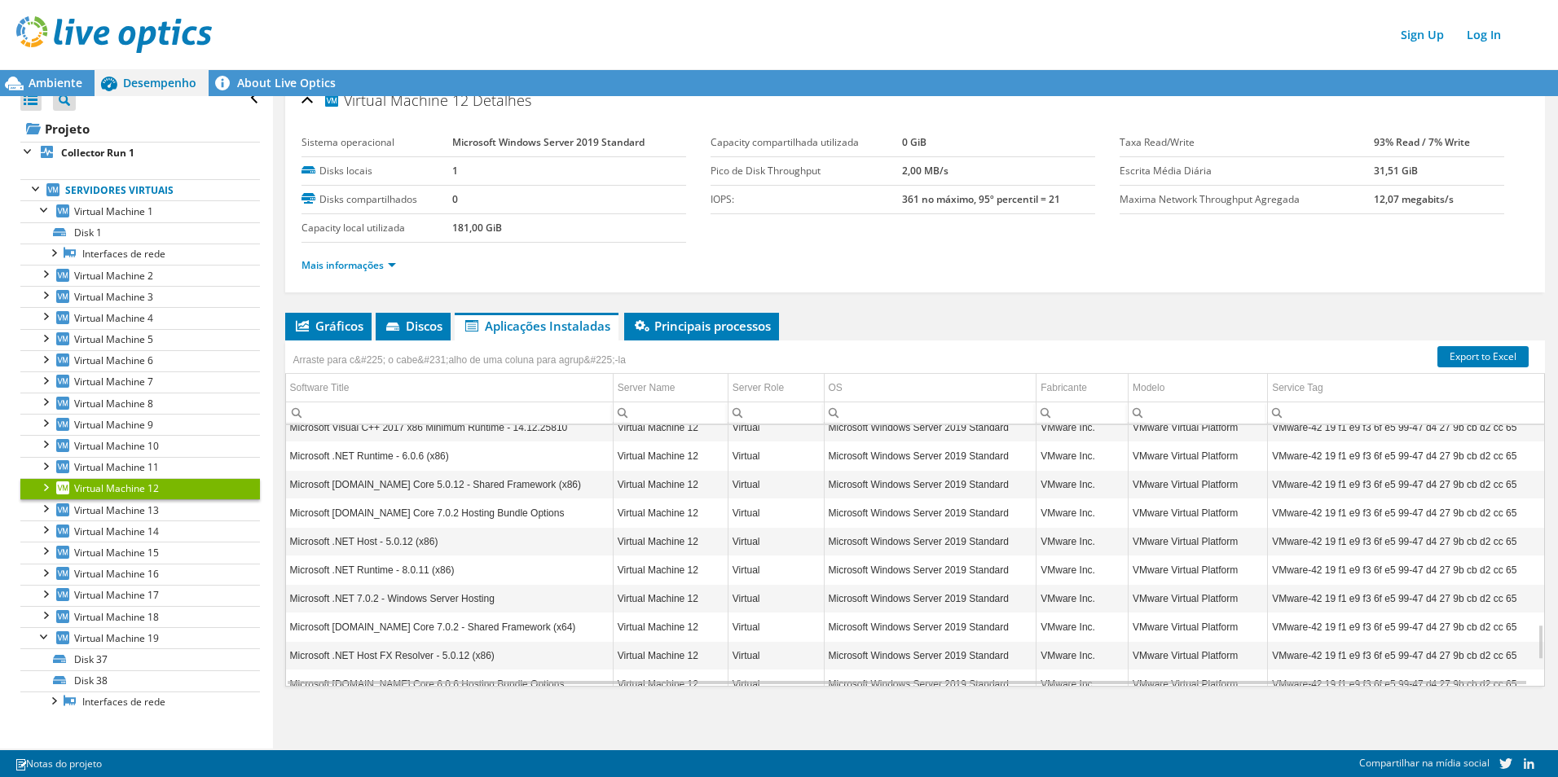
scroll to position [1658, 0]
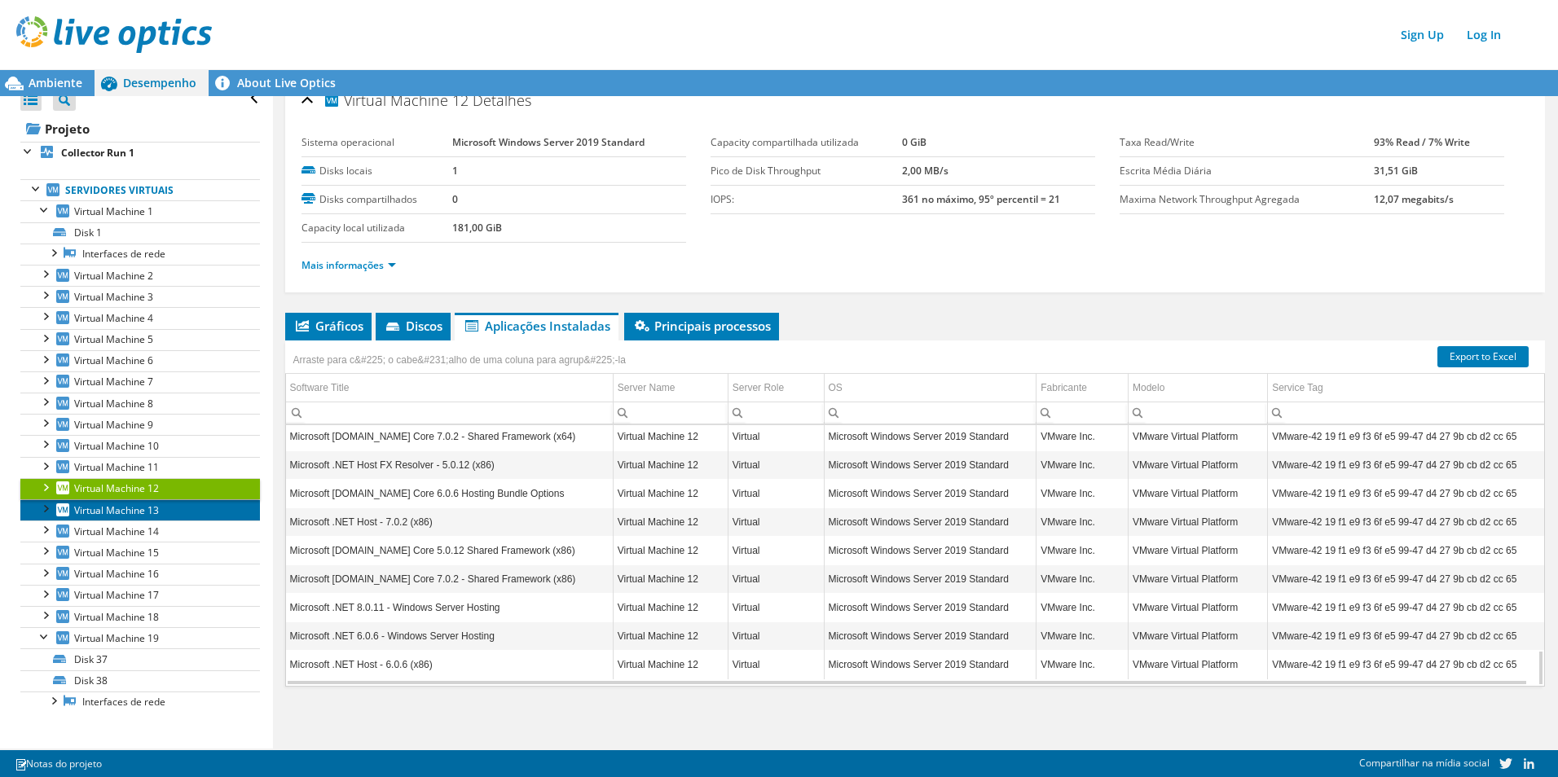
click at [116, 513] on span "Virtual Machine 13" at bounding box center [116, 511] width 85 height 14
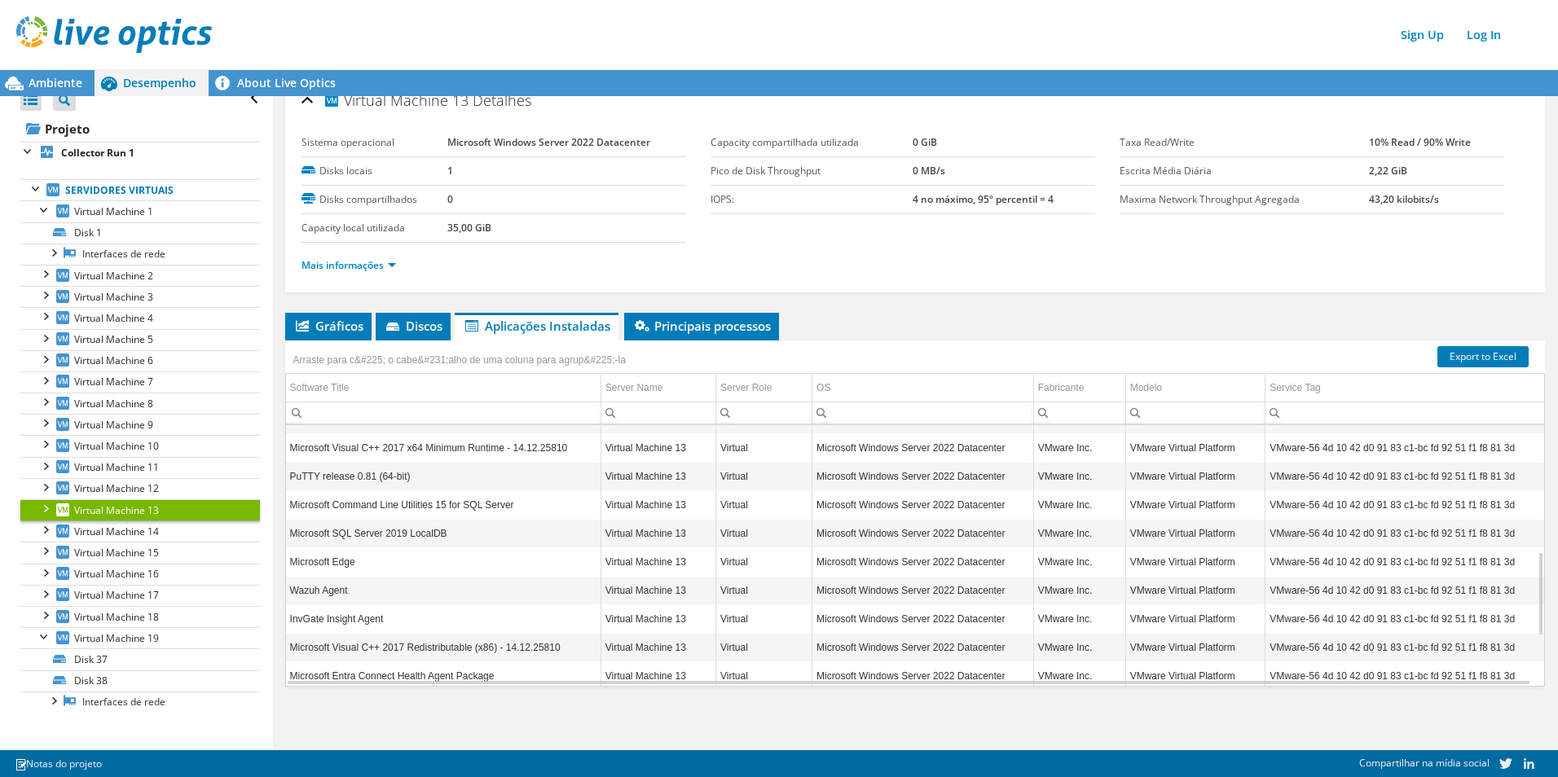
scroll to position [545, 0]
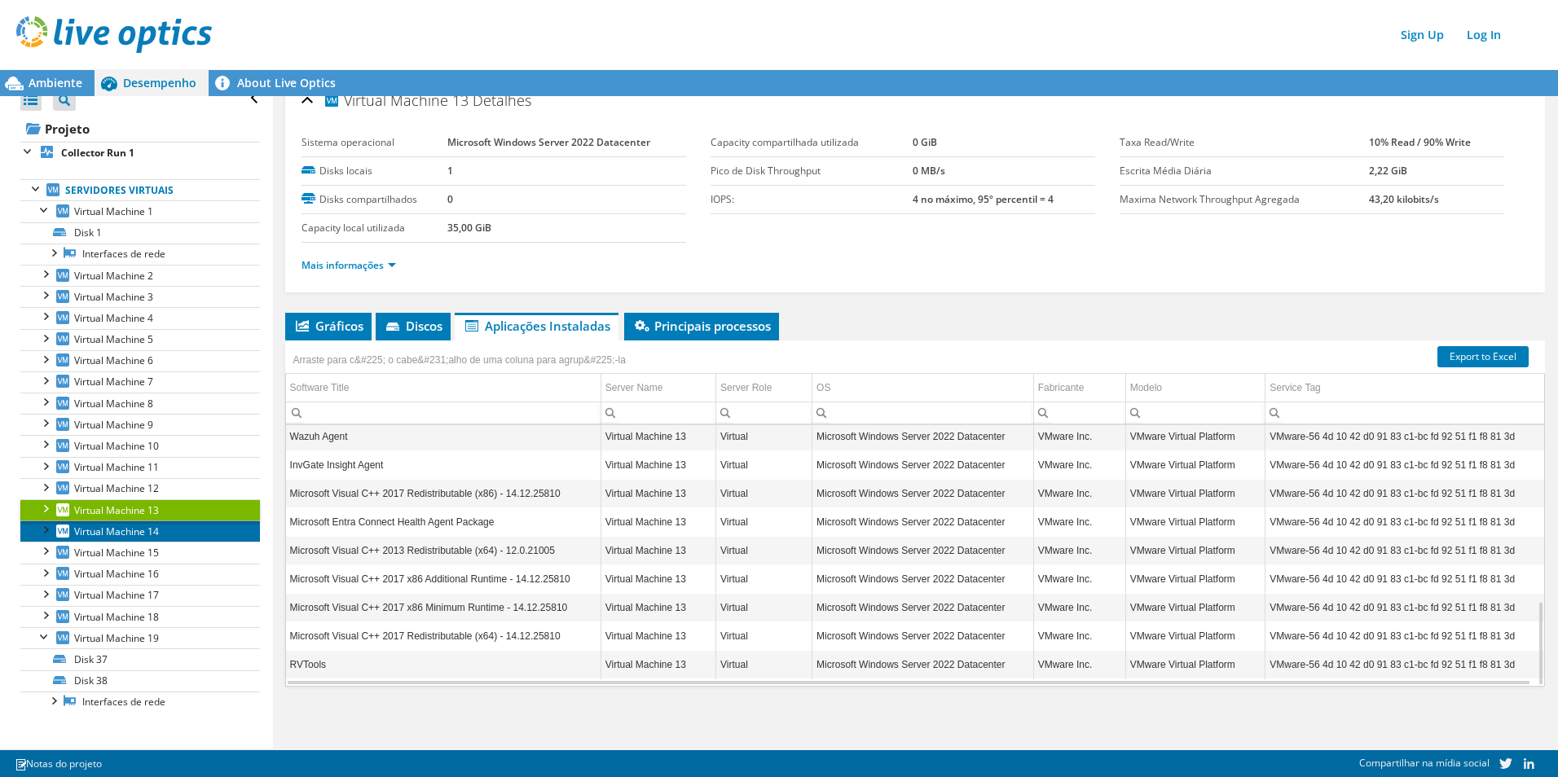
click at [155, 531] on span "Virtual Machine 14" at bounding box center [116, 532] width 85 height 14
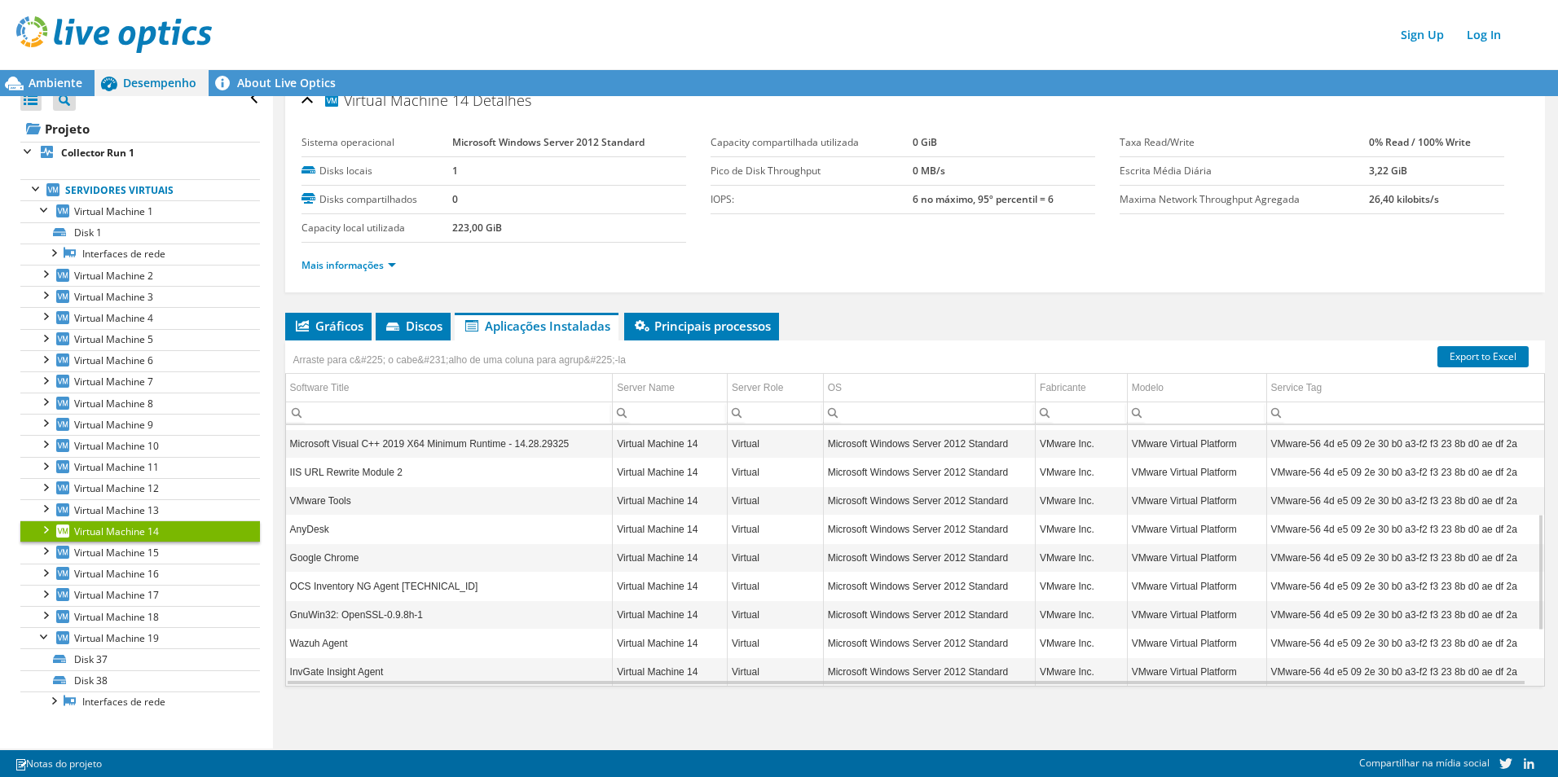
scroll to position [317, 0]
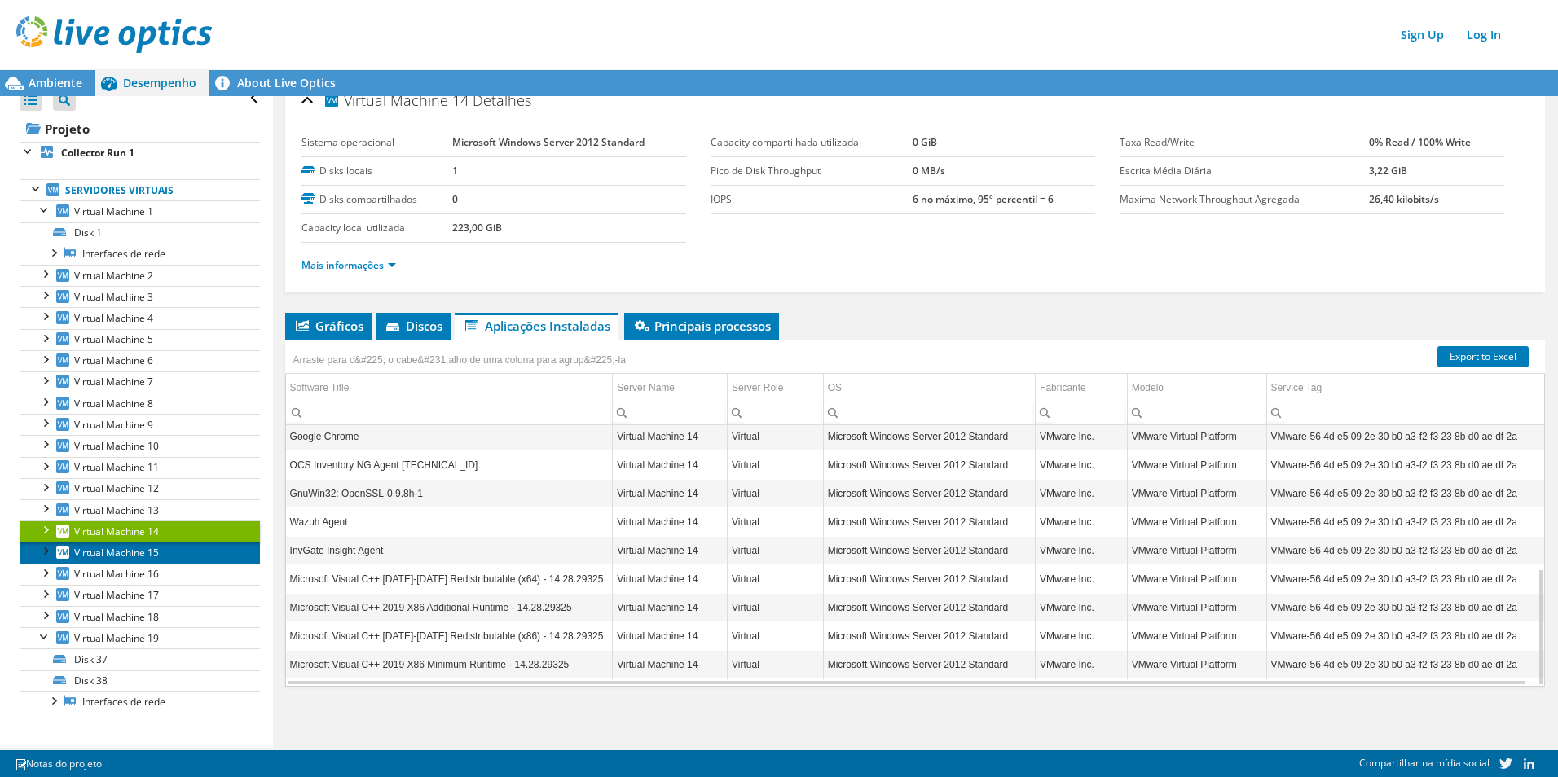
click at [135, 553] on span "Virtual Machine 15" at bounding box center [116, 553] width 85 height 14
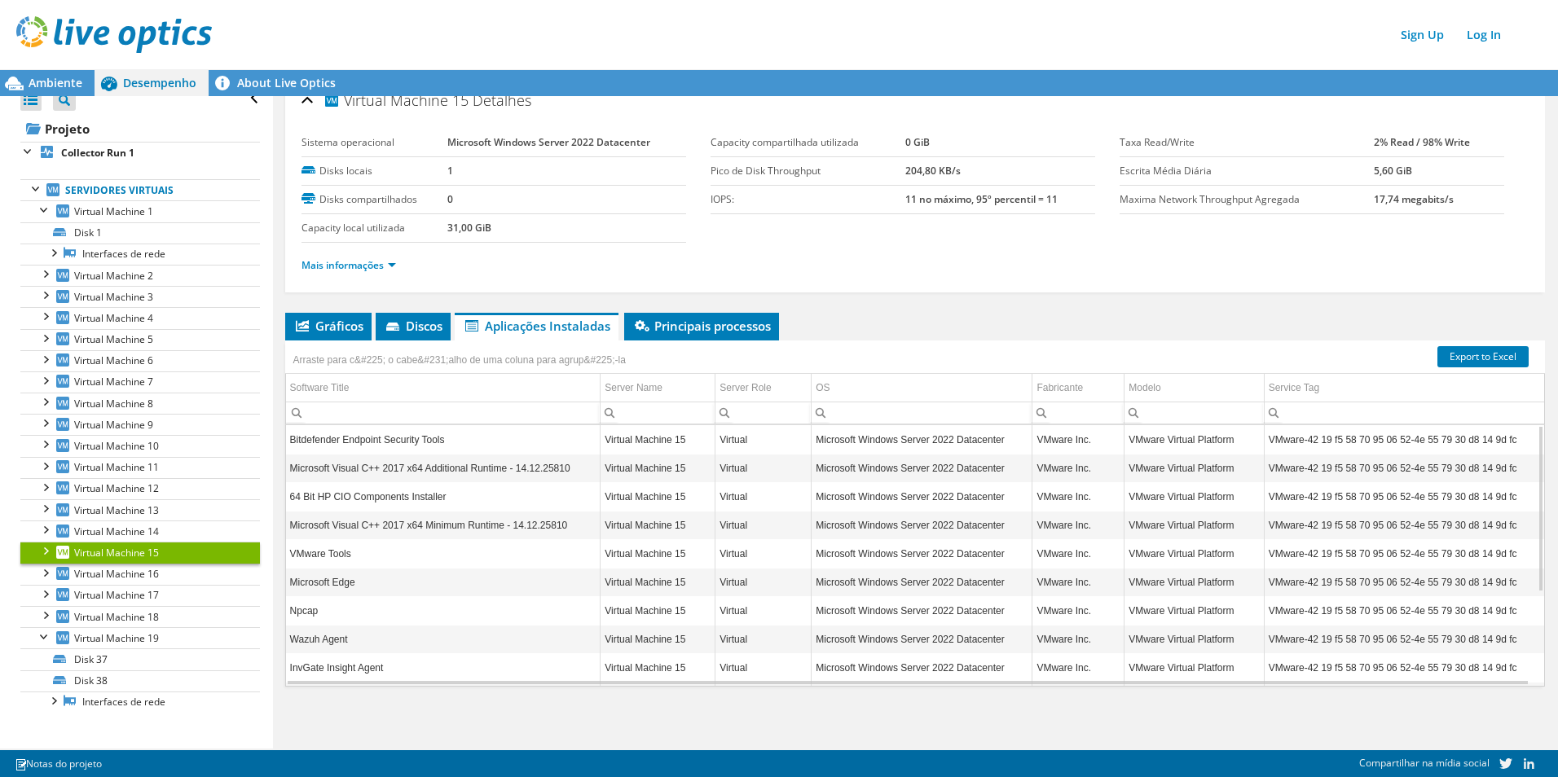
scroll to position [146, 0]
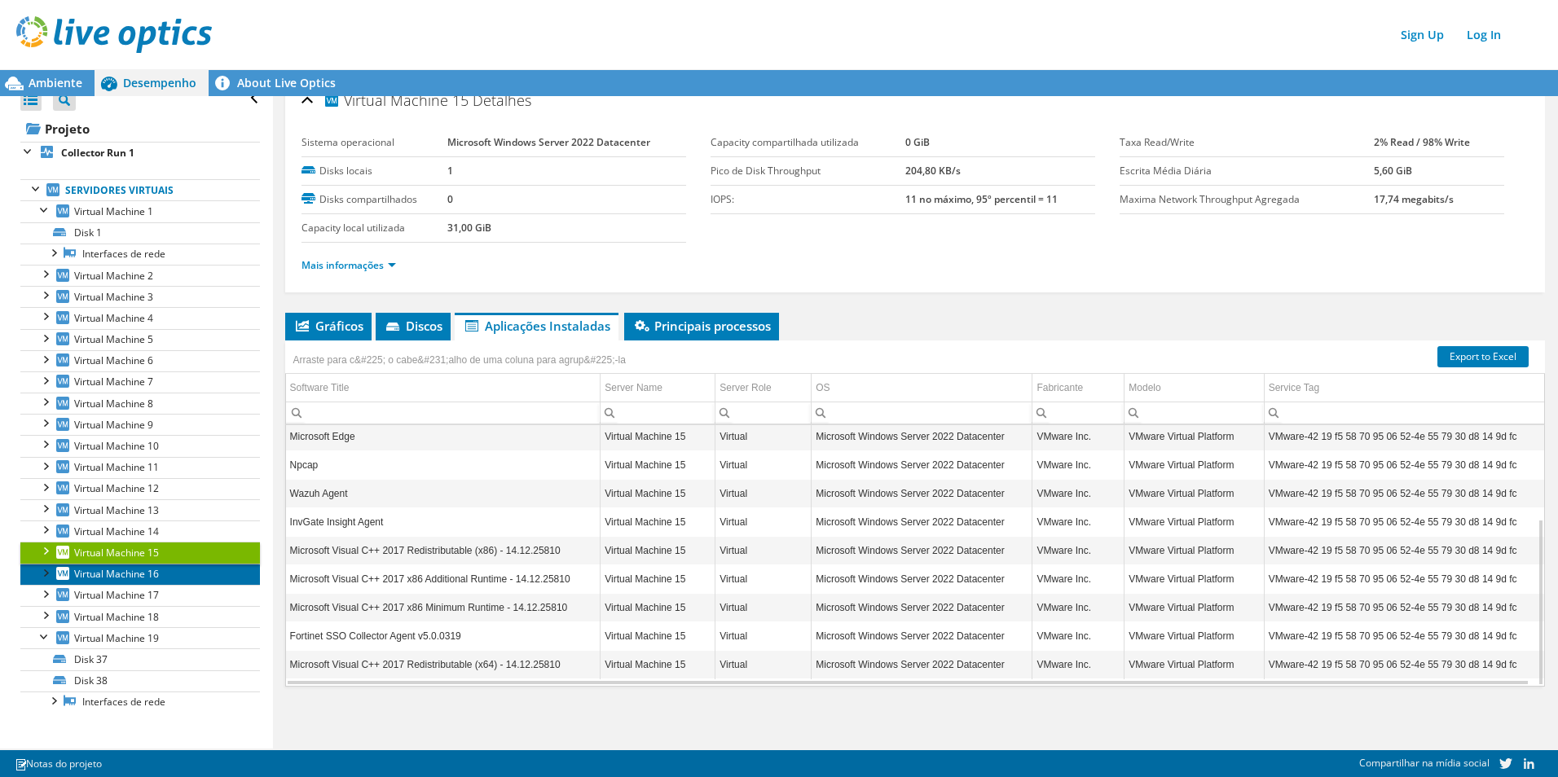
click at [170, 577] on link "Virtual Machine 16" at bounding box center [140, 574] width 240 height 21
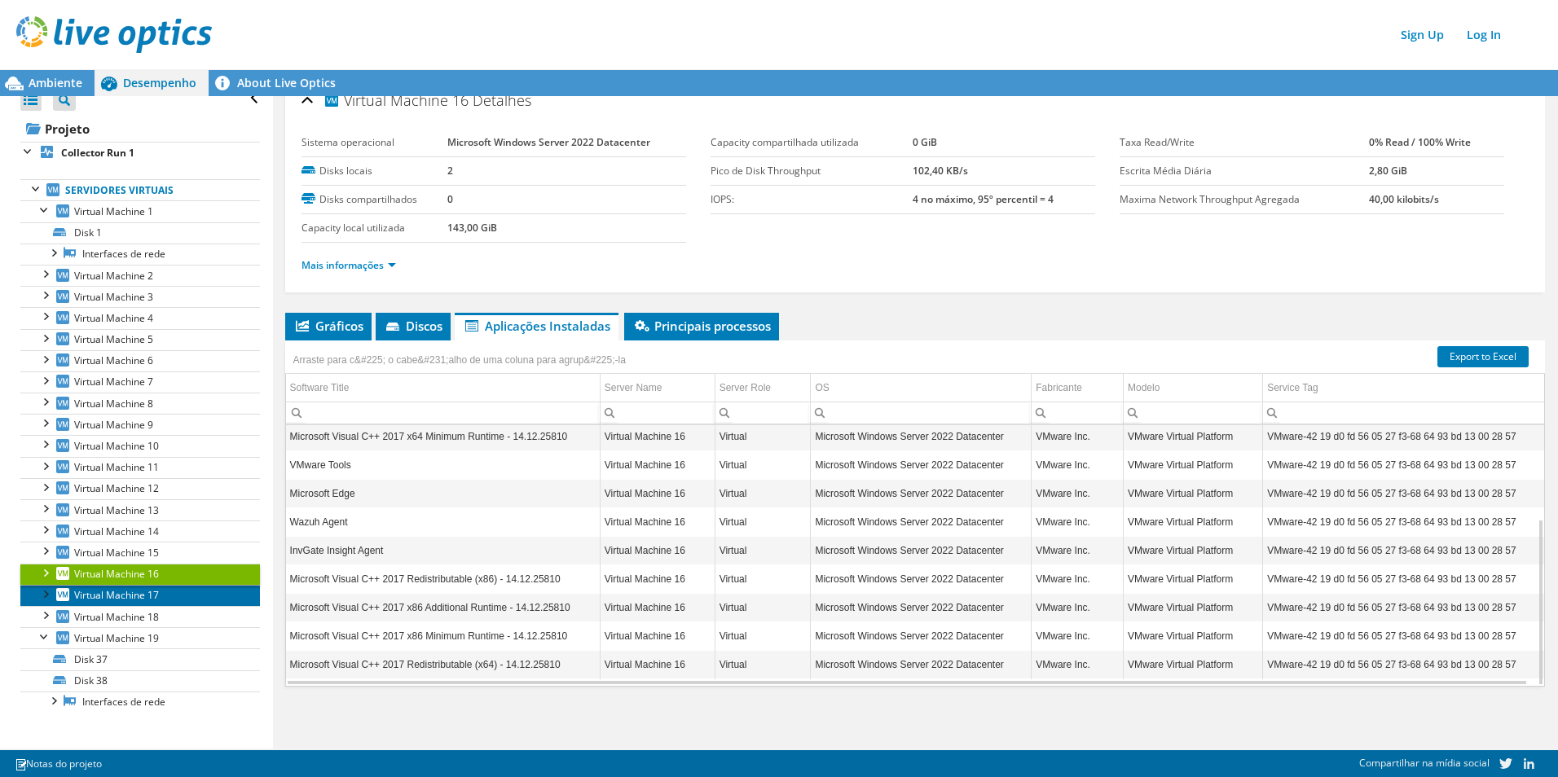
click at [186, 595] on link "Virtual Machine 17" at bounding box center [140, 595] width 240 height 21
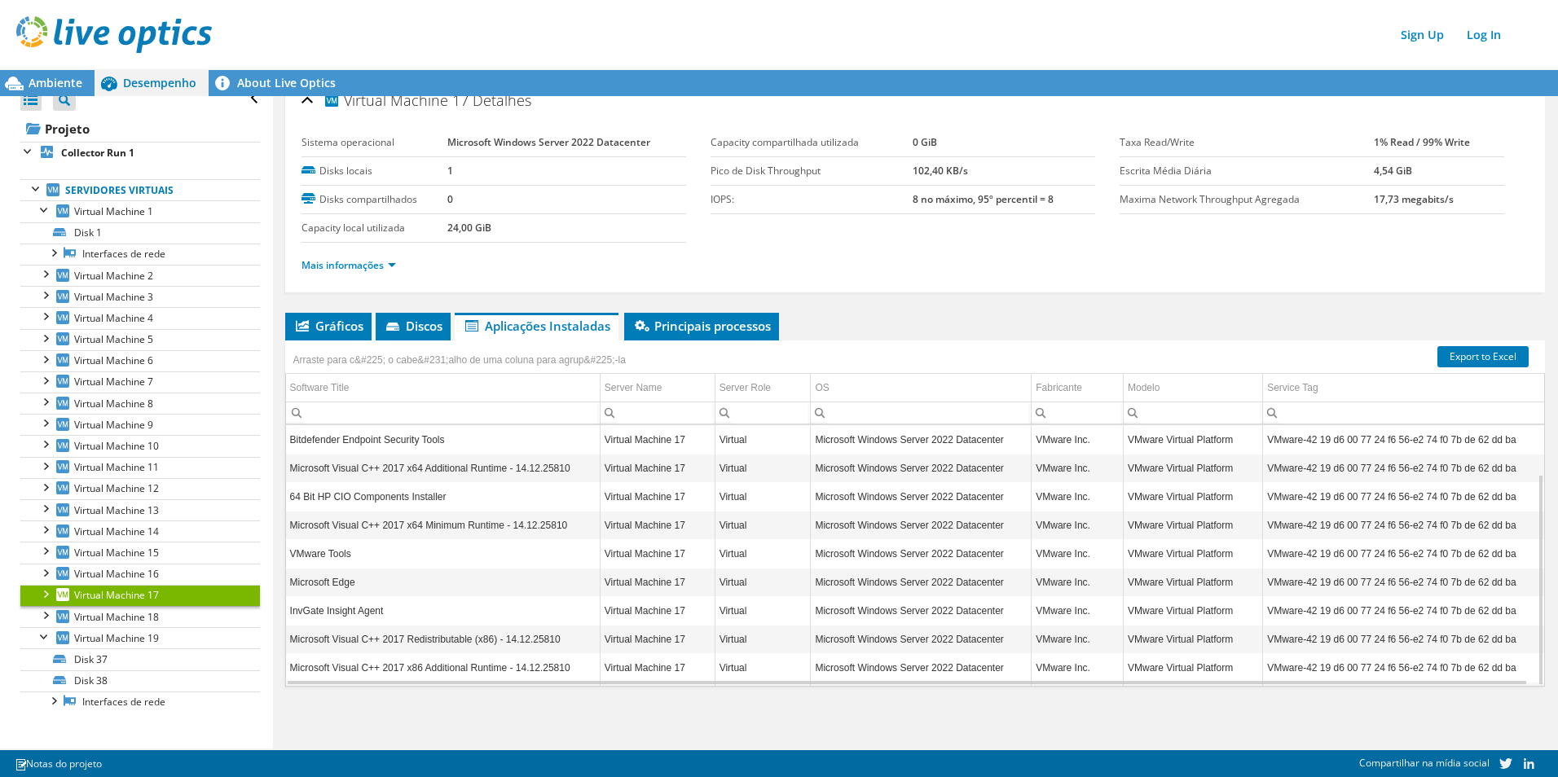
scroll to position [60, 0]
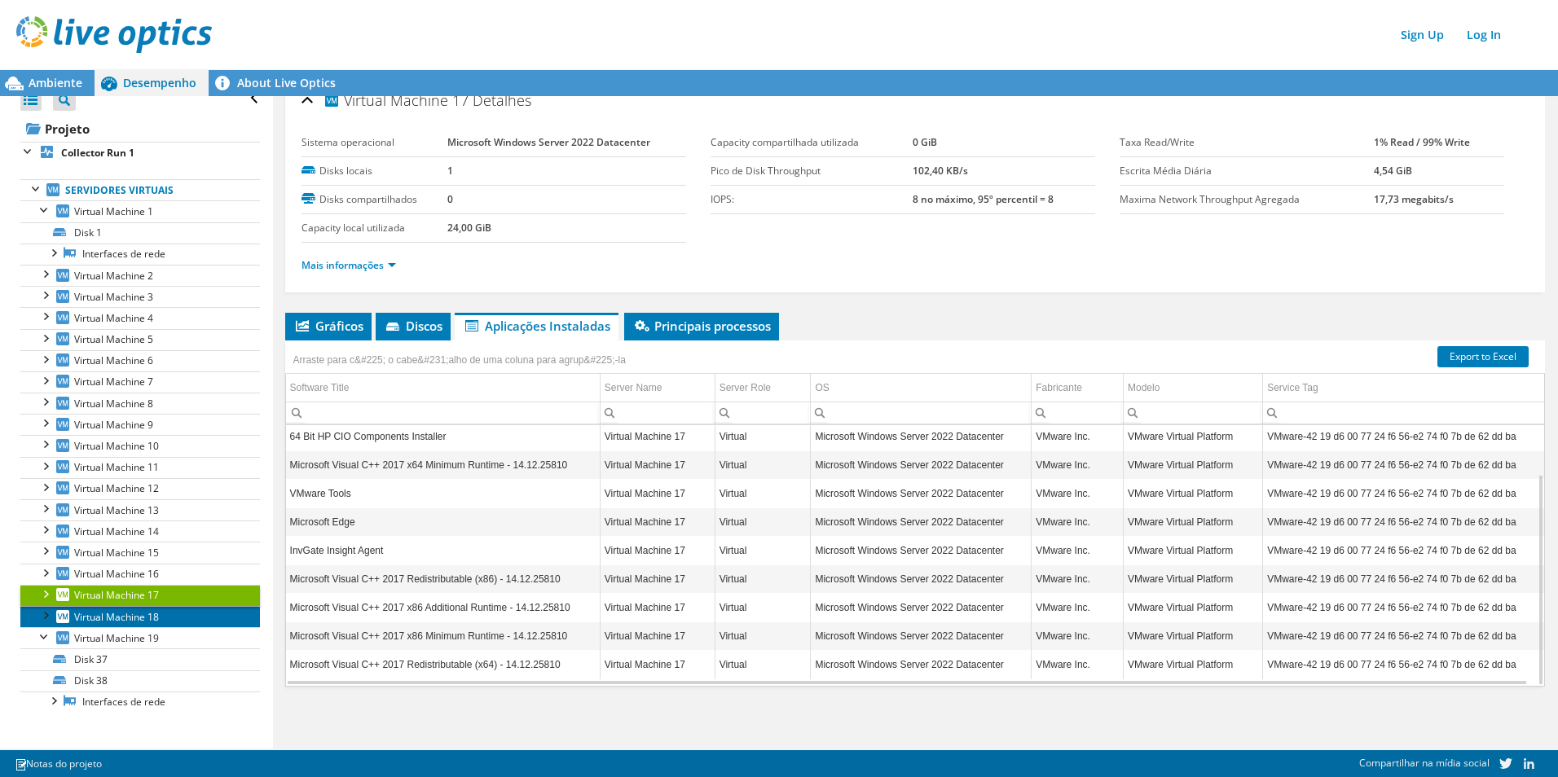
click at [159, 617] on span "Virtual Machine 18" at bounding box center [116, 617] width 85 height 14
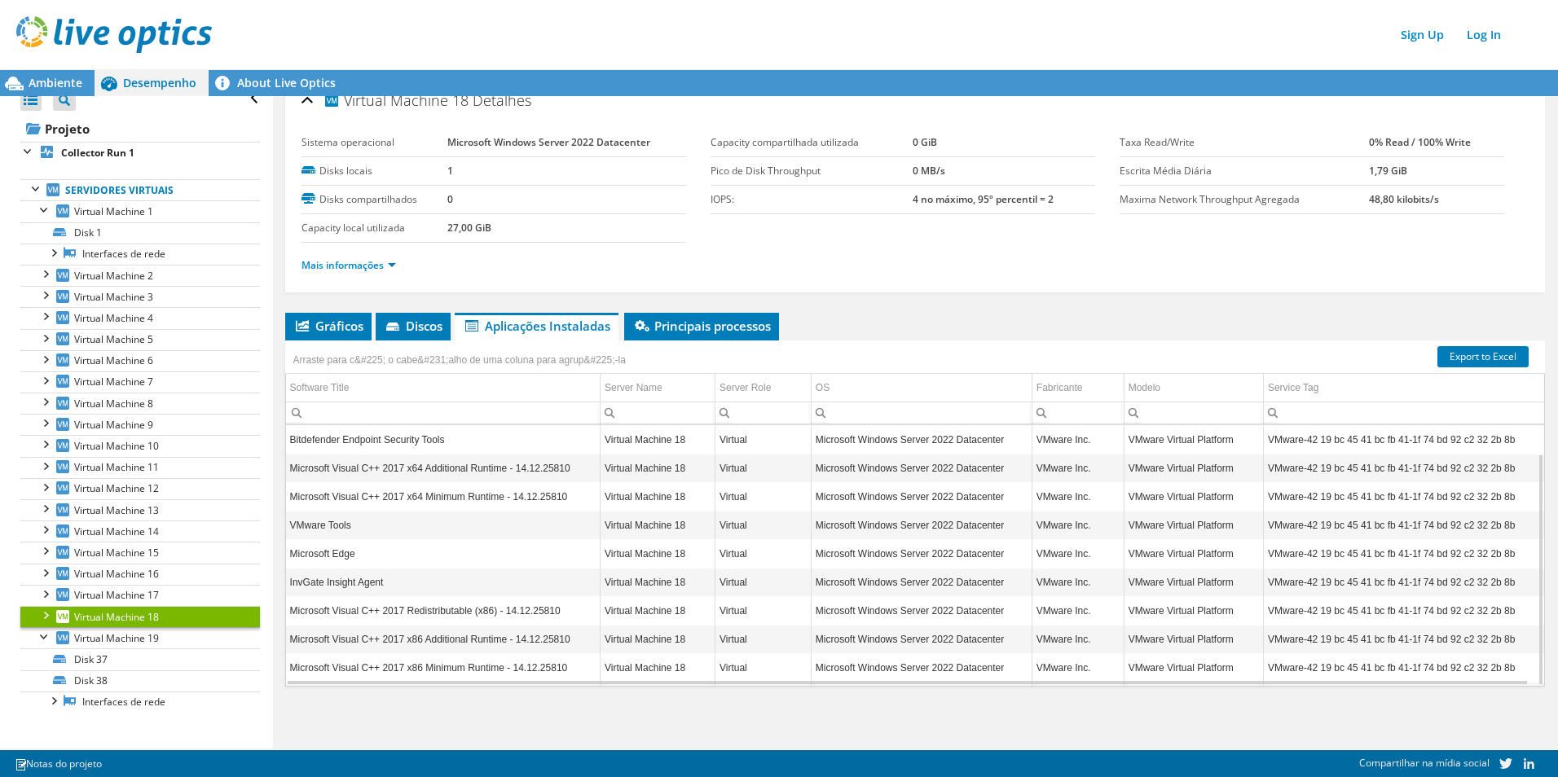
scroll to position [32, 0]
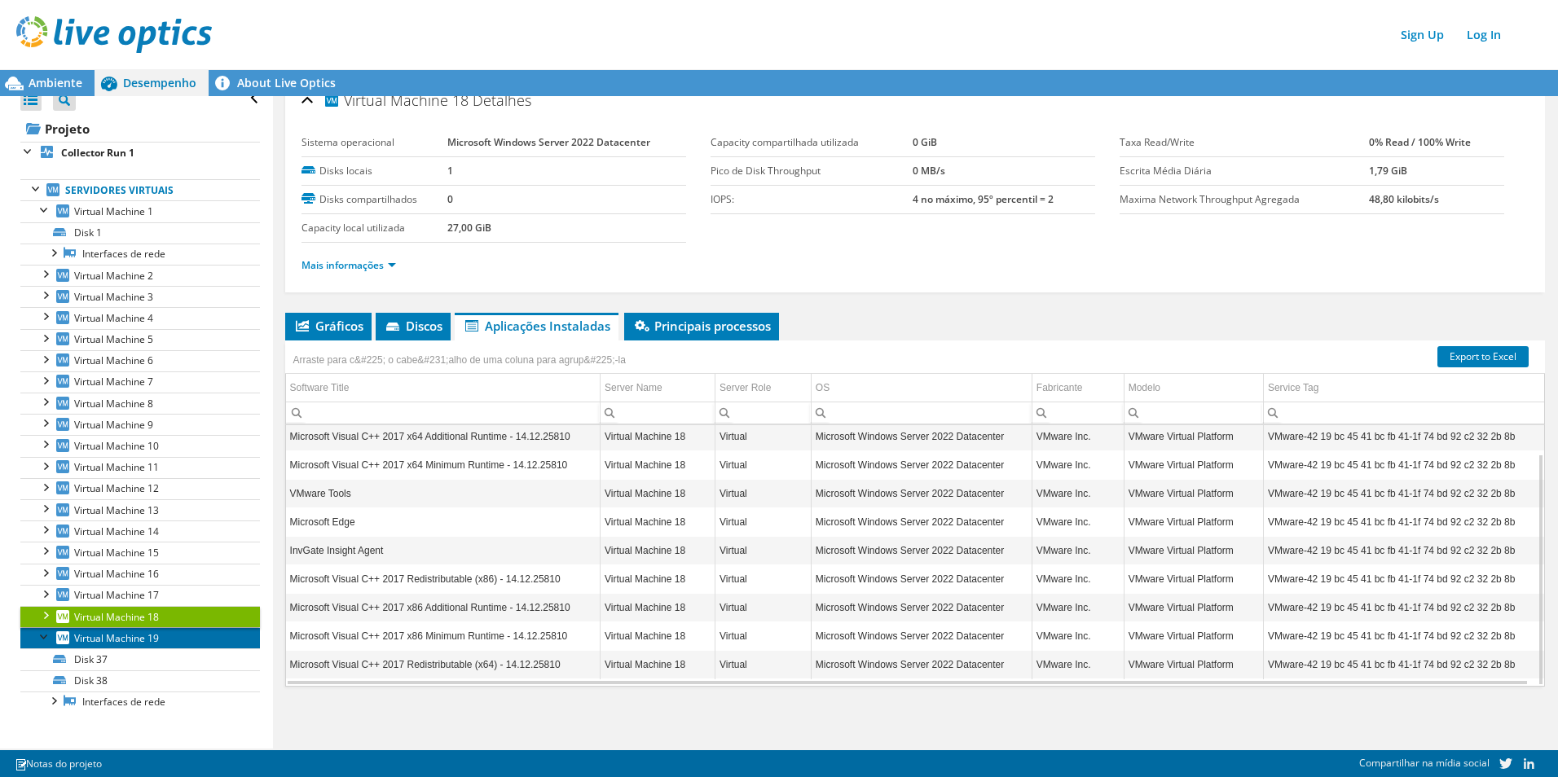
click at [130, 634] on span "Virtual Machine 19" at bounding box center [116, 639] width 85 height 14
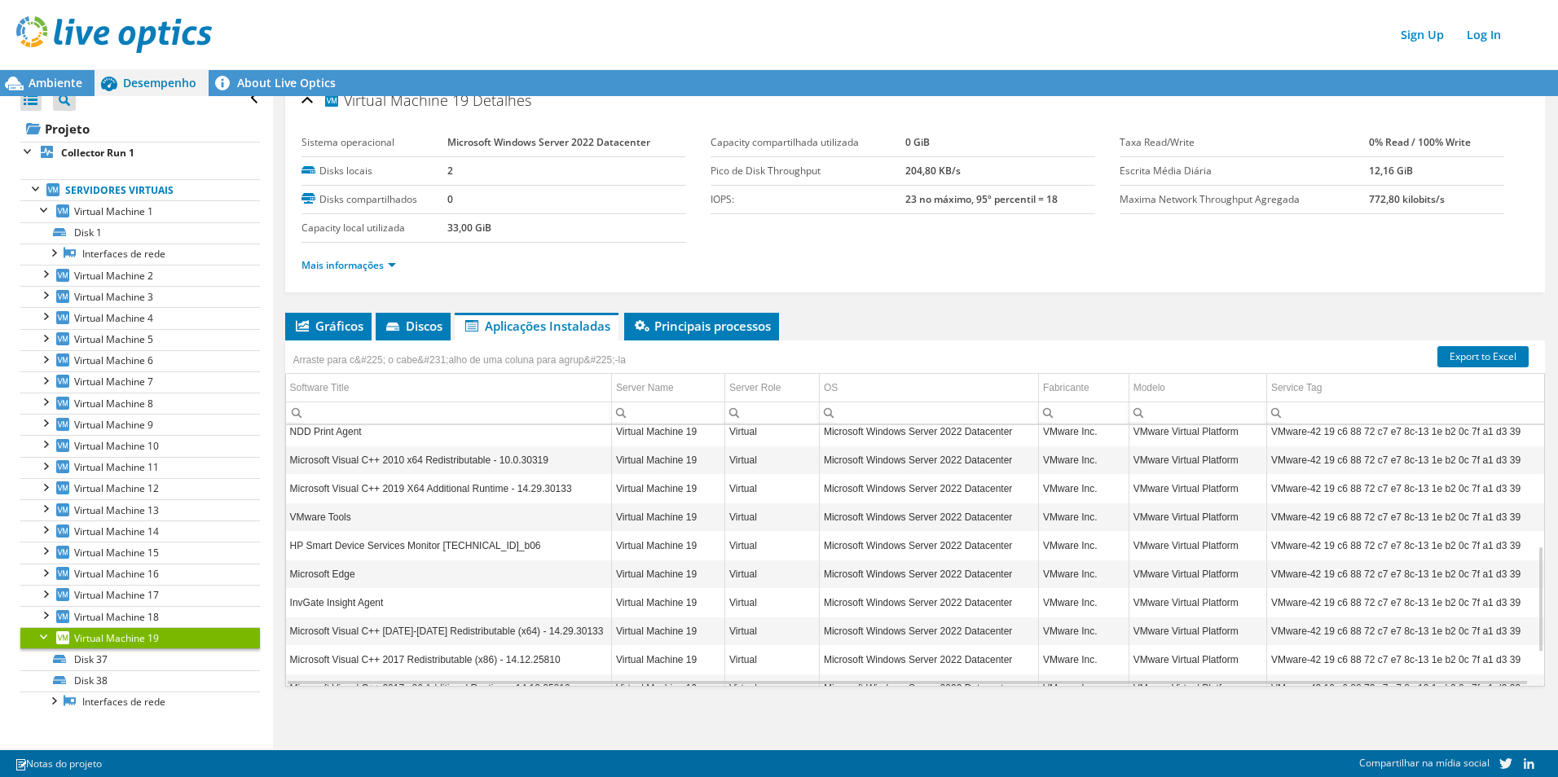
scroll to position [374, 0]
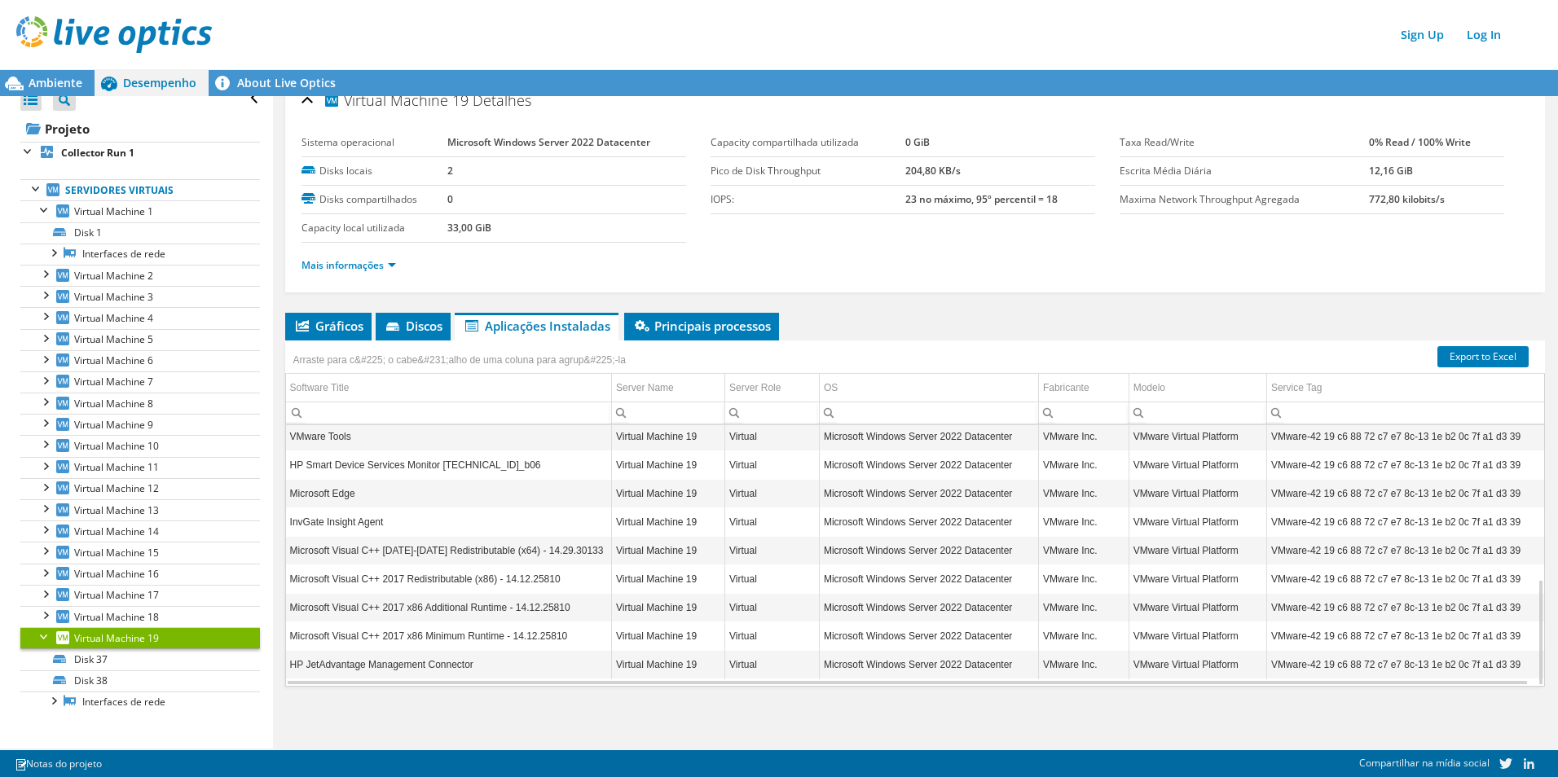
click at [42, 636] on div at bounding box center [45, 636] width 16 height 16
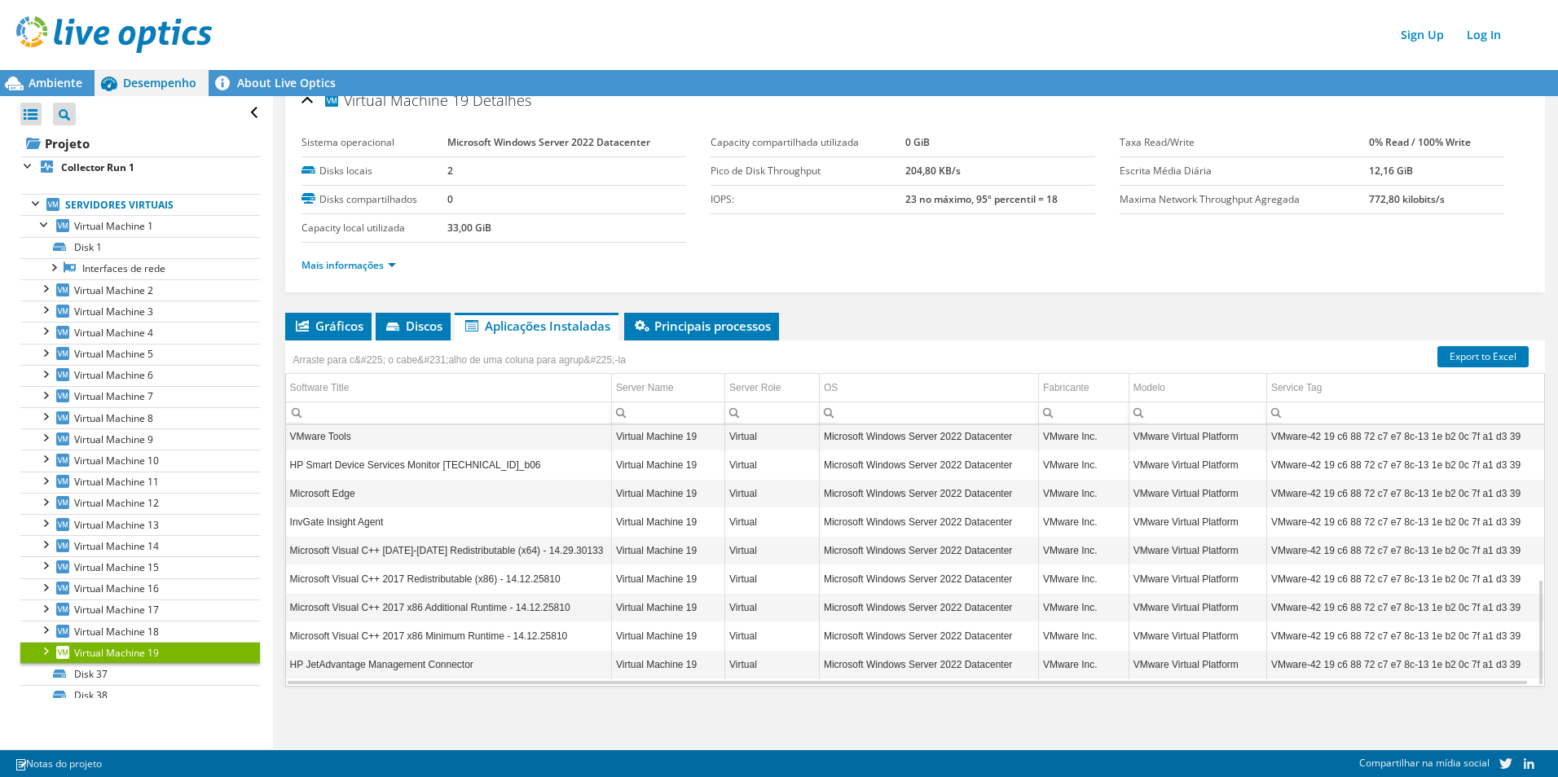
scroll to position [0, 0]
click at [40, 205] on div at bounding box center [37, 202] width 16 height 16
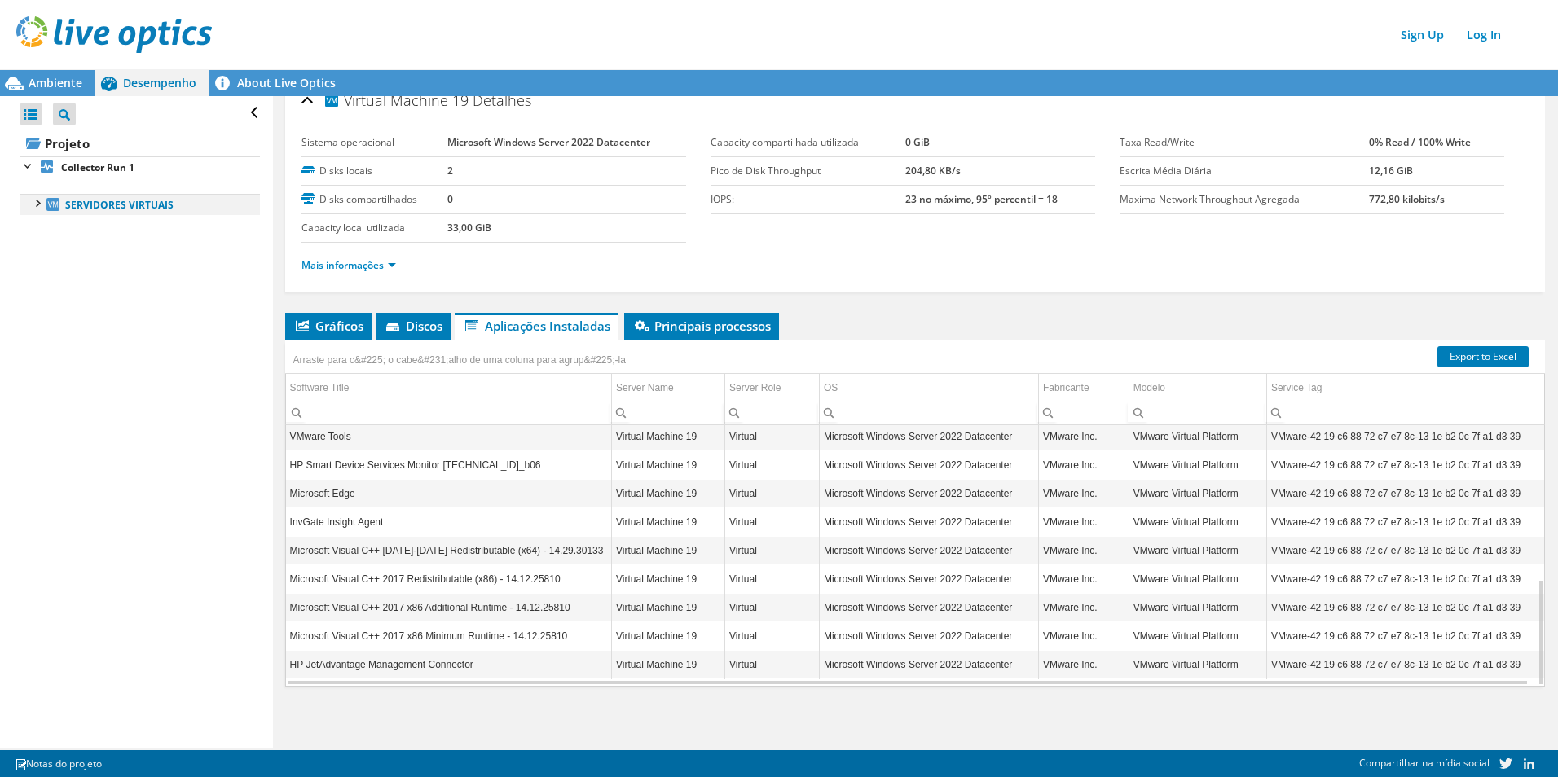
click at [40, 205] on div at bounding box center [37, 202] width 16 height 16
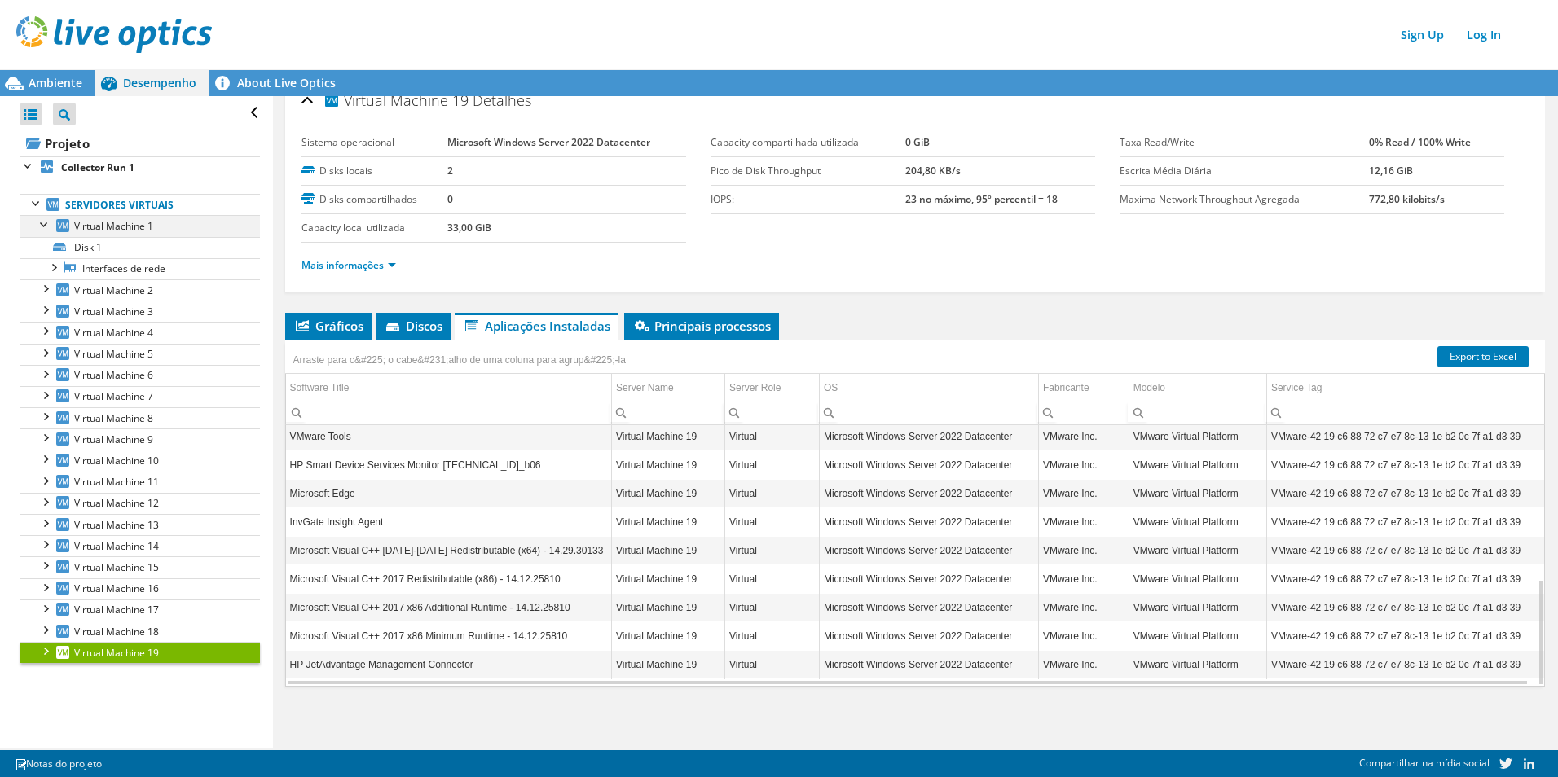
click at [46, 225] on div at bounding box center [45, 223] width 16 height 16
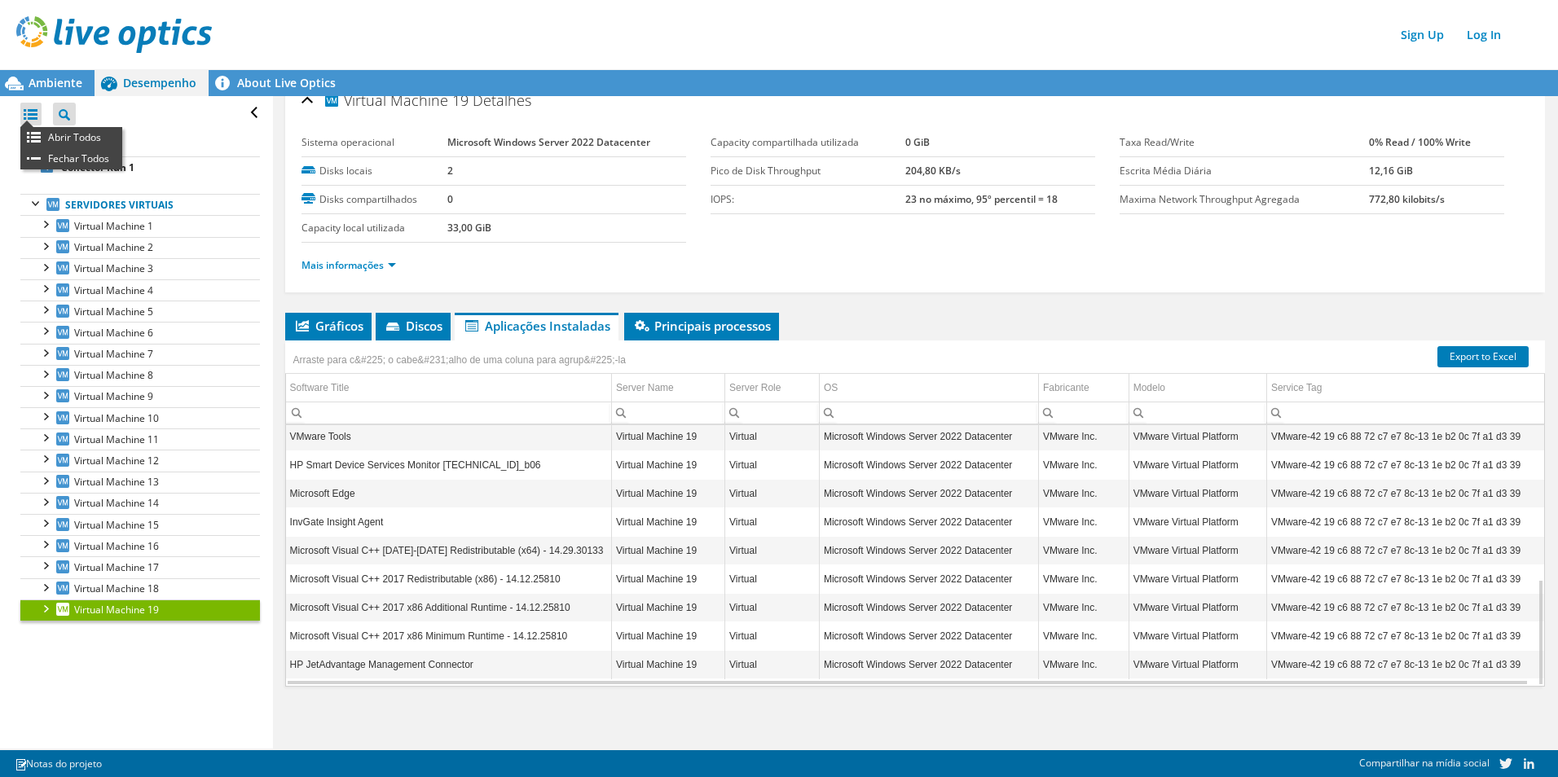
click at [33, 118] on div at bounding box center [30, 114] width 21 height 23
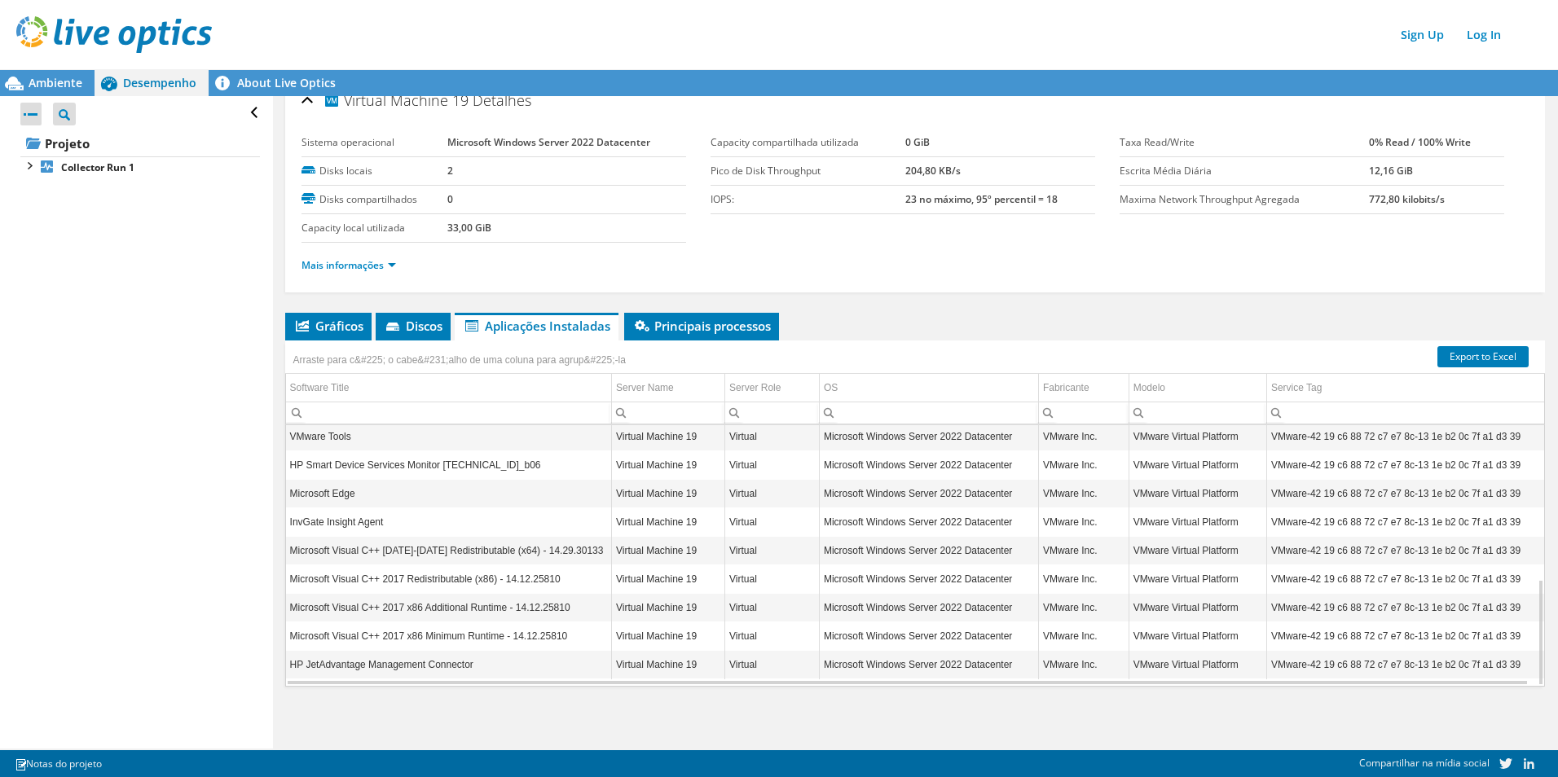
click at [33, 118] on div at bounding box center [30, 114] width 21 height 23
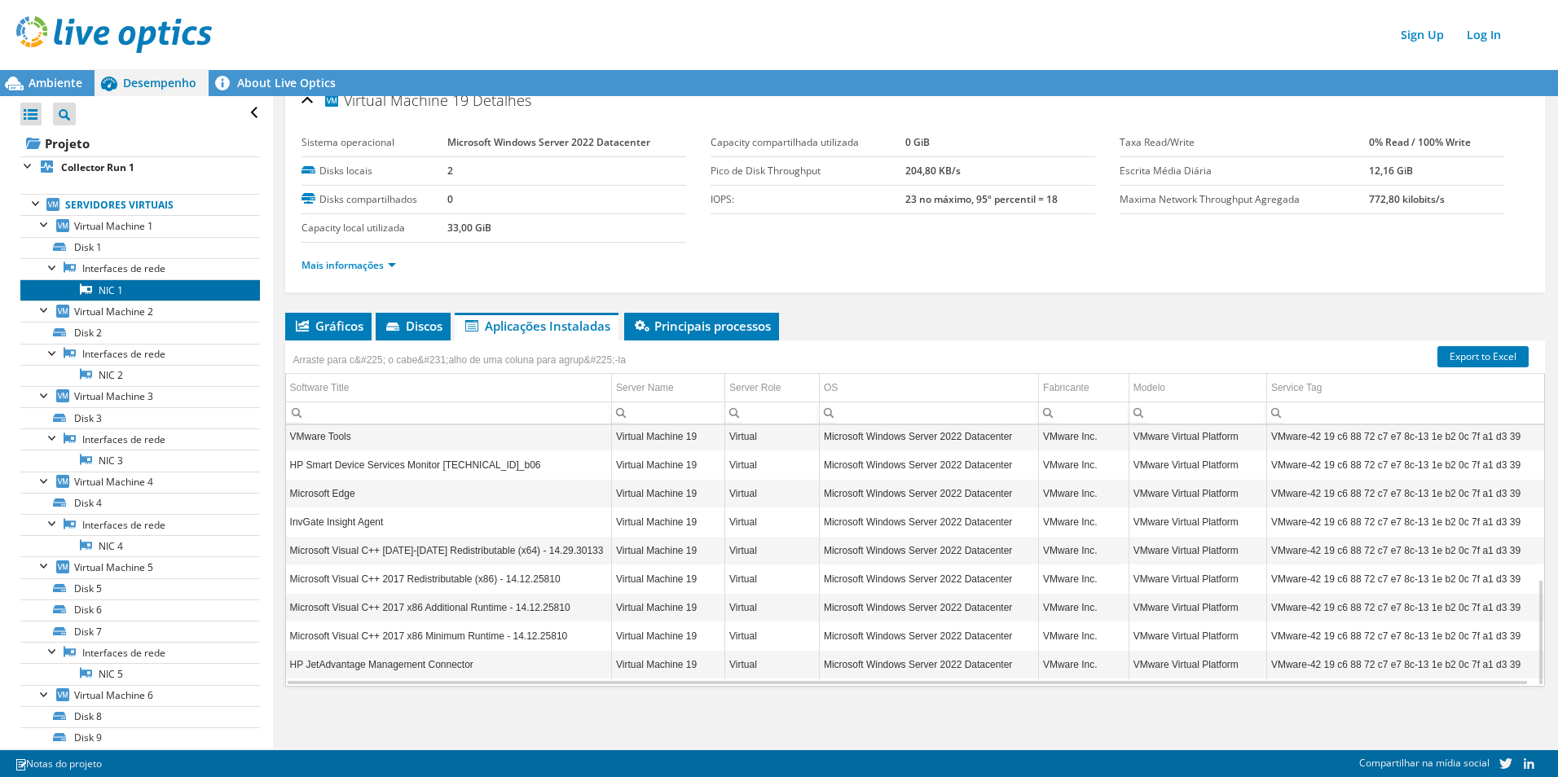
click at [131, 296] on link "NIC 1" at bounding box center [140, 290] width 240 height 21
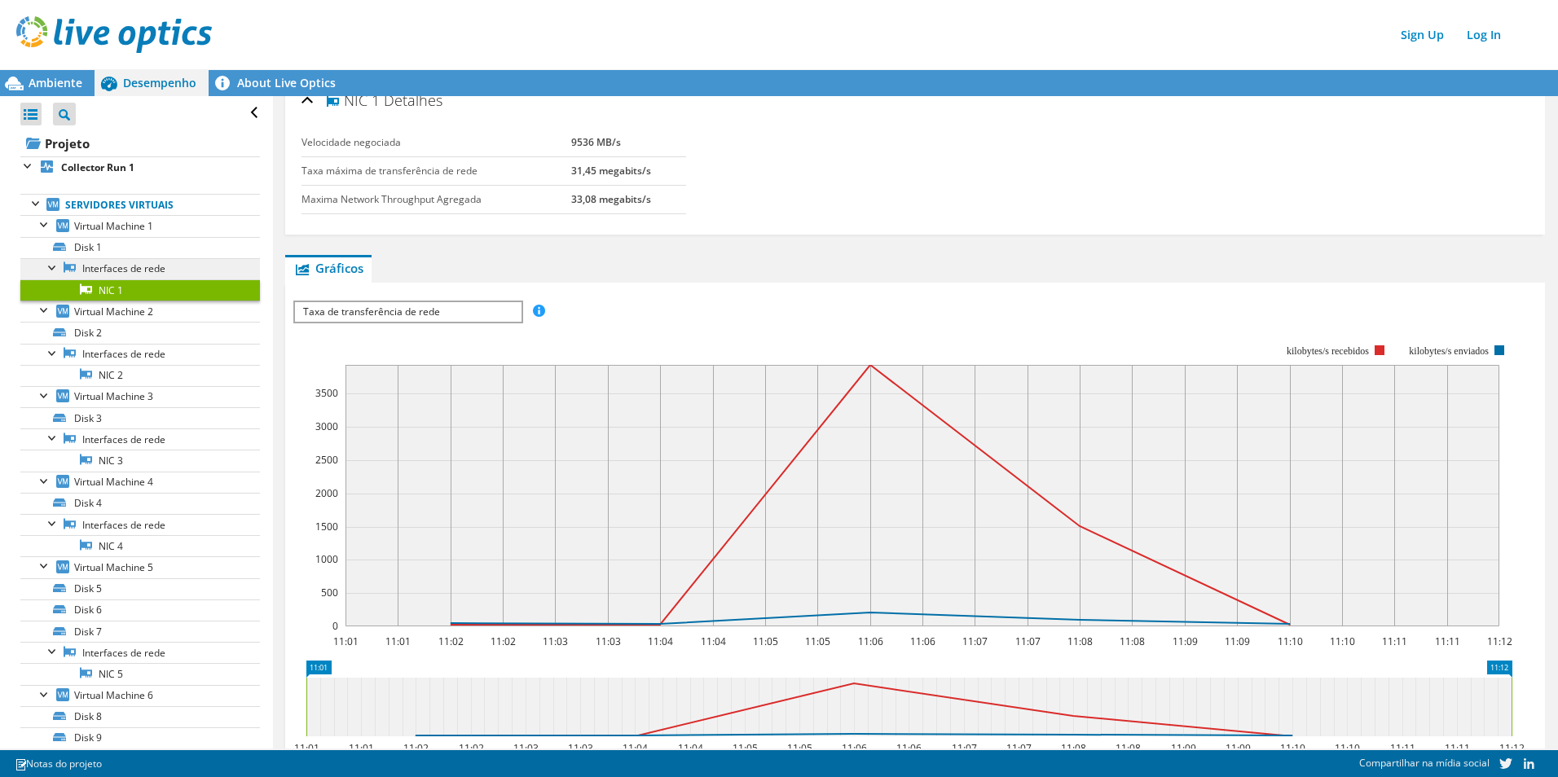
click at [127, 271] on link "Interfaces de rede" at bounding box center [140, 268] width 240 height 21
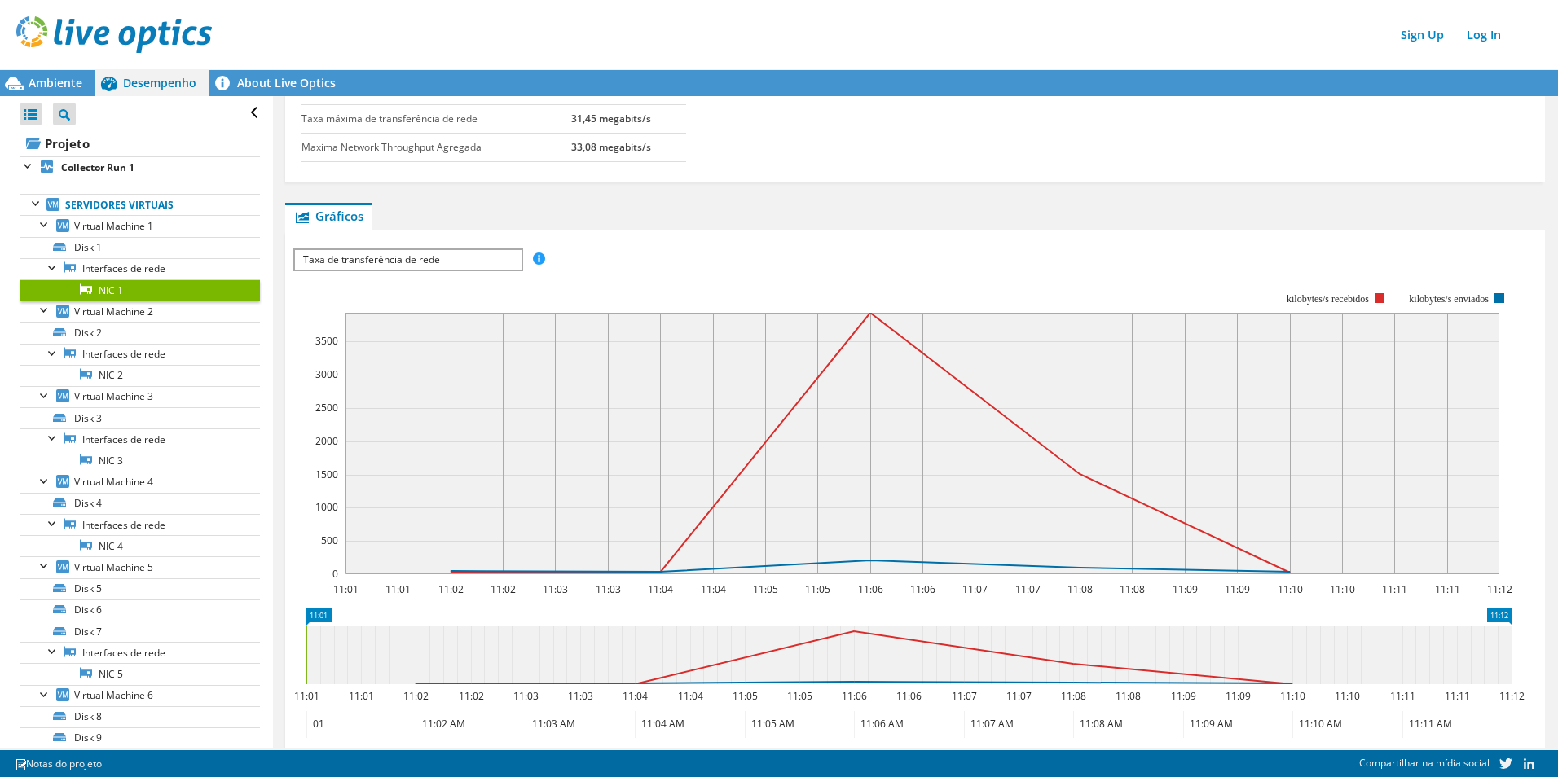
scroll to position [137, 0]
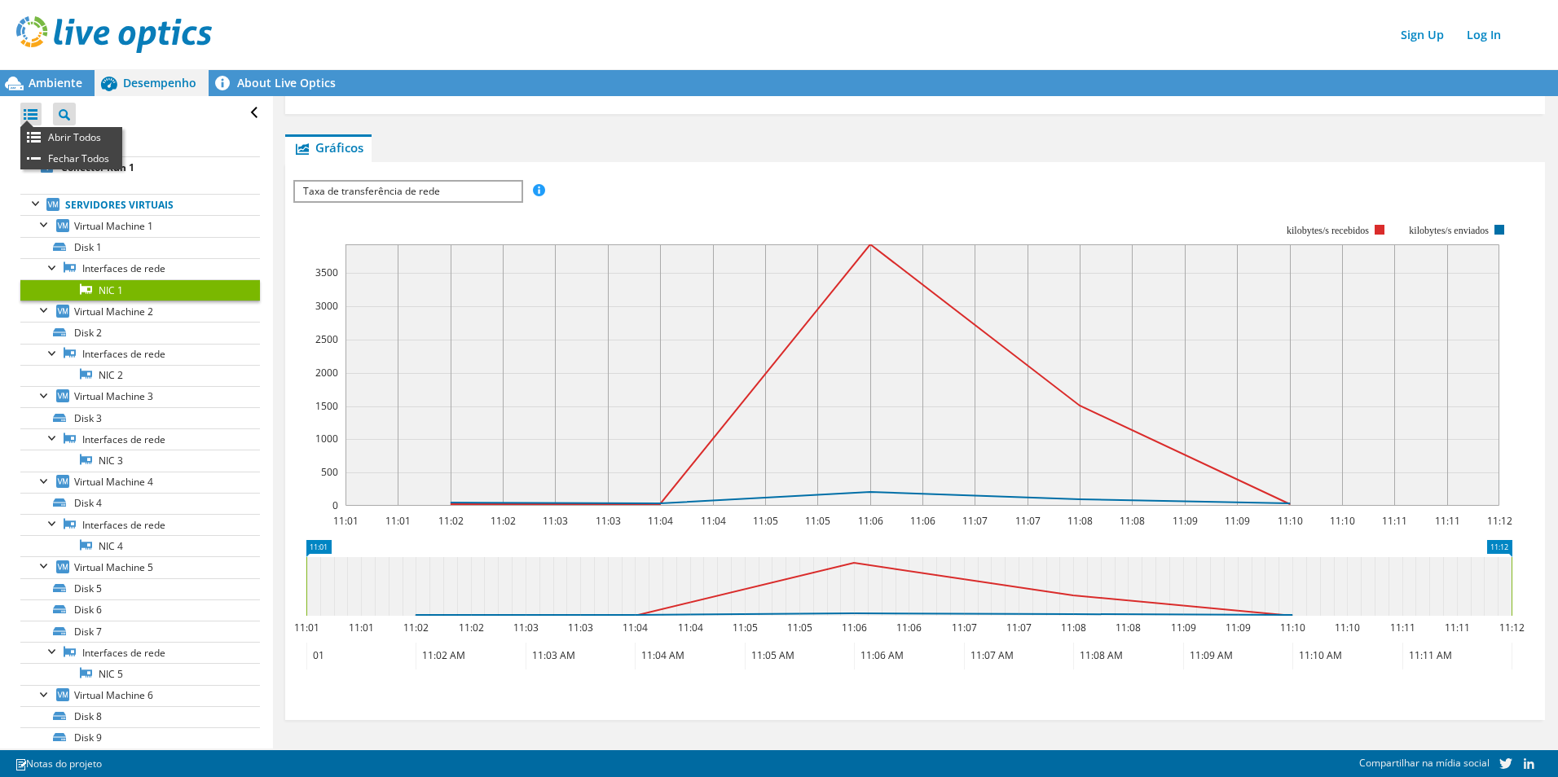
click at [31, 117] on div at bounding box center [30, 114] width 21 height 23
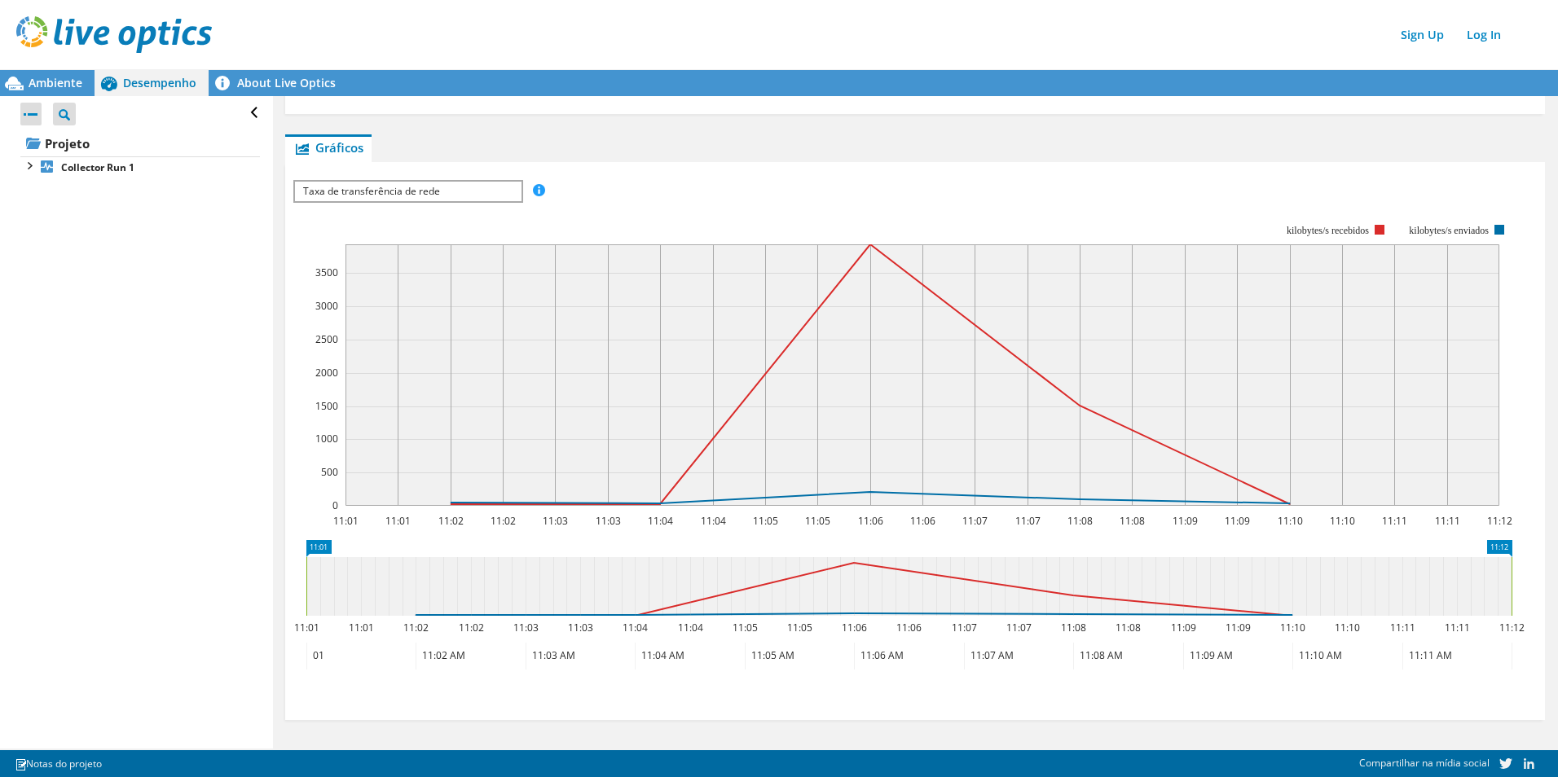
click at [31, 117] on div at bounding box center [30, 114] width 21 height 23
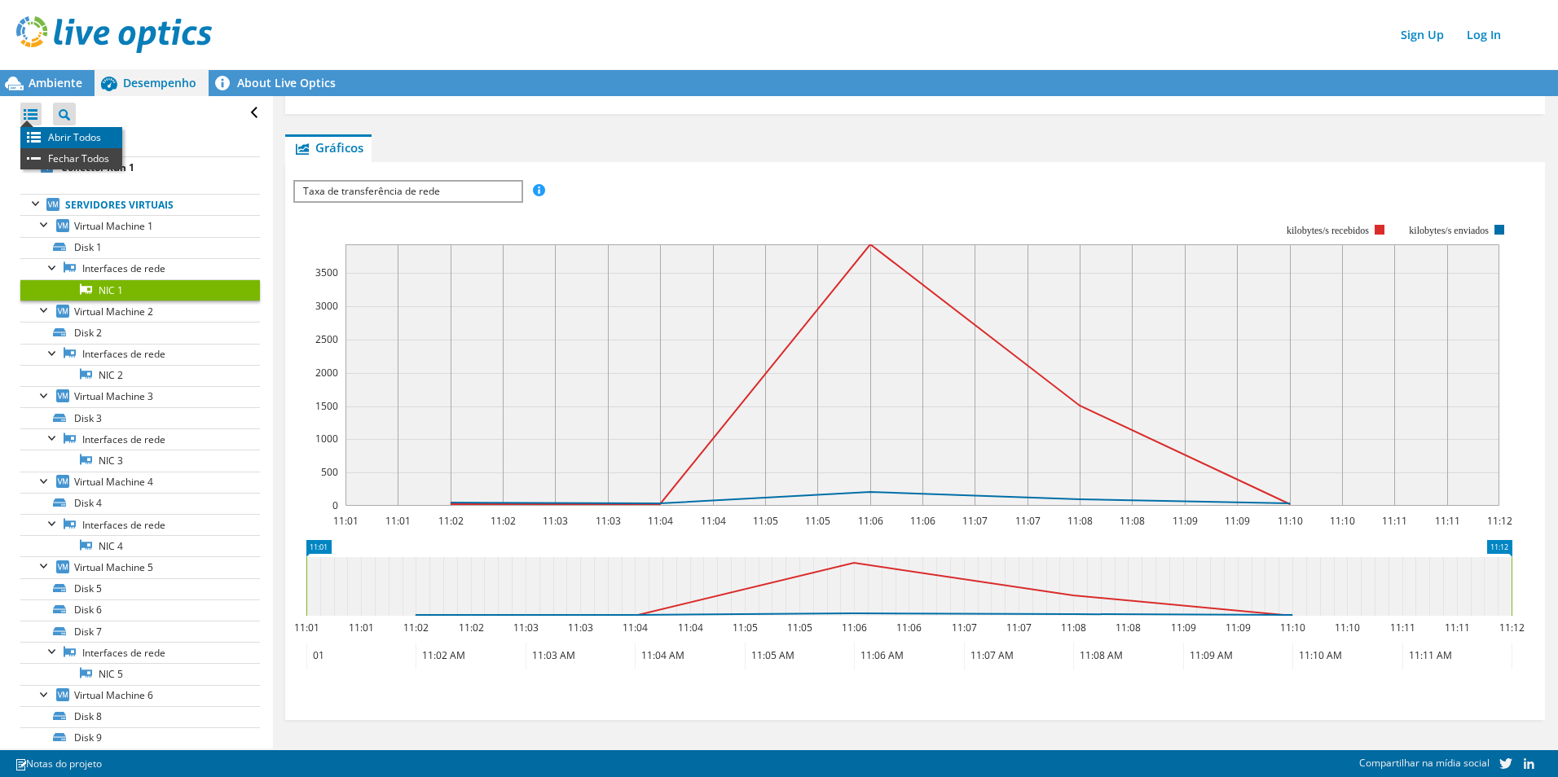
click at [34, 138] on li "Abrir Todos" at bounding box center [71, 137] width 102 height 21
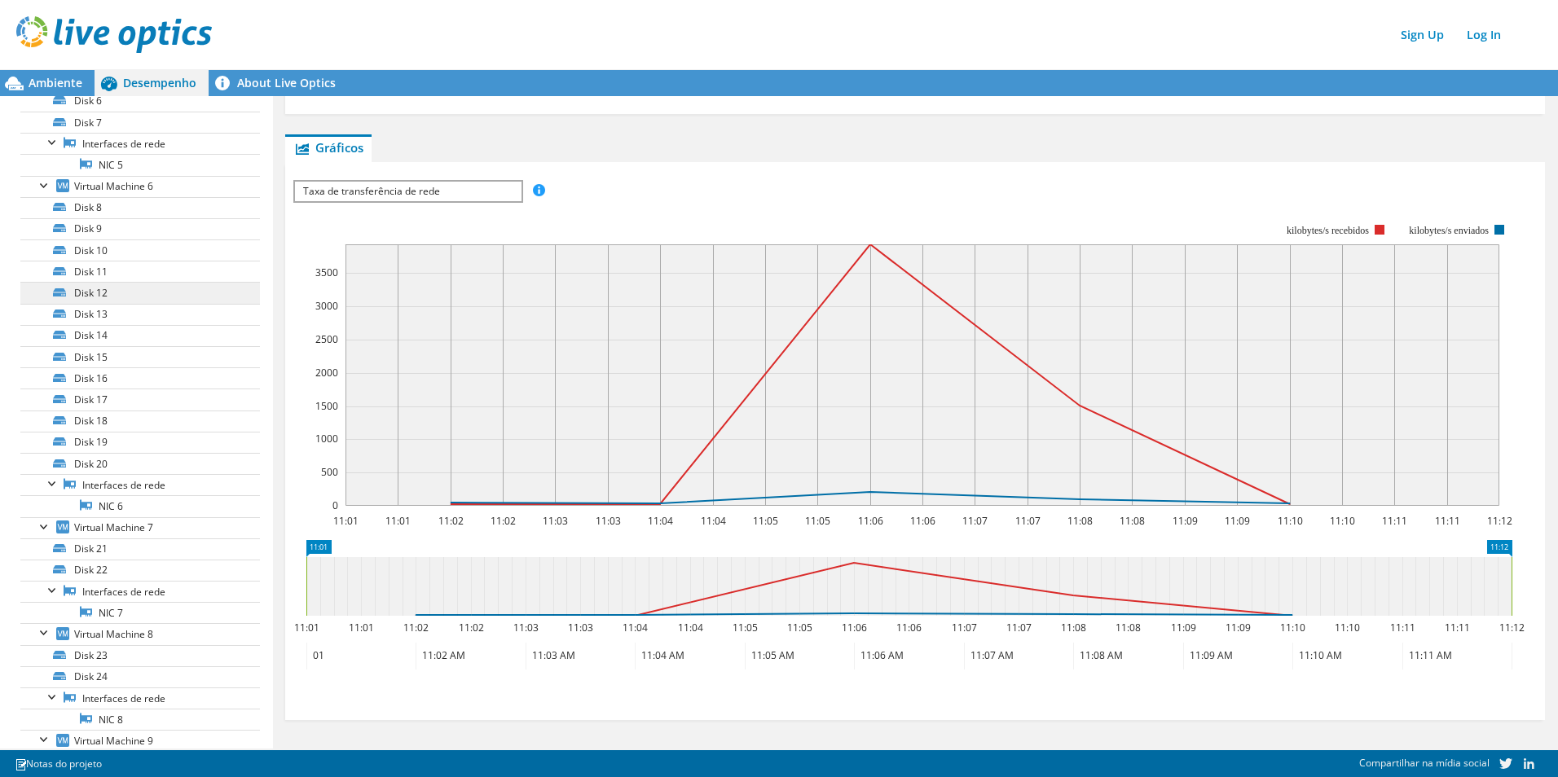
scroll to position [389, 0]
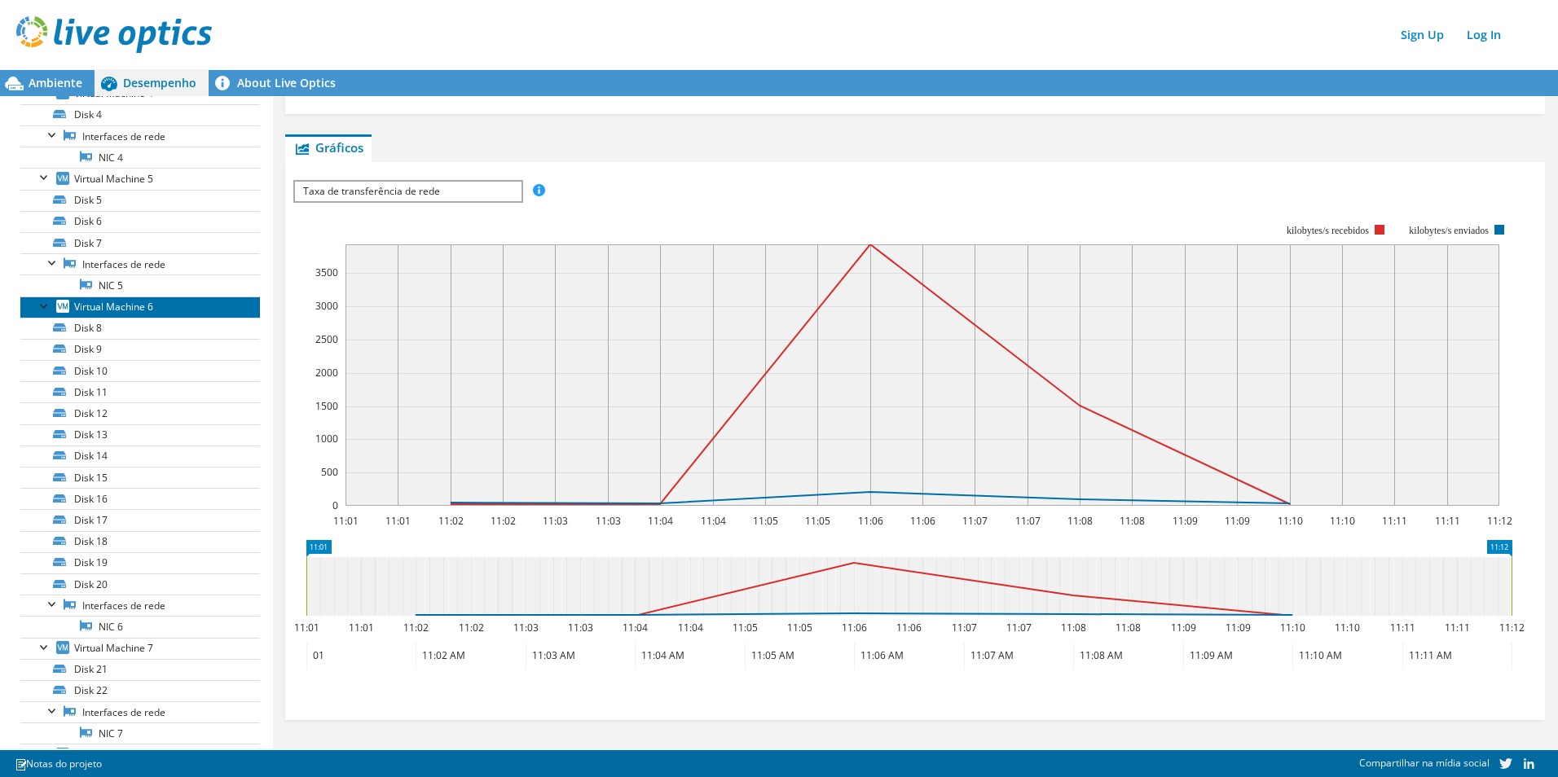
click at [119, 308] on span "Virtual Machine 6" at bounding box center [113, 307] width 79 height 14
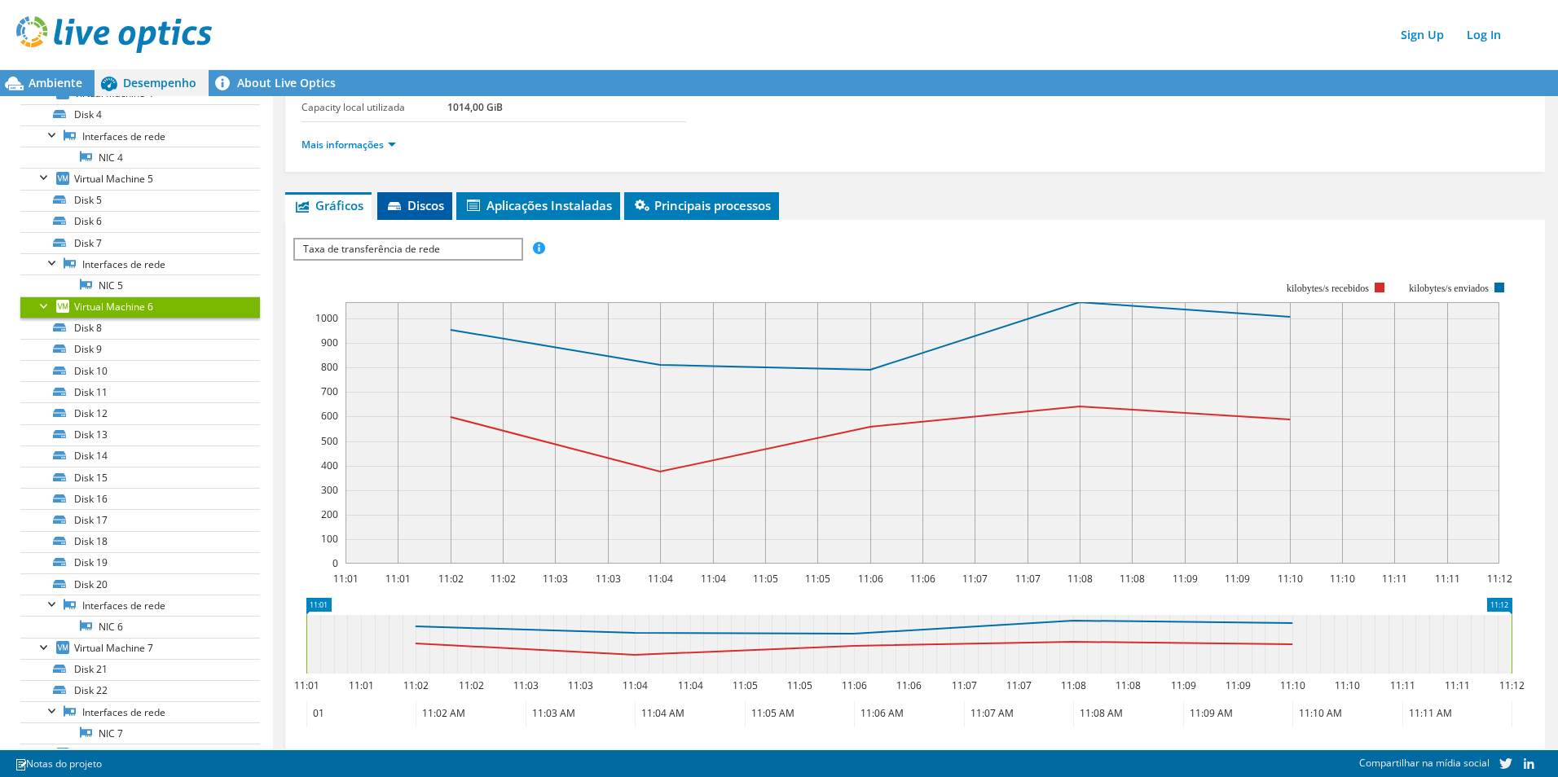
click at [403, 201] on span "Discos" at bounding box center [414, 205] width 59 height 16
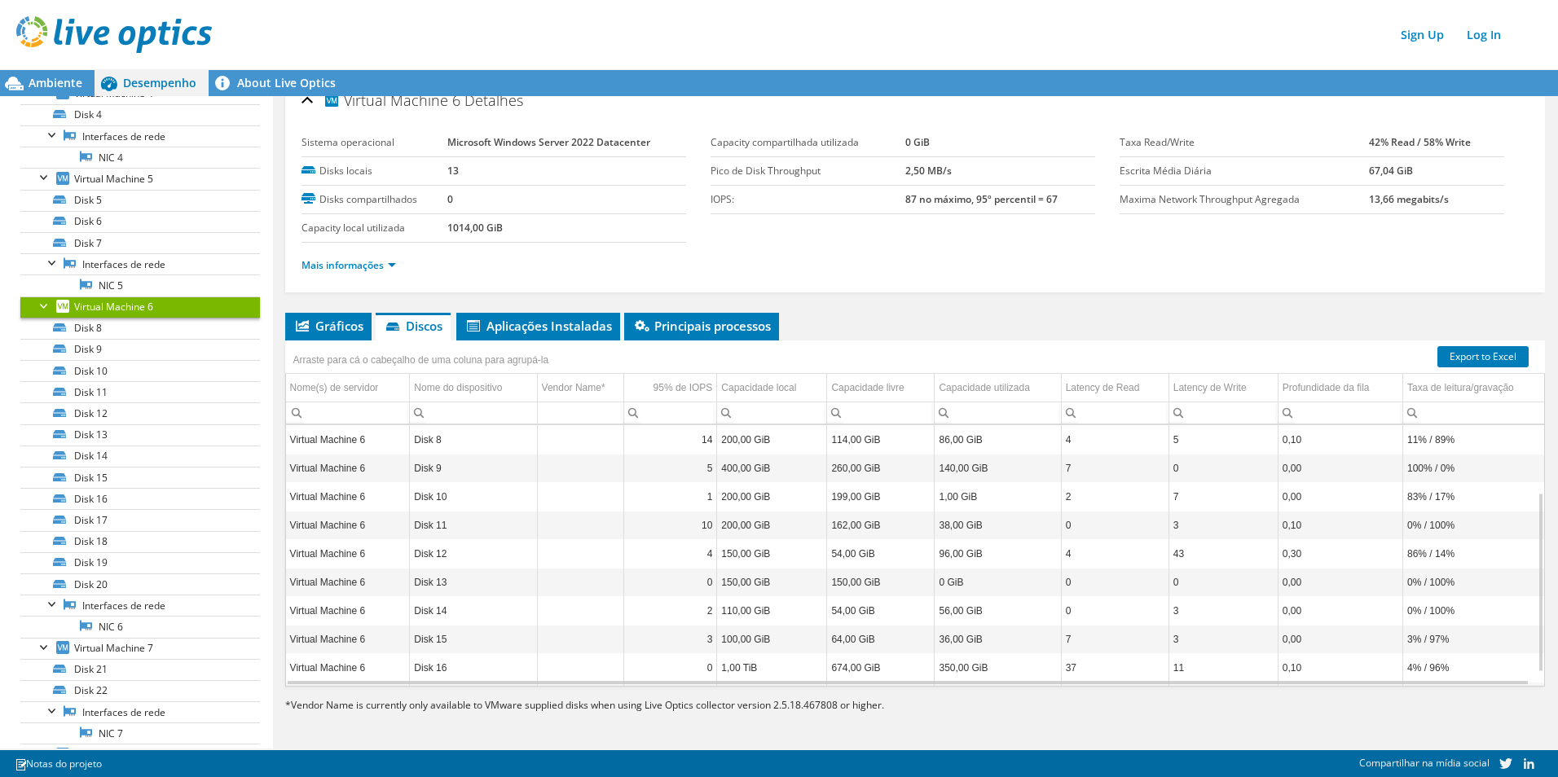
scroll to position [117, 0]
click at [565, 328] on span "Aplicações Instaladas" at bounding box center [539, 326] width 148 height 16
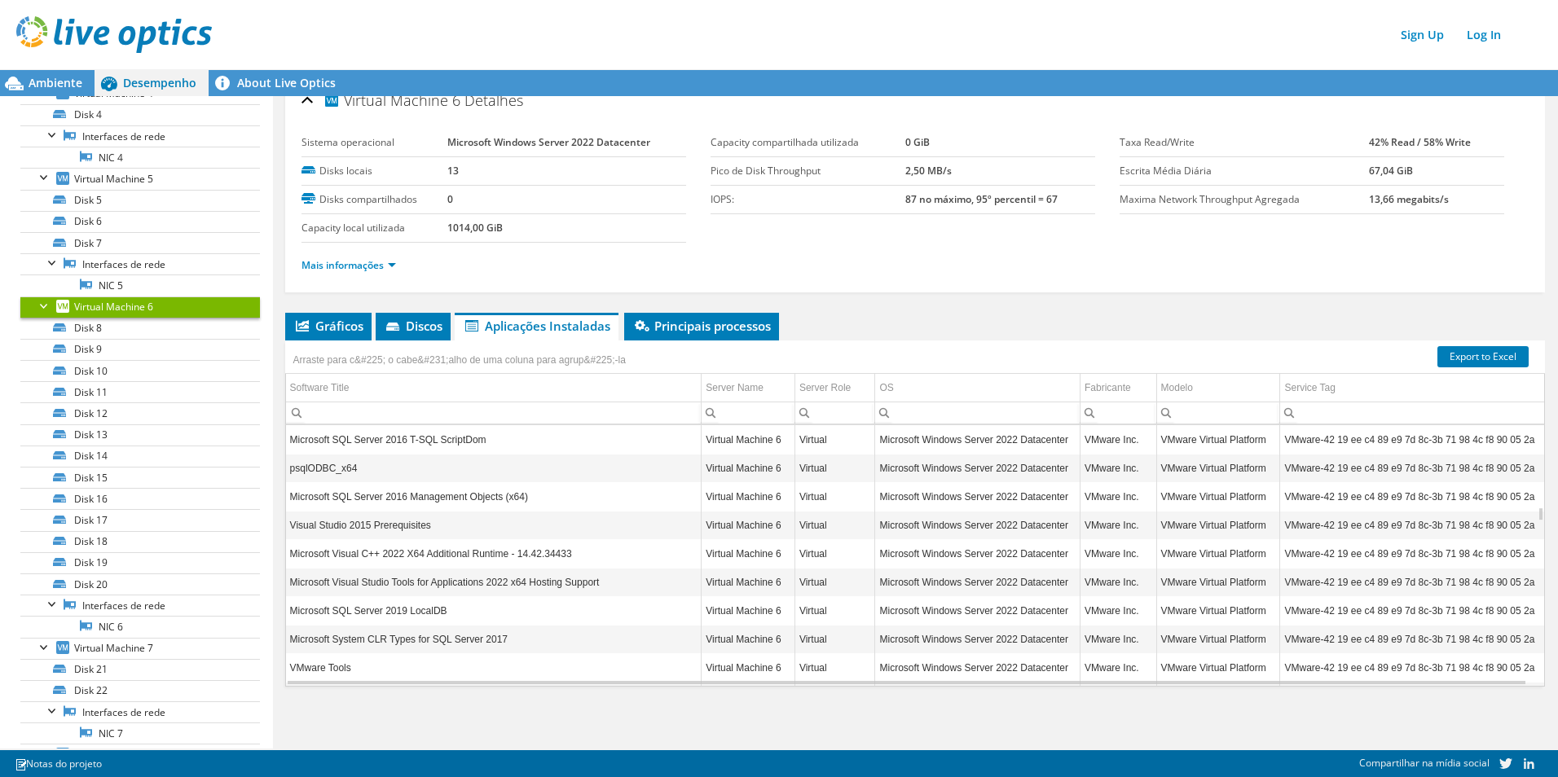
scroll to position [1565, 0]
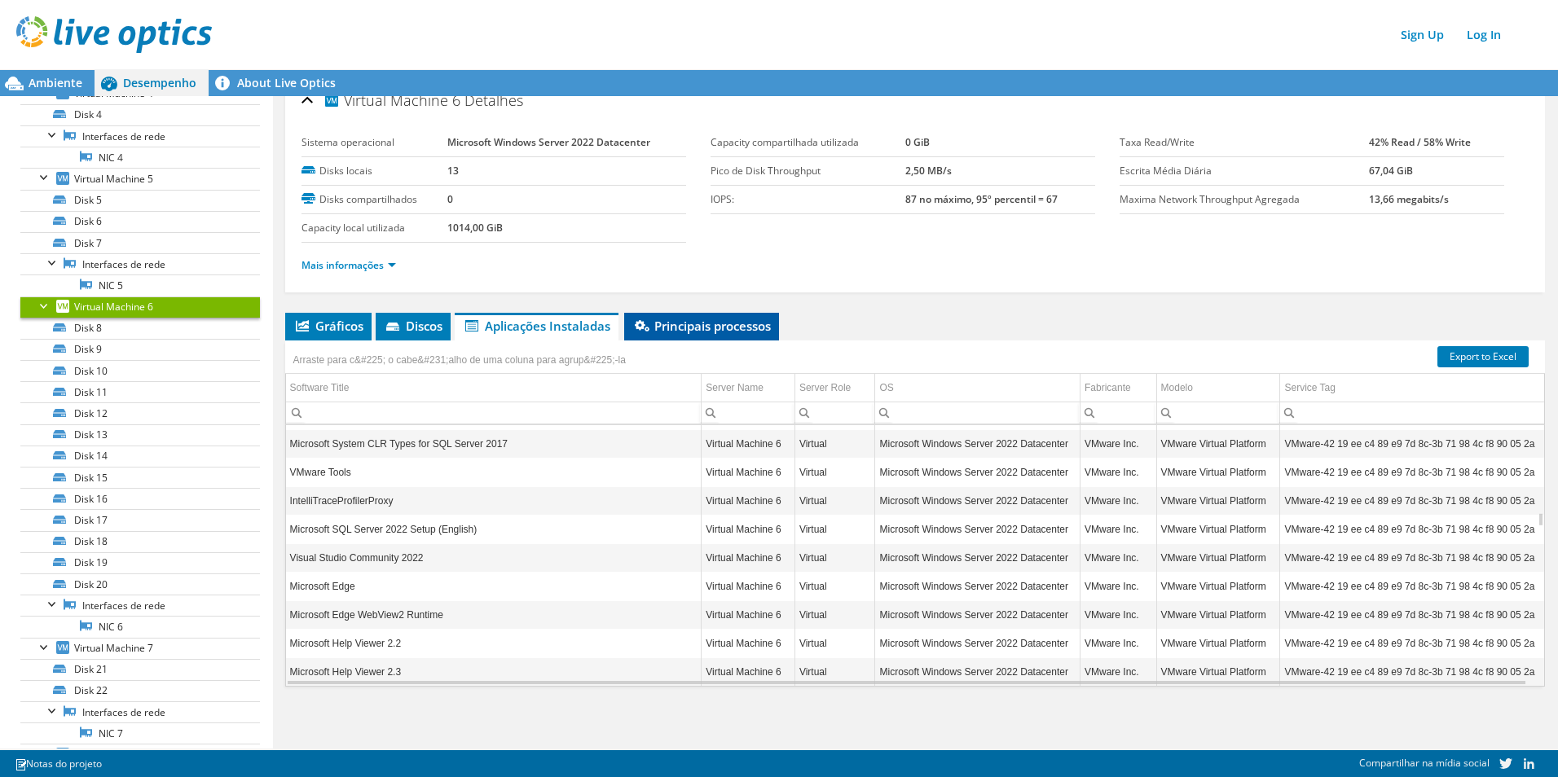
click at [675, 319] on span "Principais processos" at bounding box center [701, 326] width 139 height 16
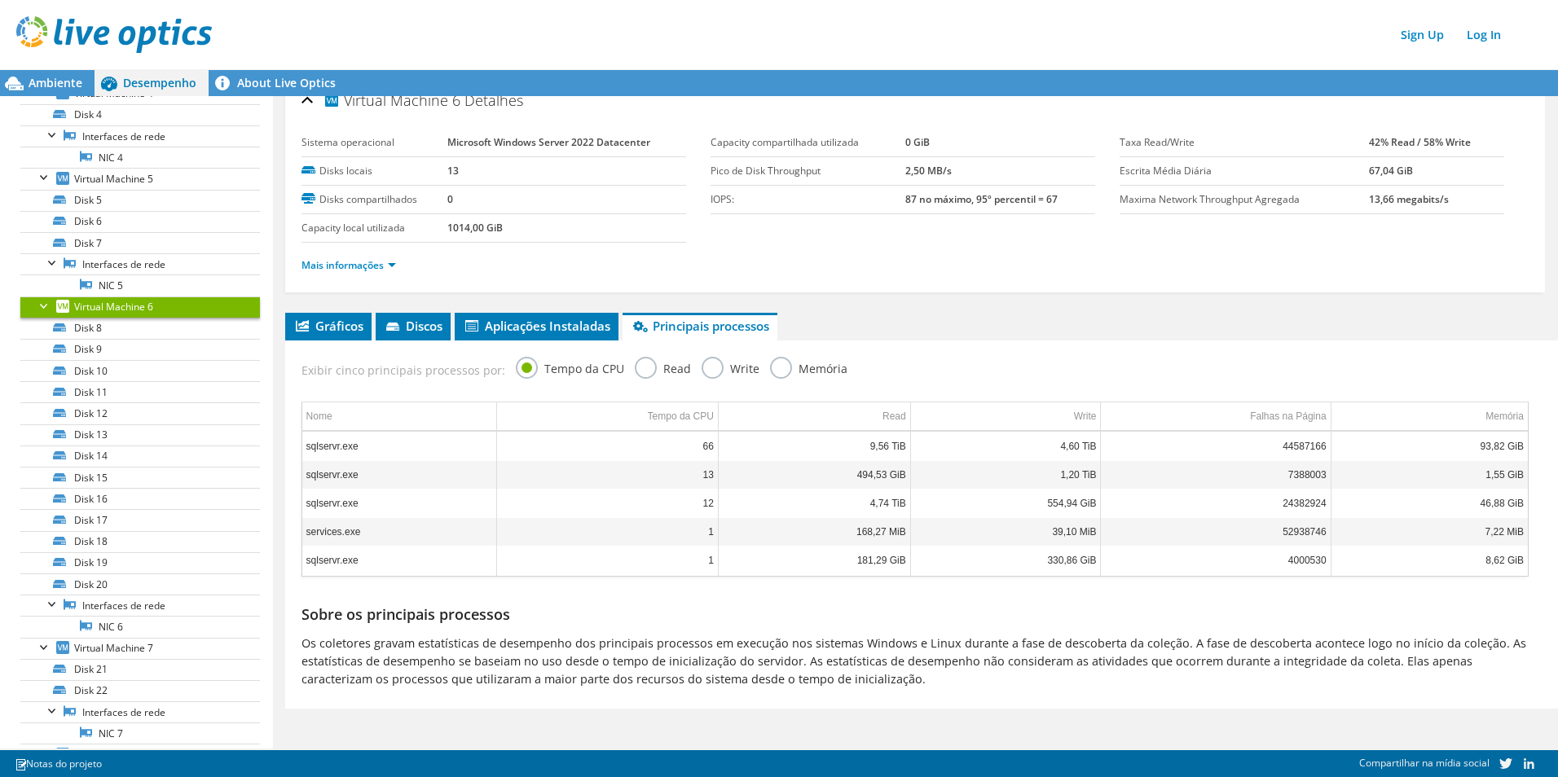
click at [785, 366] on label "Memória" at bounding box center [808, 367] width 77 height 20
click at [0, 0] on input "Memória" at bounding box center [0, 0] width 0 height 0
click at [703, 365] on label "Write" at bounding box center [731, 367] width 58 height 20
click at [0, 0] on input "Write" at bounding box center [0, 0] width 0 height 0
click at [635, 370] on label "Read" at bounding box center [663, 367] width 56 height 20
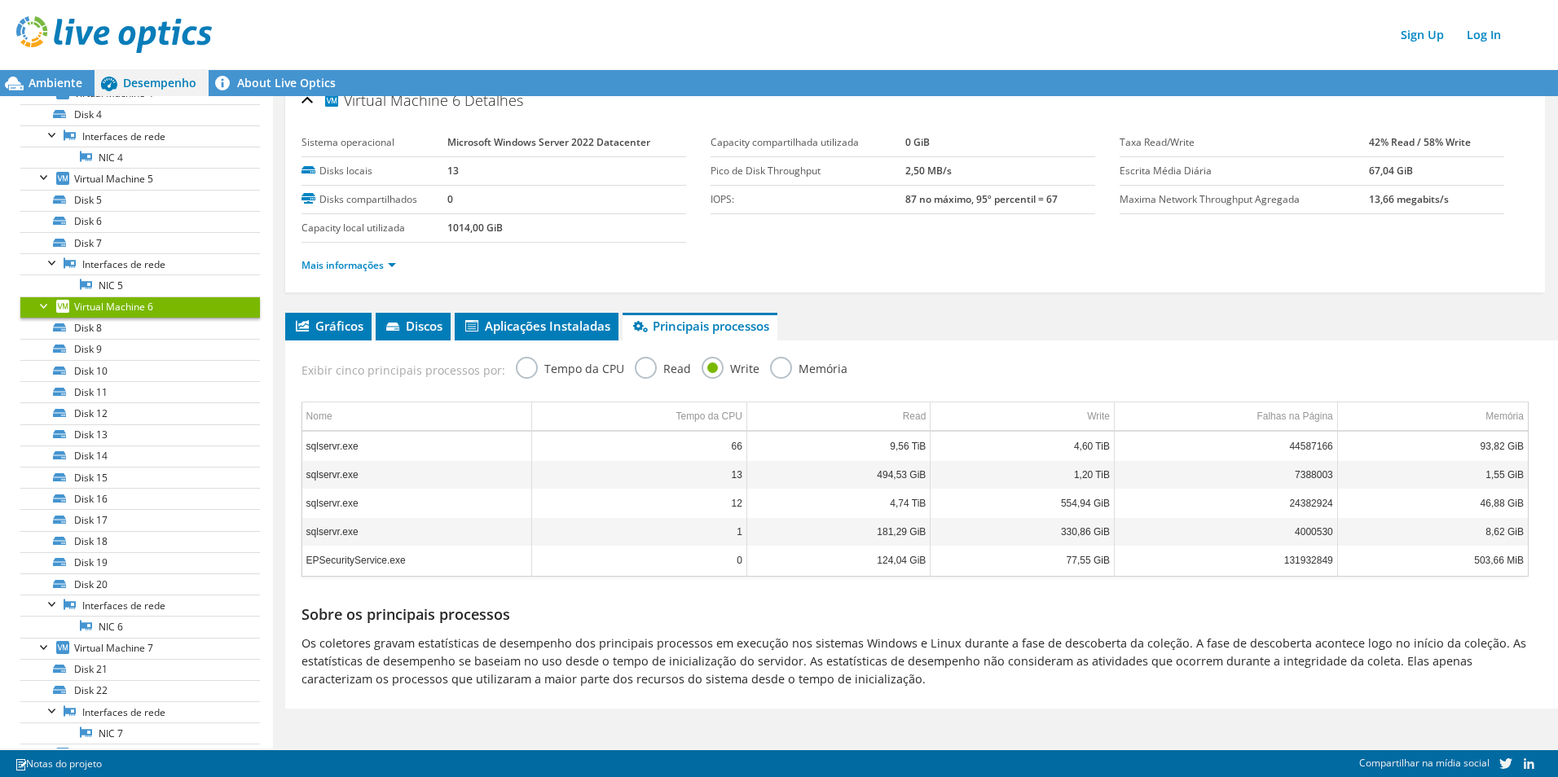
click at [0, 0] on input "Read" at bounding box center [0, 0] width 0 height 0
click at [517, 369] on label "Tempo da CPU" at bounding box center [570, 367] width 108 height 20
click at [0, 0] on input "Tempo da CPU" at bounding box center [0, 0] width 0 height 0
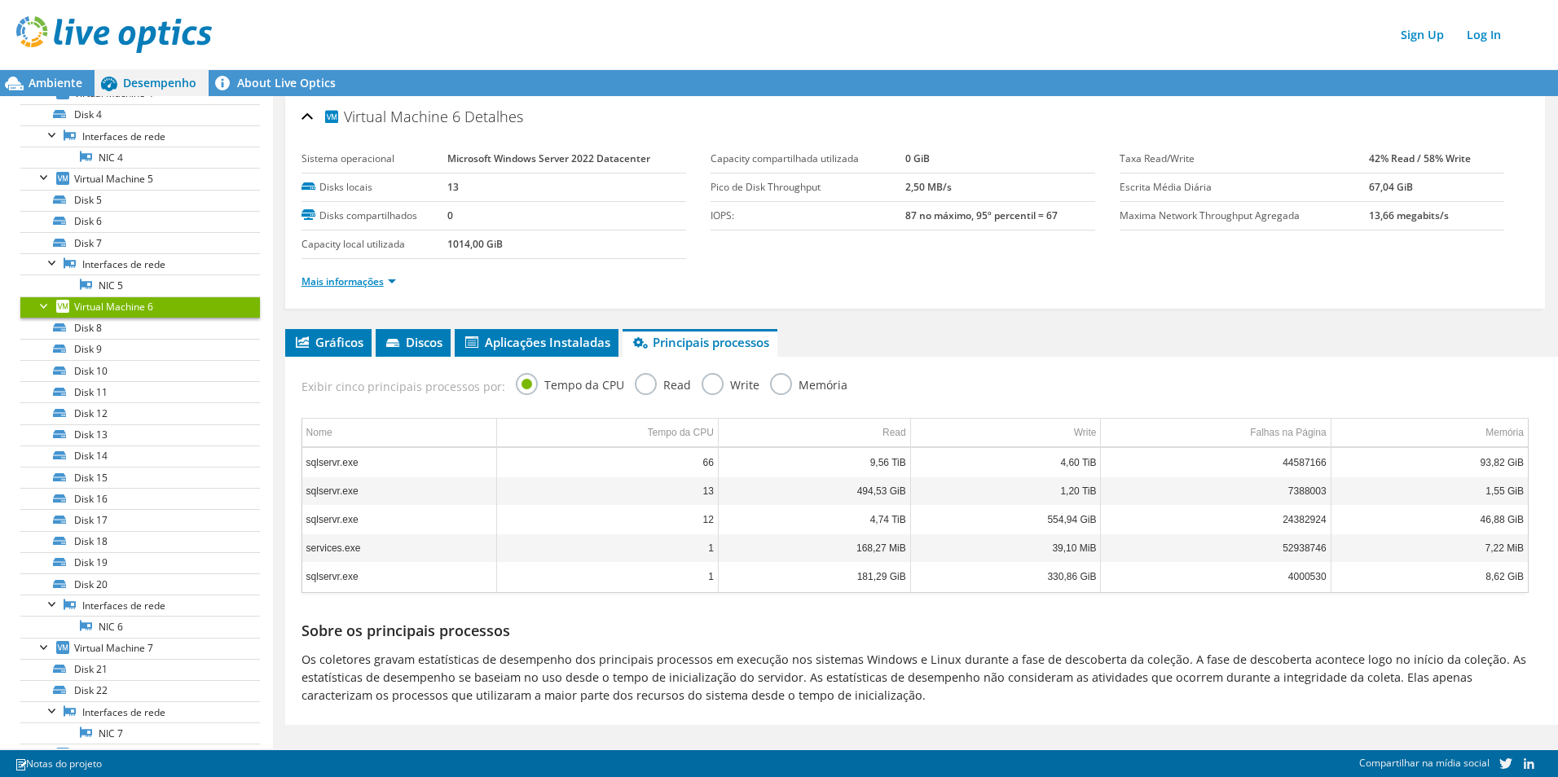
click at [392, 281] on link "Mais informações" at bounding box center [349, 282] width 95 height 14
